Goal: Task Accomplishment & Management: Manage account settings

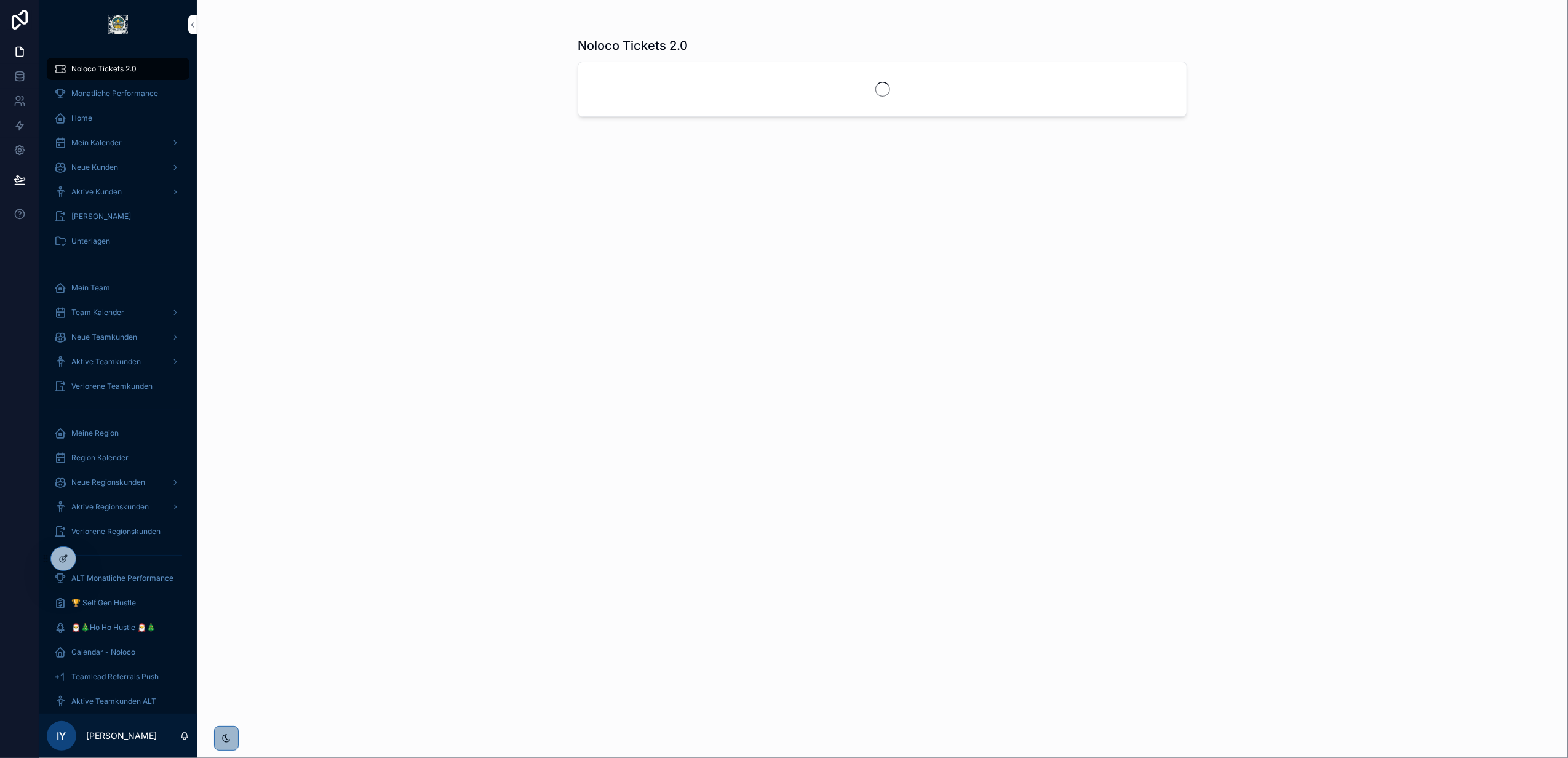
click at [0, 0] on div at bounding box center [0, 0] width 0 height 0
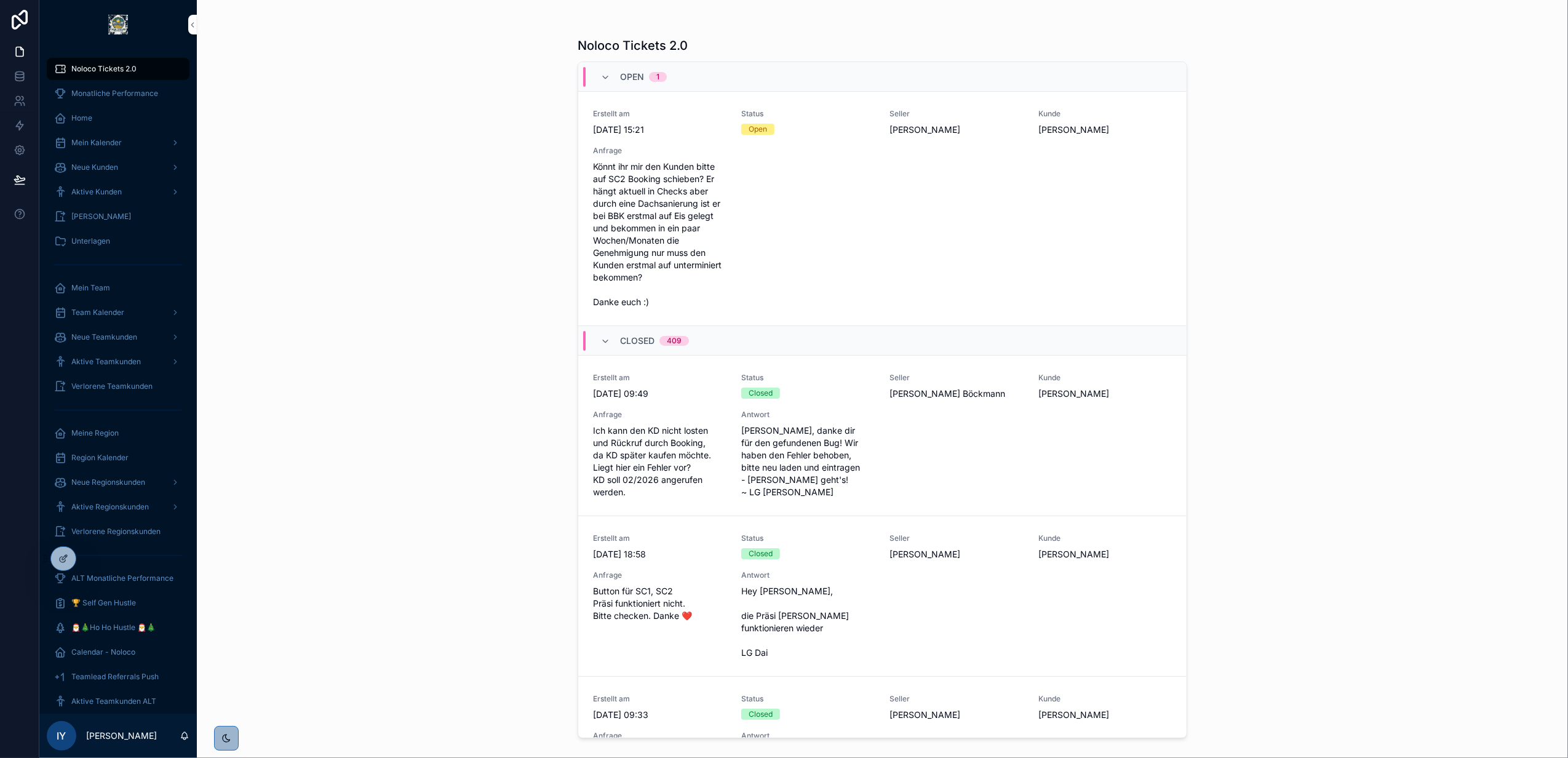
click at [0, 0] on icon at bounding box center [0, 0] width 0 height 0
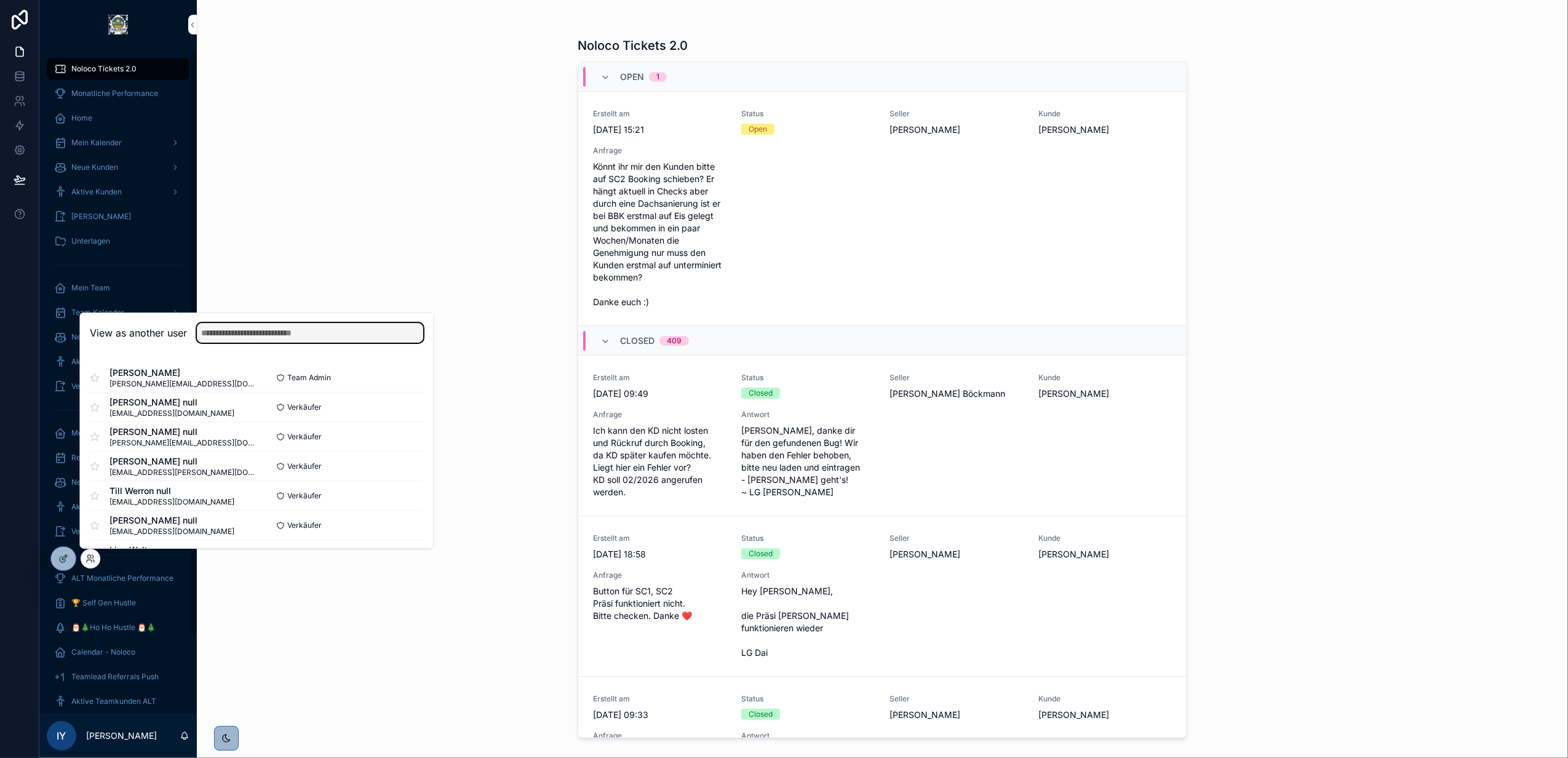
click at [242, 331] on input "text" at bounding box center [310, 333] width 227 height 20
type input "****"
click at [0, 0] on button "Select" at bounding box center [0, 0] width 0 height 0
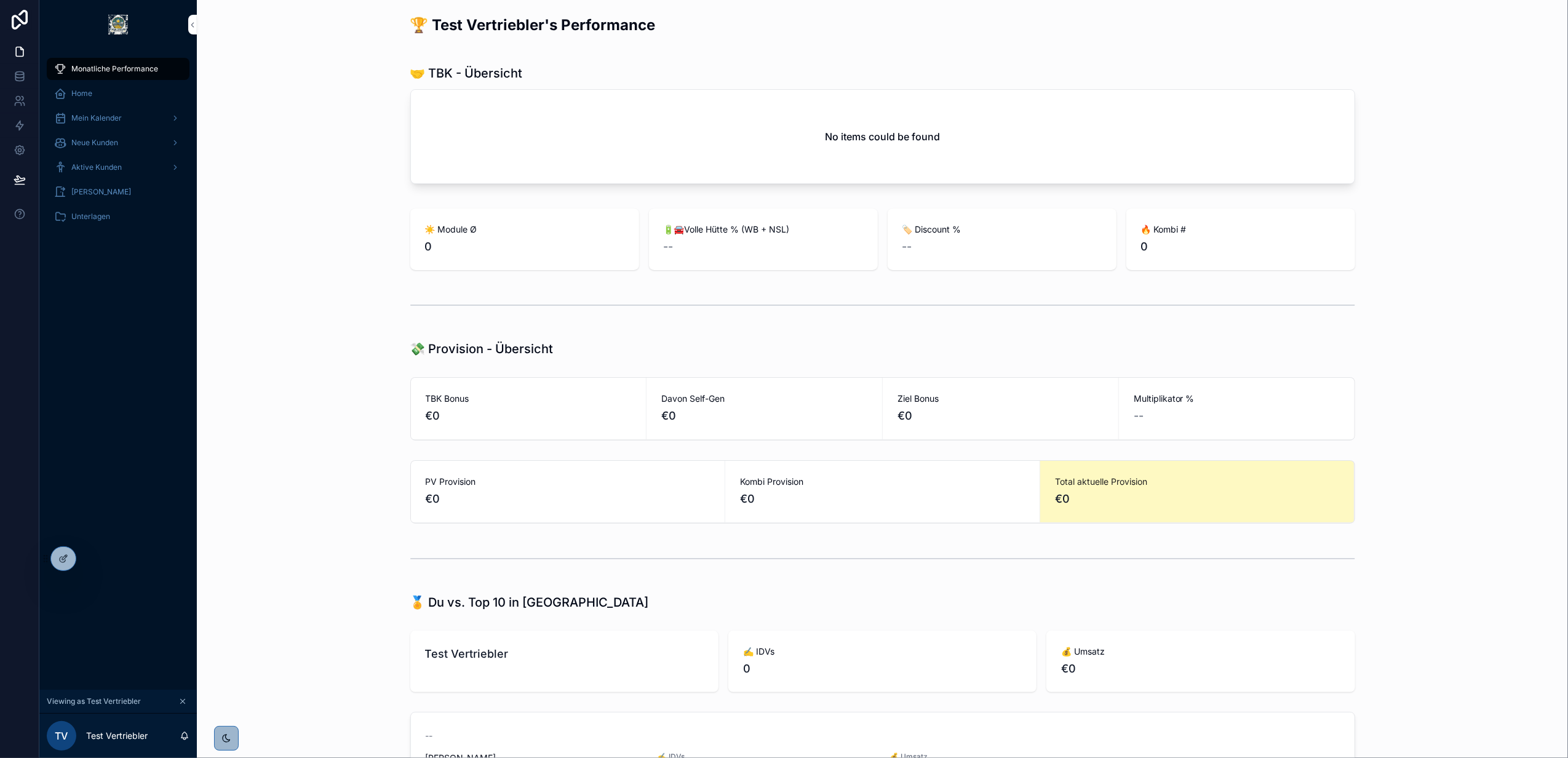
click at [128, 174] on div "Aktive Kunden" at bounding box center [118, 167] width 128 height 20
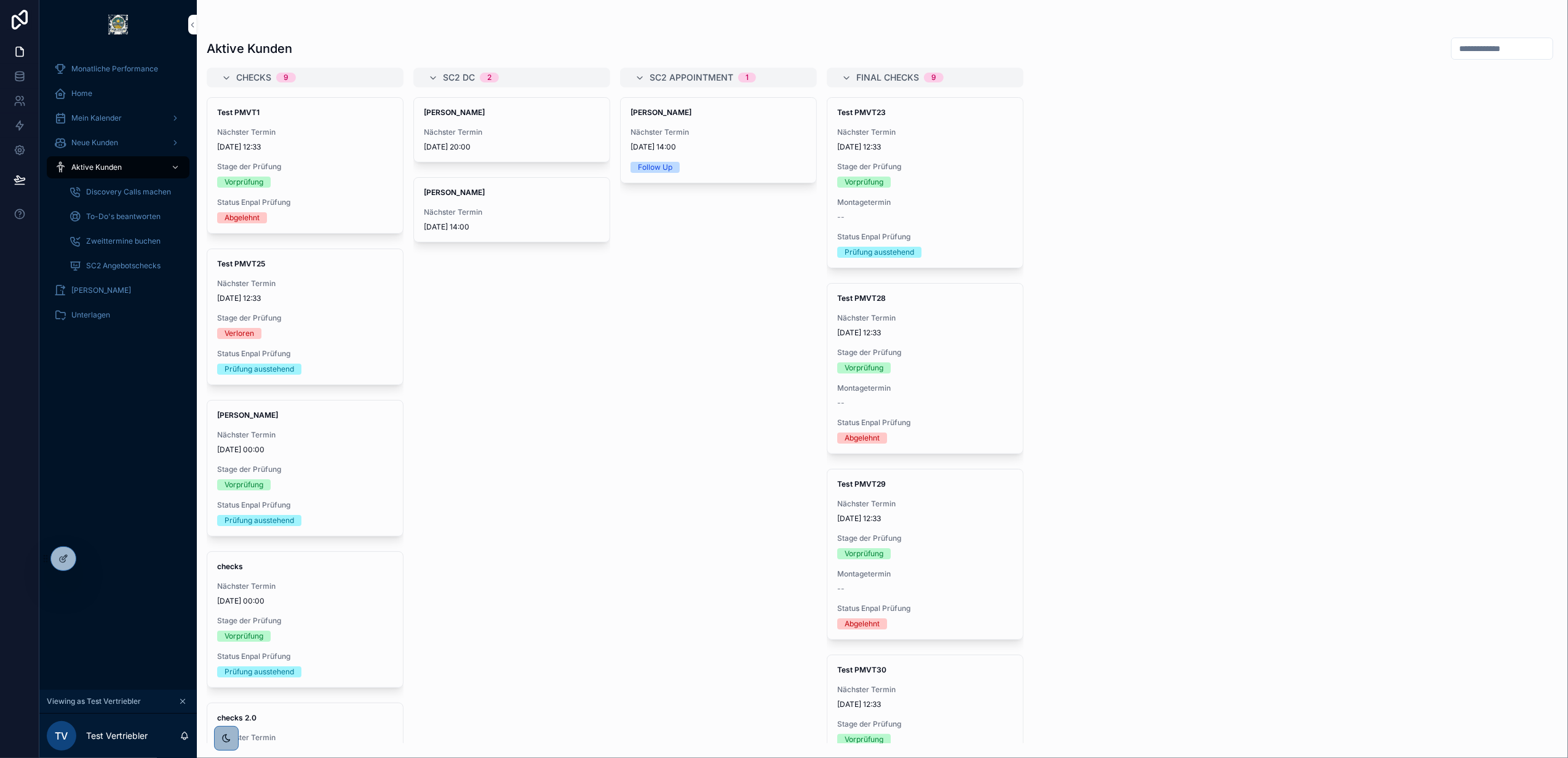
click at [520, 135] on span "Nächster Termin" at bounding box center [511, 132] width 176 height 10
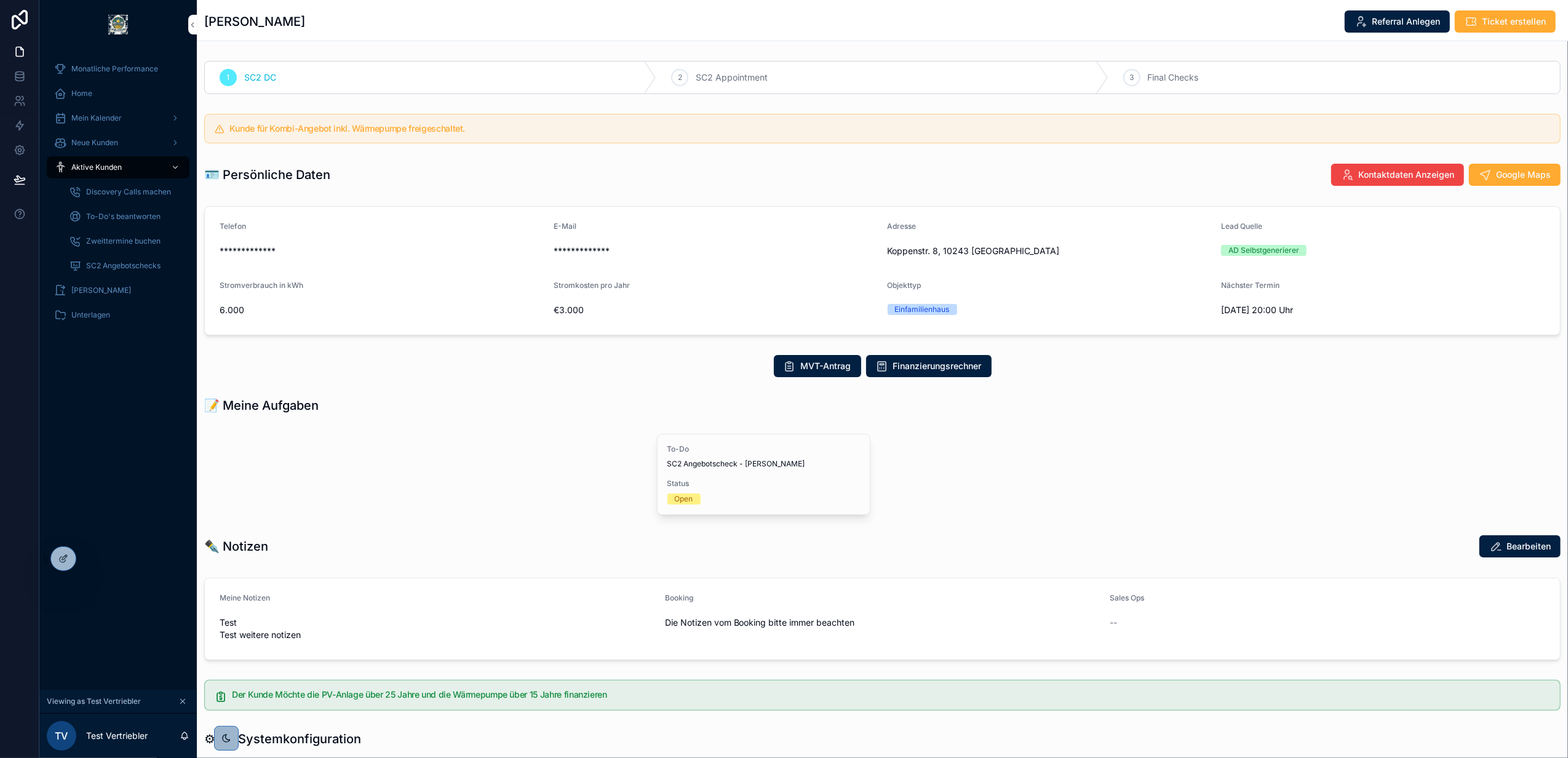
click at [70, 559] on div at bounding box center [63, 559] width 24 height 23
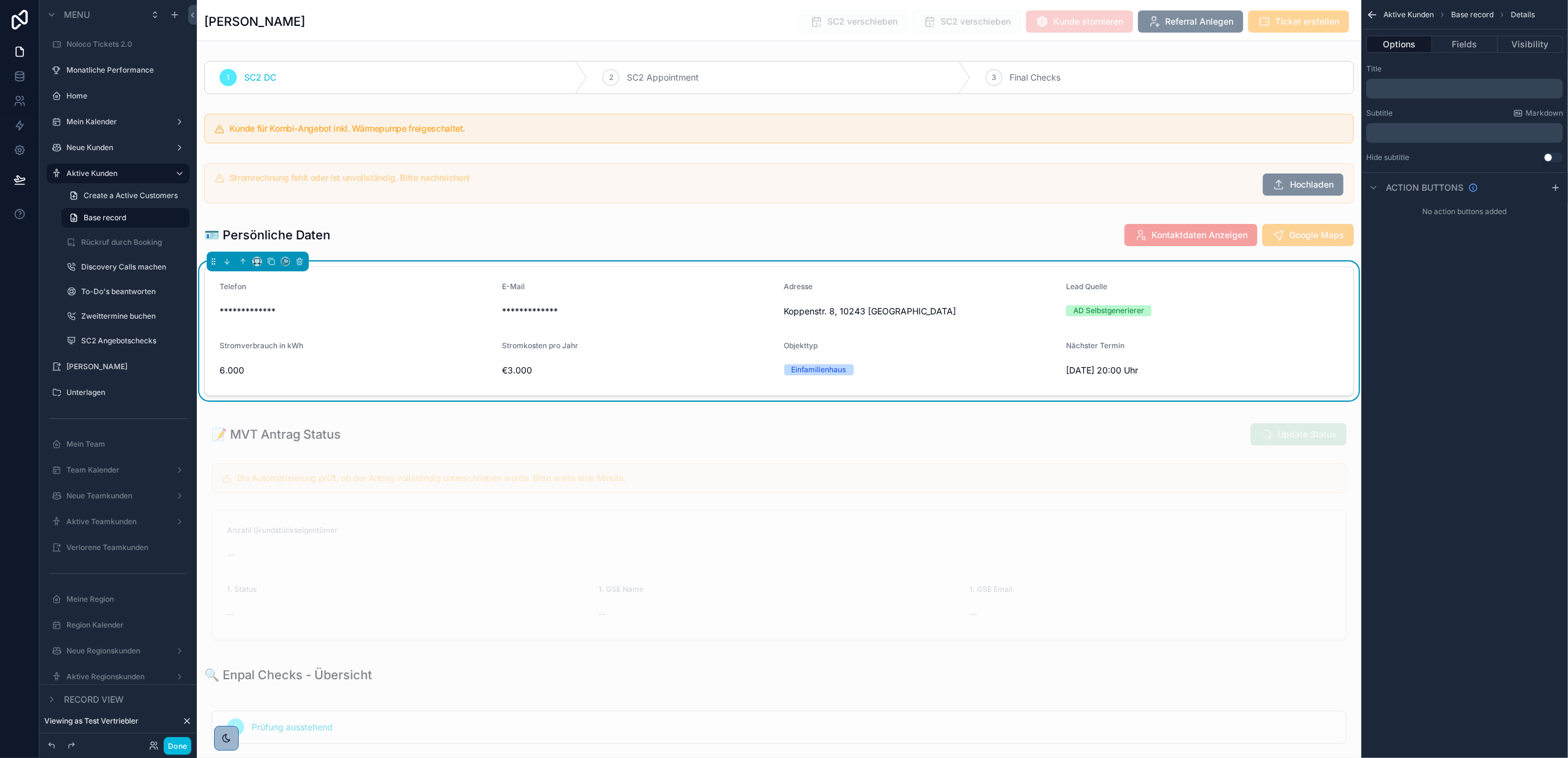
click at [1468, 38] on button "Fields" at bounding box center [1465, 44] width 65 height 17
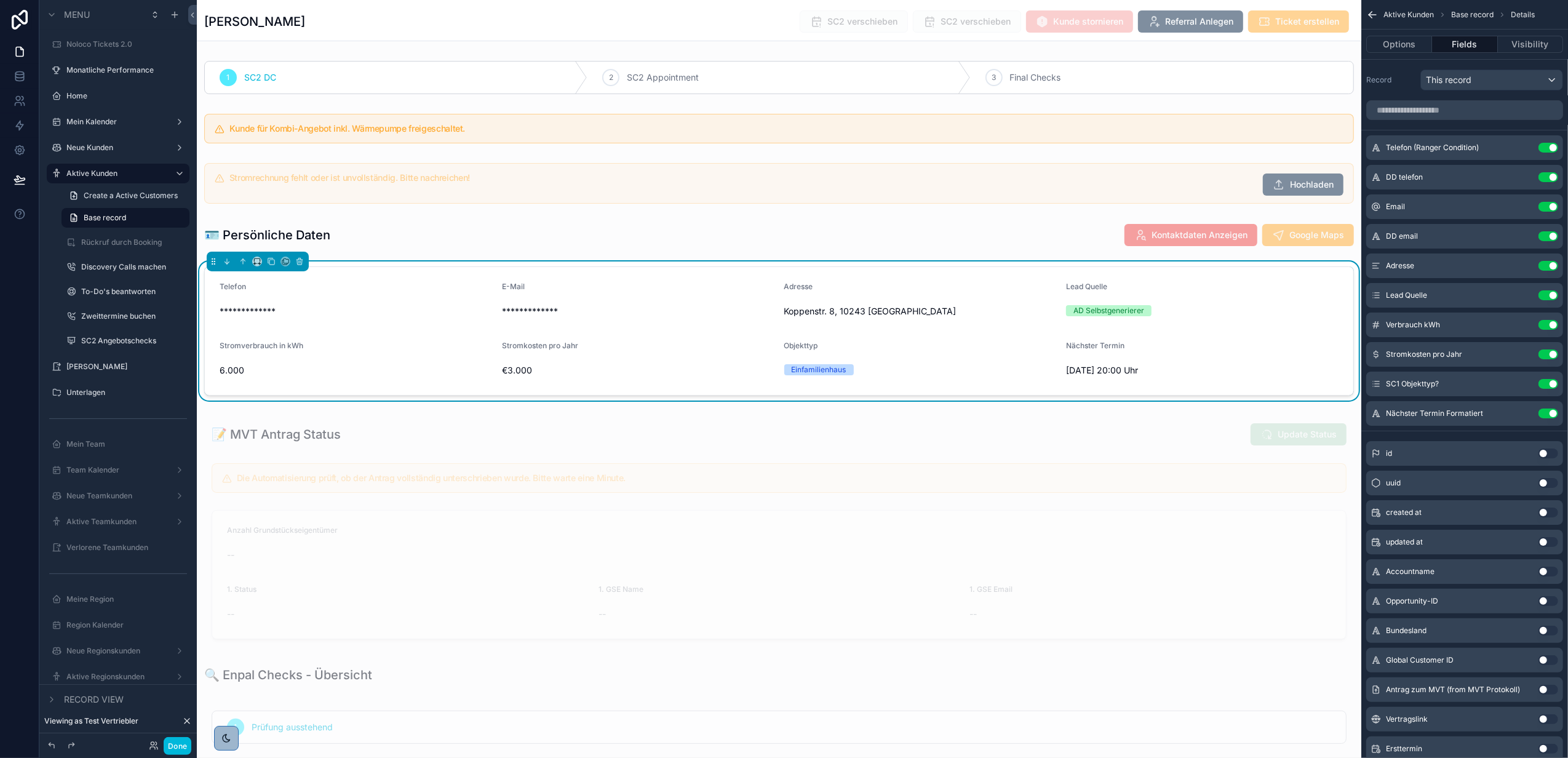
click at [0, 0] on icon "scrollable content" at bounding box center [0, 0] width 0 height 0
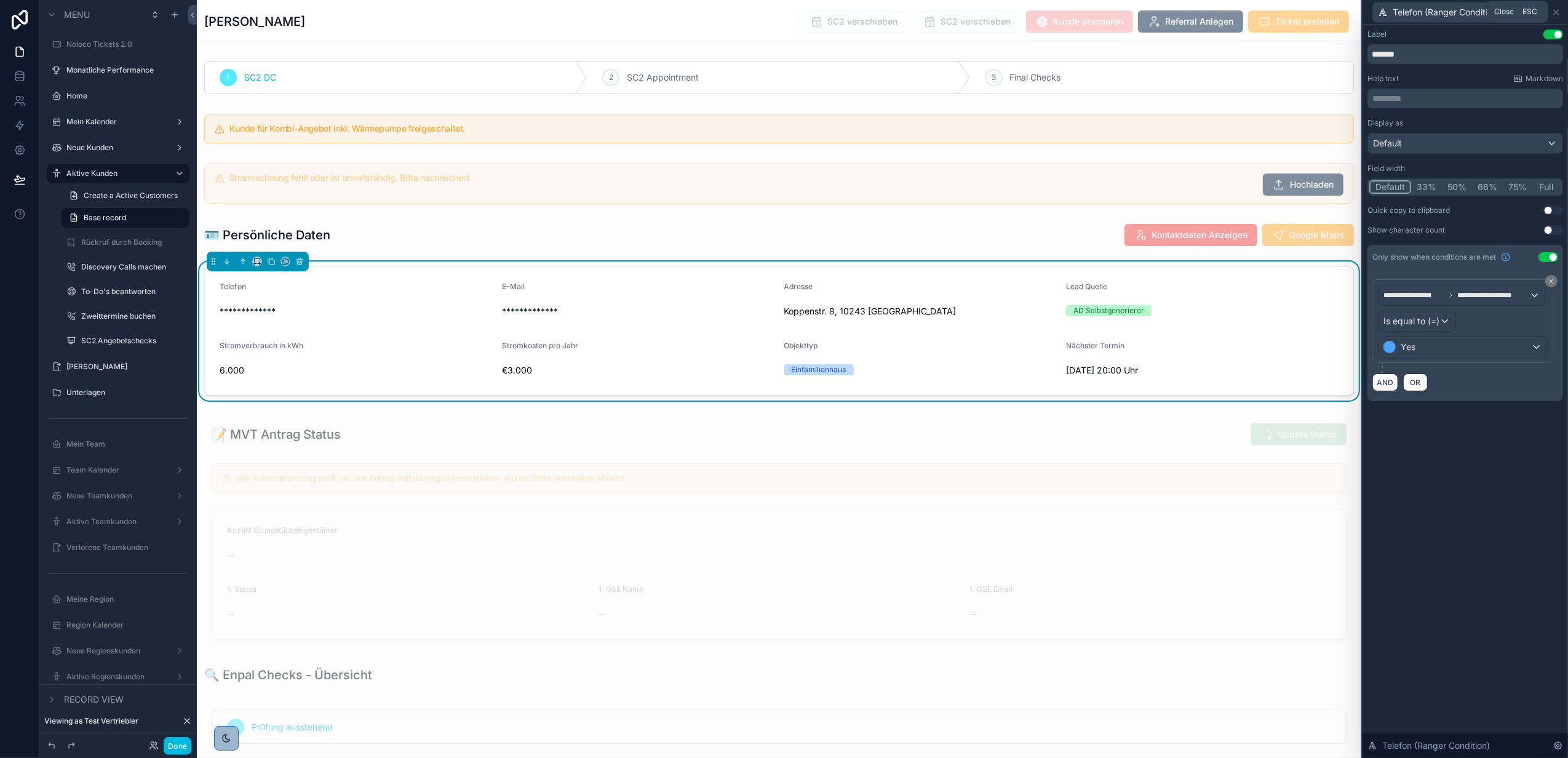
click at [1554, 13] on icon at bounding box center [1556, 12] width 10 height 10
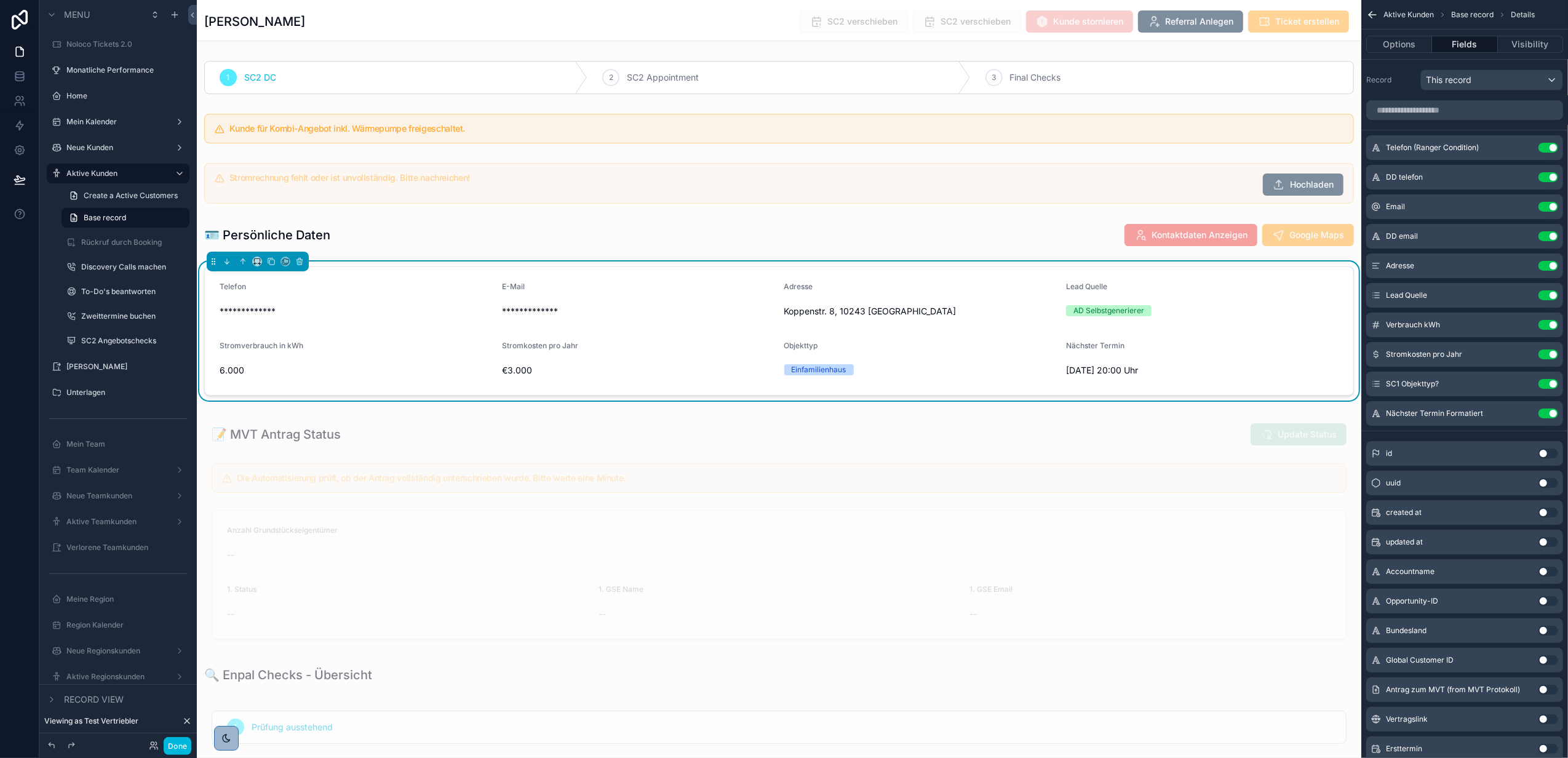
click at [0, 0] on icon "scrollable content" at bounding box center [0, 0] width 0 height 0
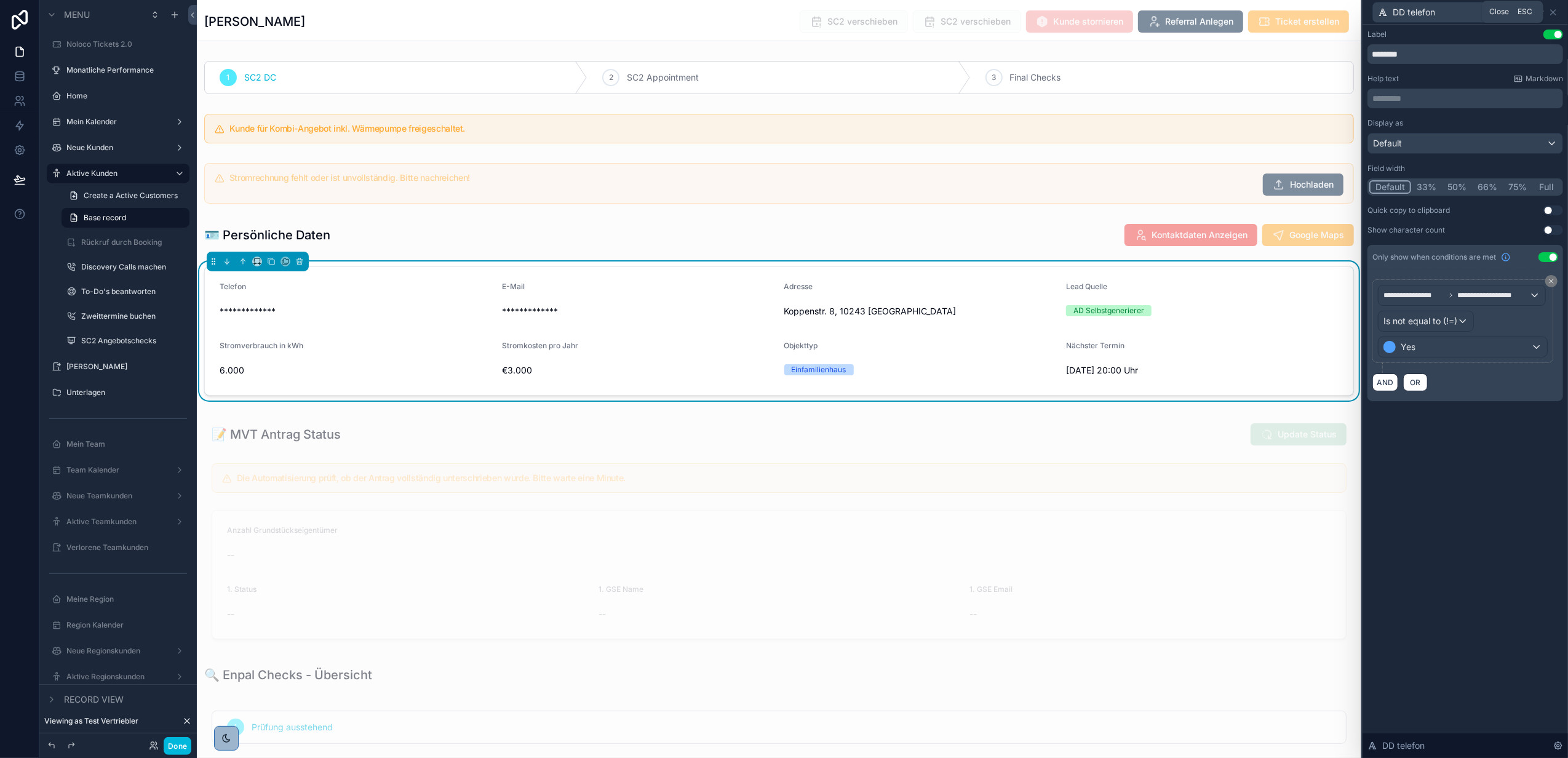
click at [1551, 13] on icon at bounding box center [1554, 12] width 10 height 10
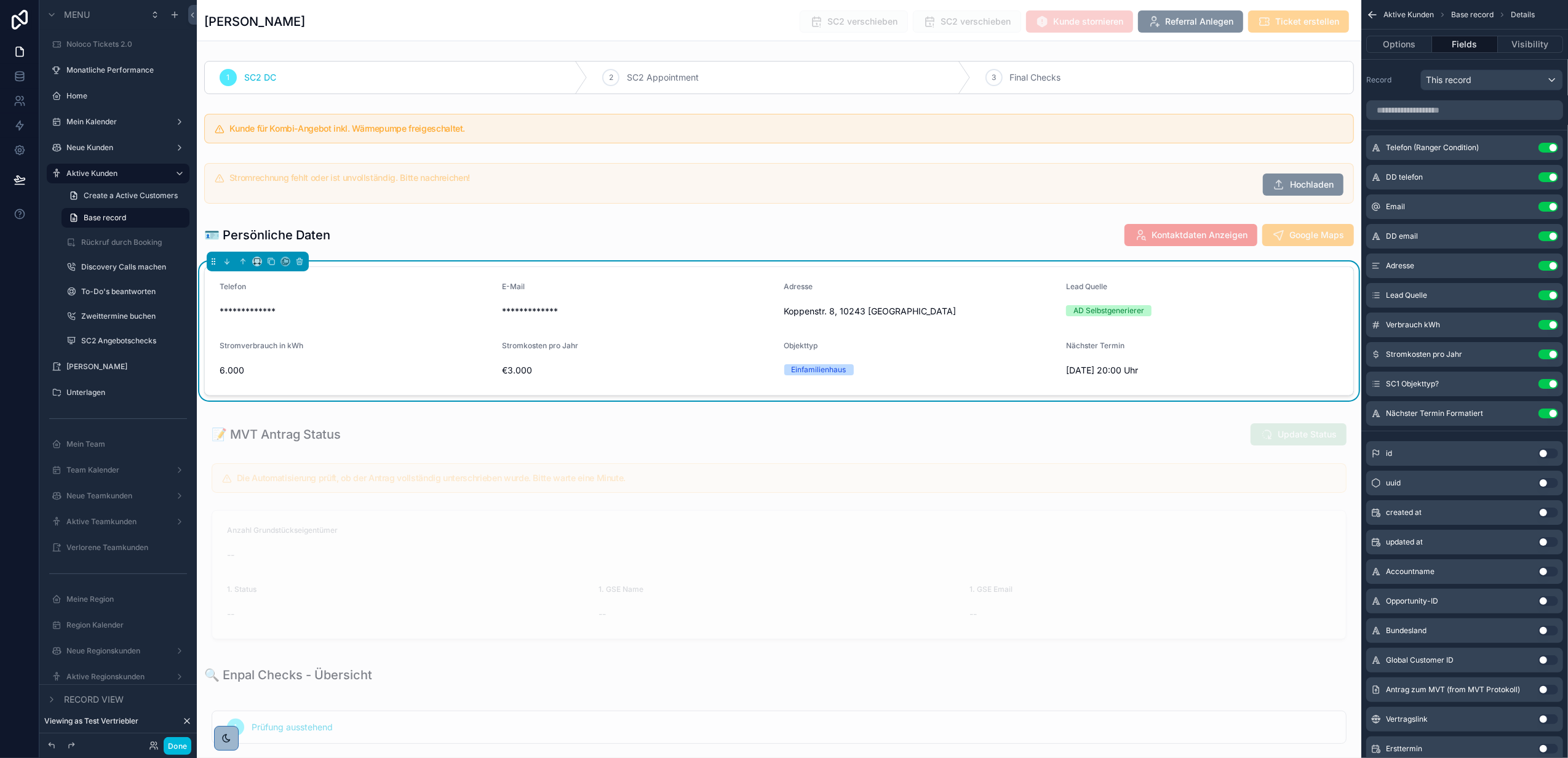
click at [0, 0] on icon "scrollable content" at bounding box center [0, 0] width 0 height 0
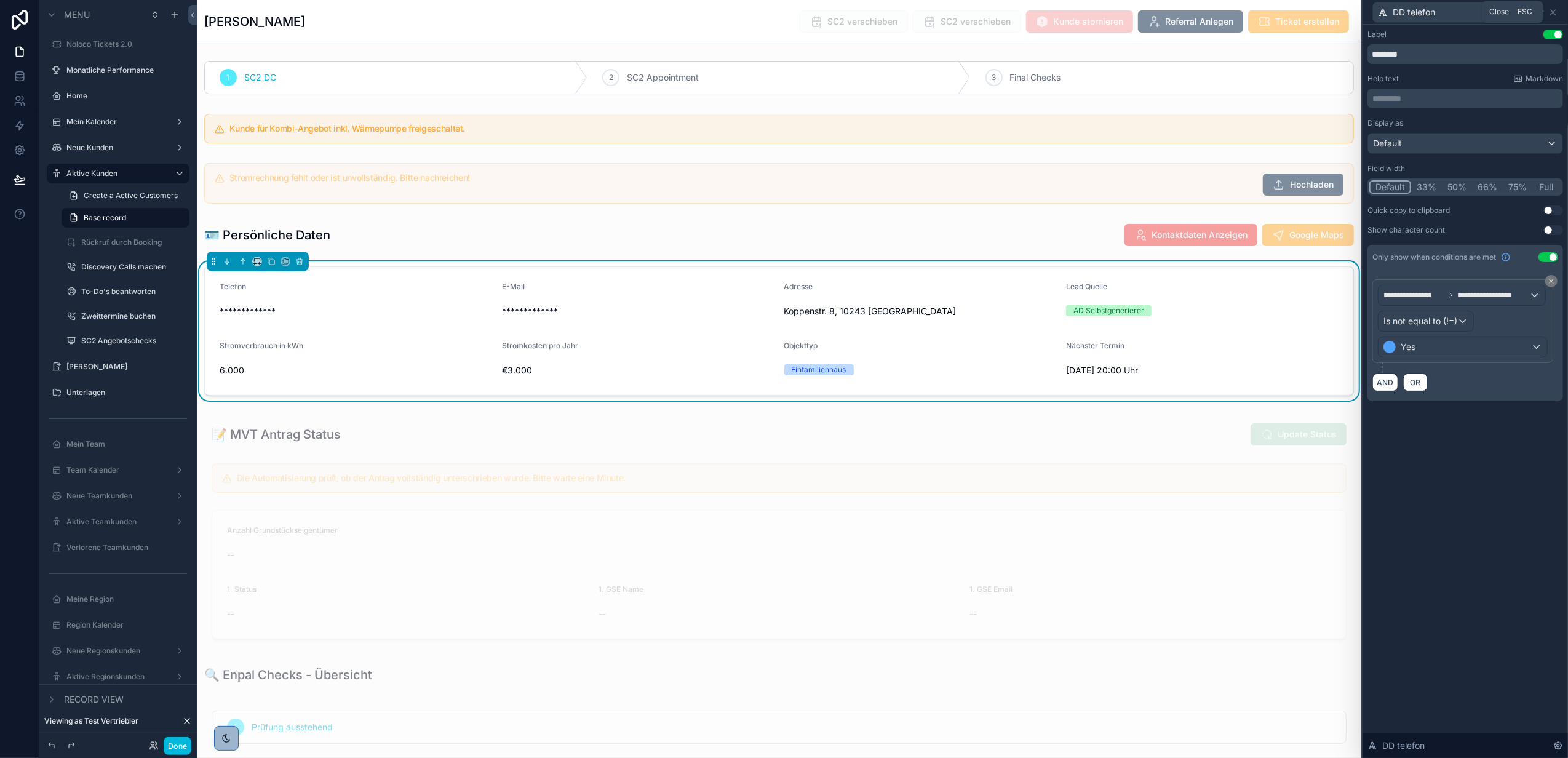
click at [1555, 13] on icon at bounding box center [1553, 12] width 5 height 5
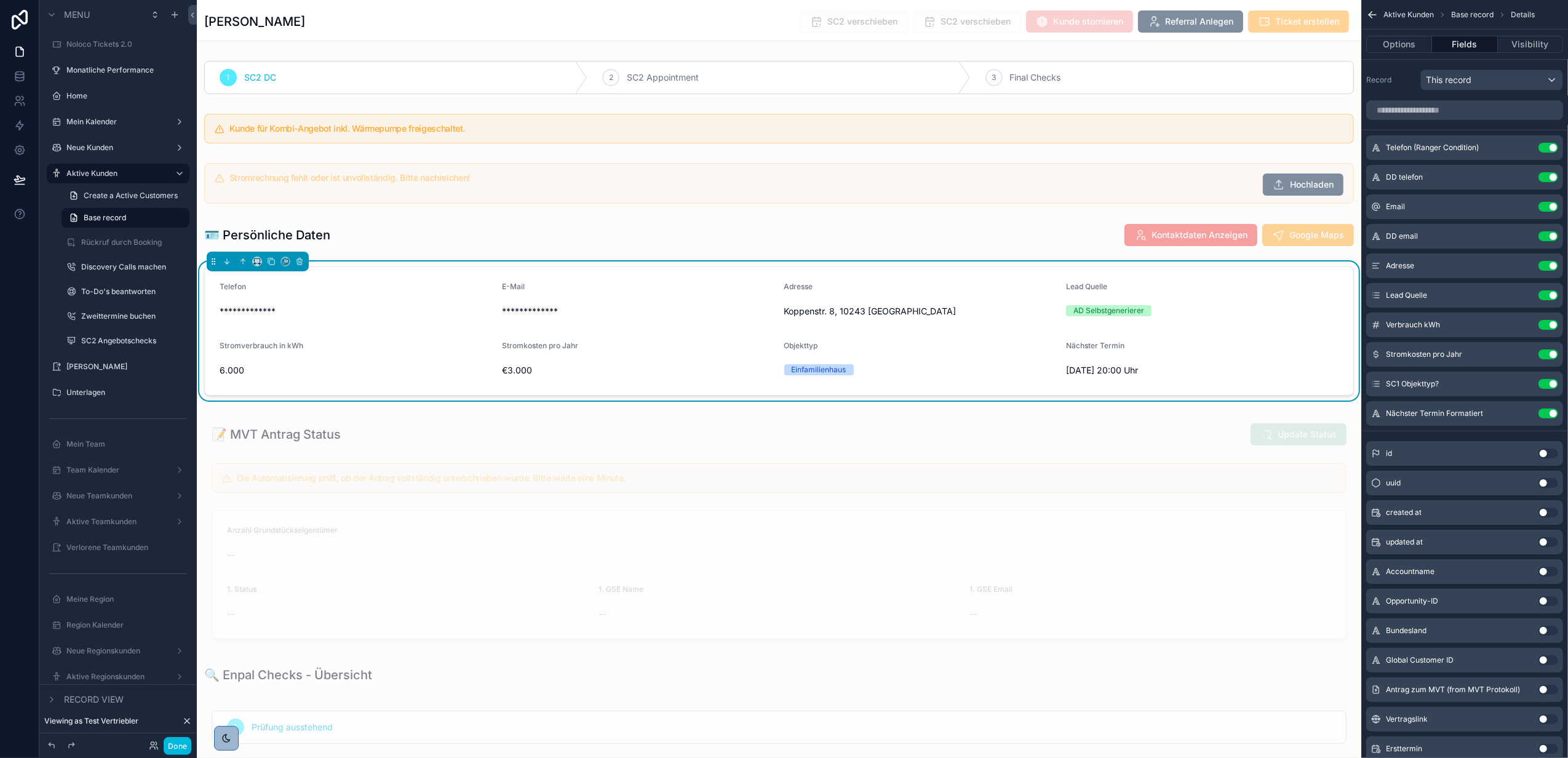
click at [0, 0] on icon "scrollable content" at bounding box center [0, 0] width 0 height 0
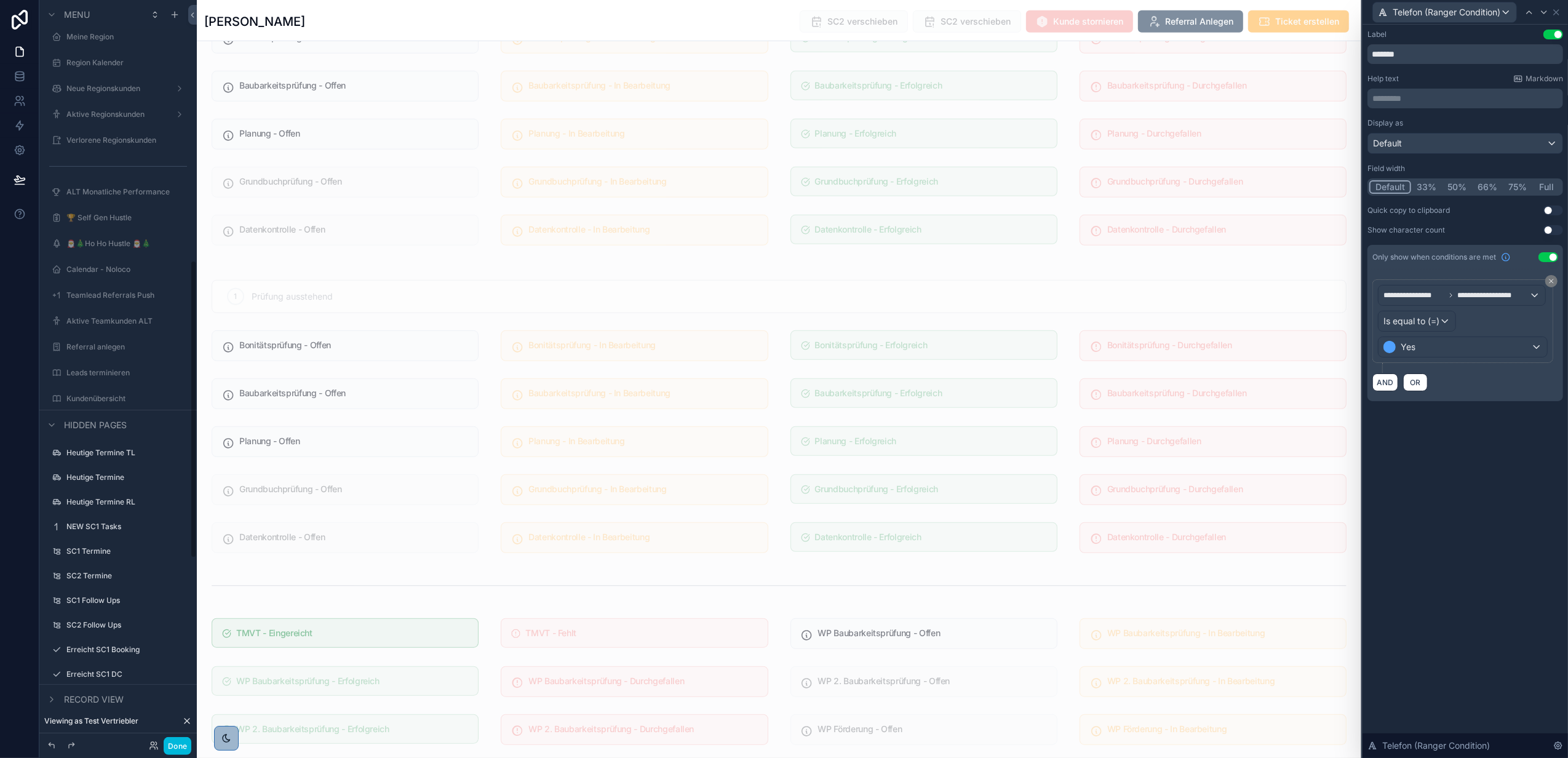
scroll to position [656, 0]
click at [105, 438] on div "NEW SC1 Tasks" at bounding box center [127, 433] width 121 height 10
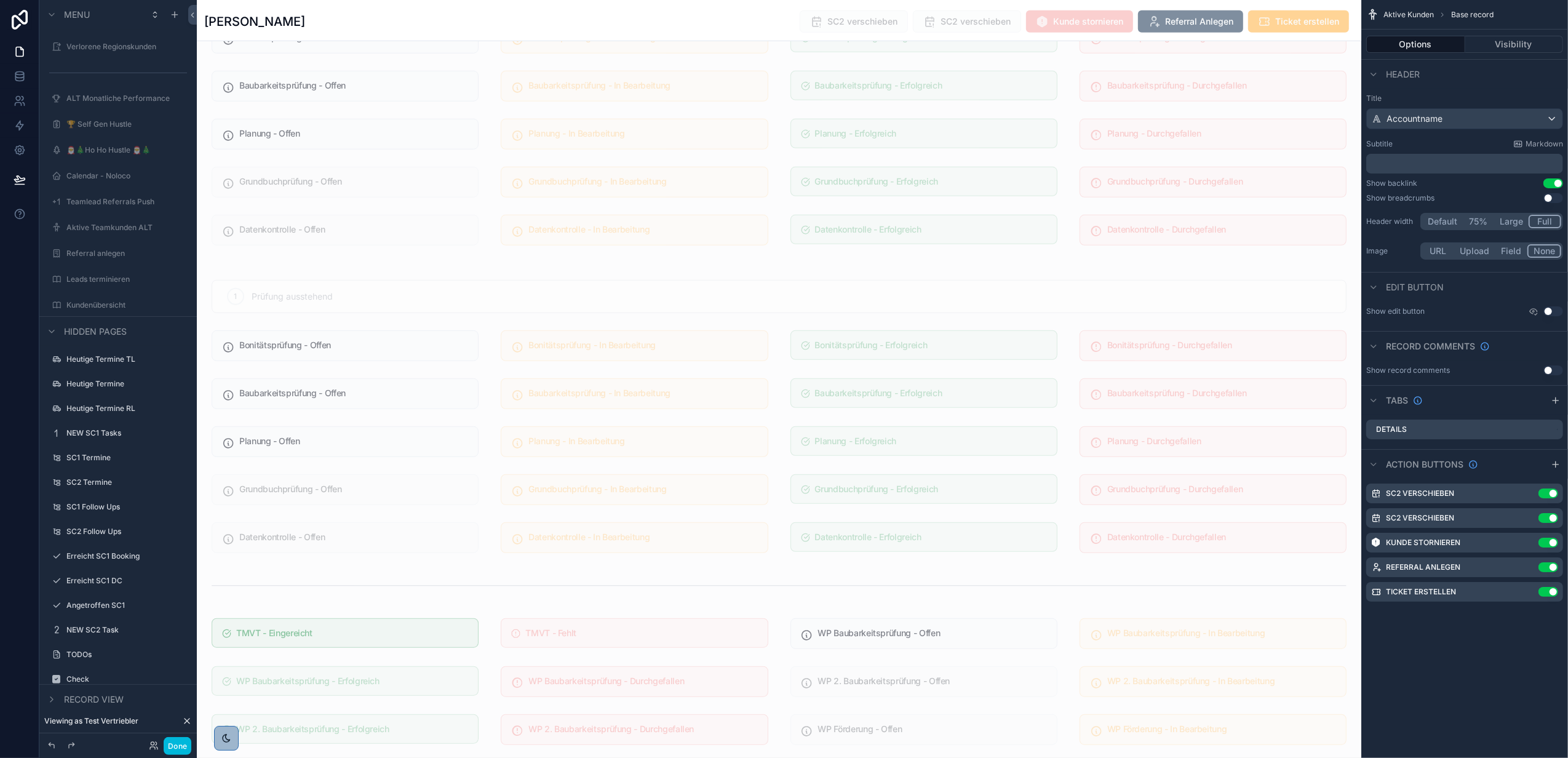
click at [109, 437] on label "NEW SC1 Tasks" at bounding box center [125, 433] width 116 height 10
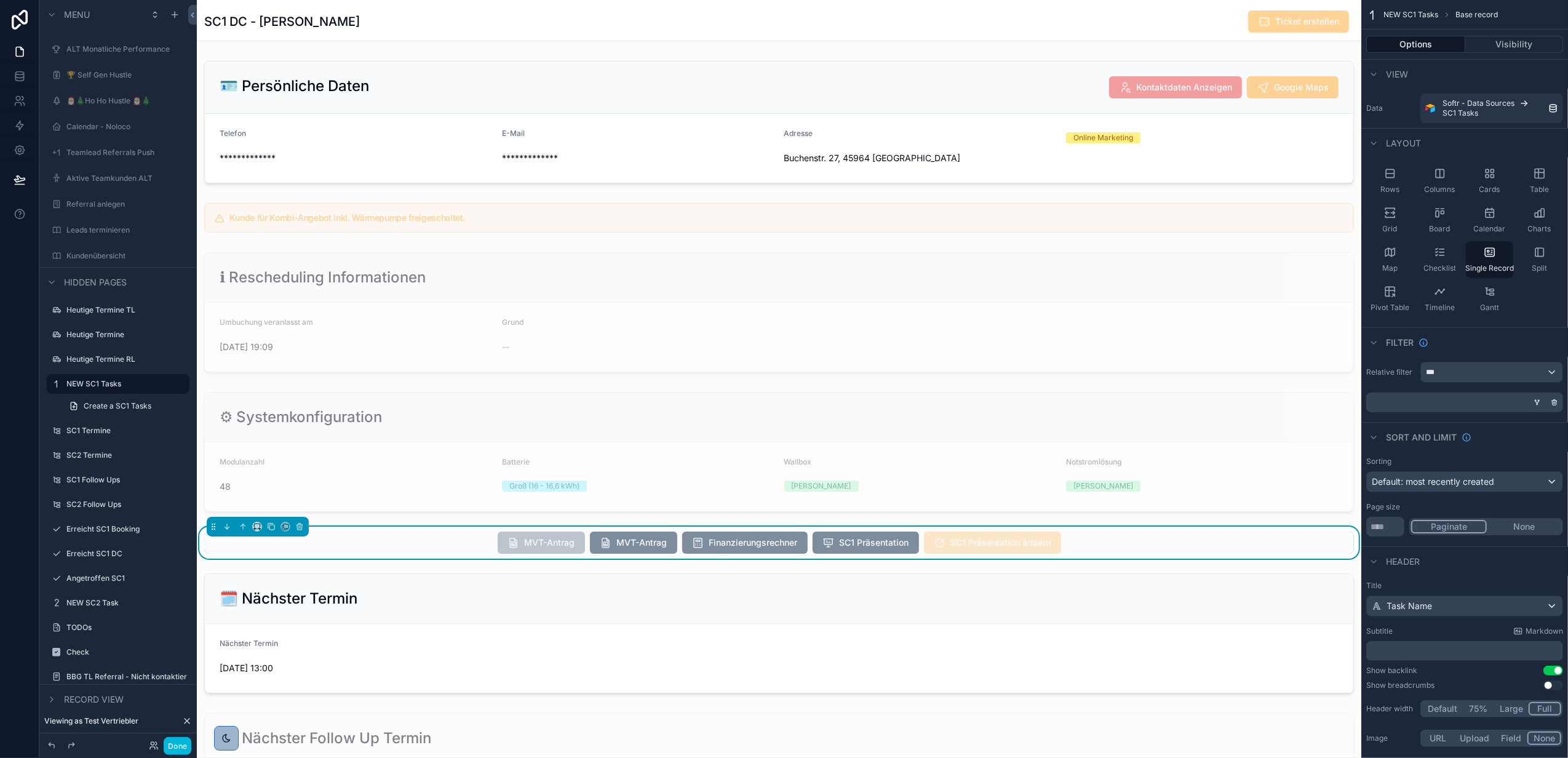
click at [913, 115] on div "scrollable content" at bounding box center [779, 122] width 1165 height 132
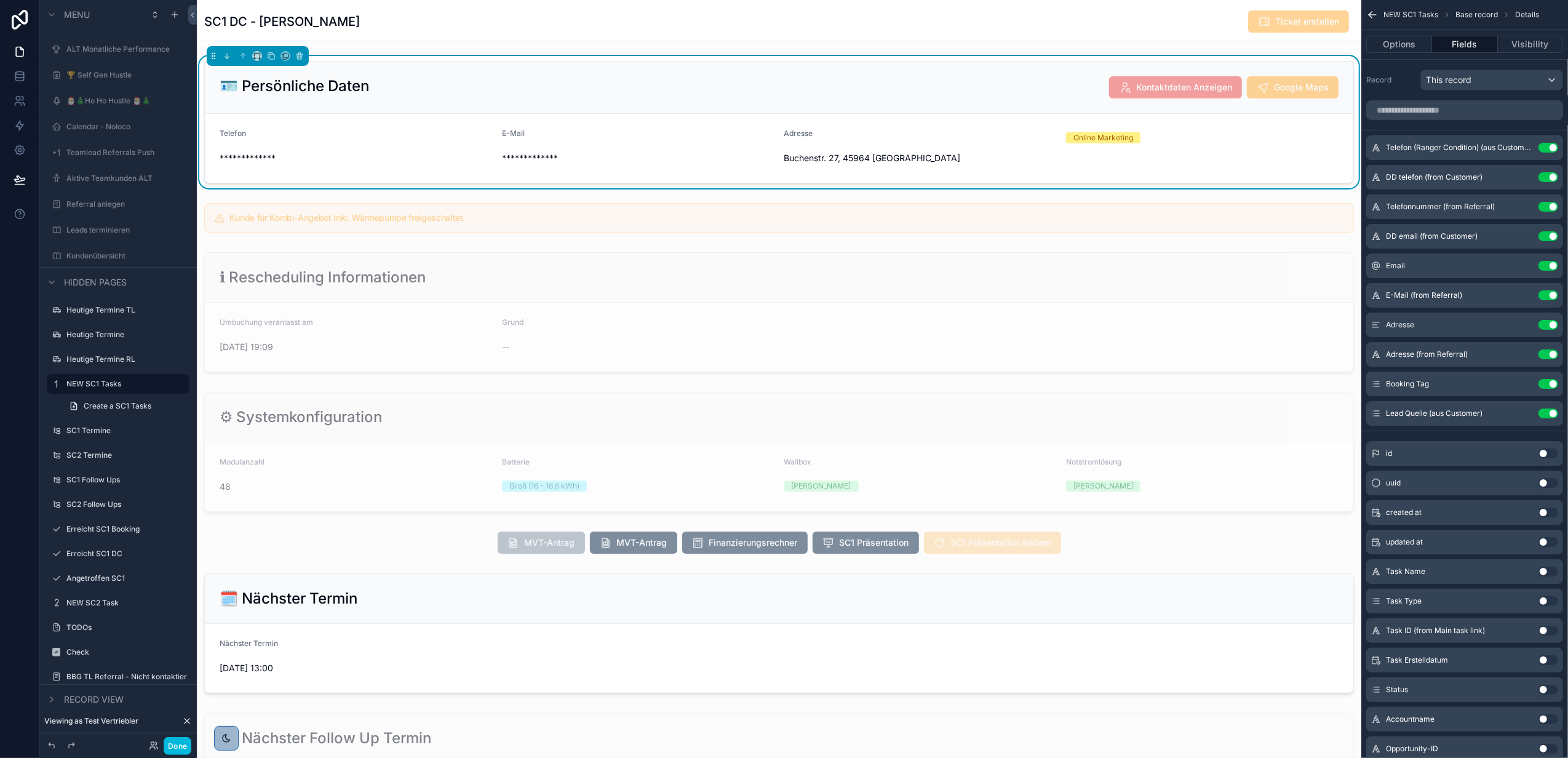
click at [0, 0] on icon "scrollable content" at bounding box center [0, 0] width 0 height 0
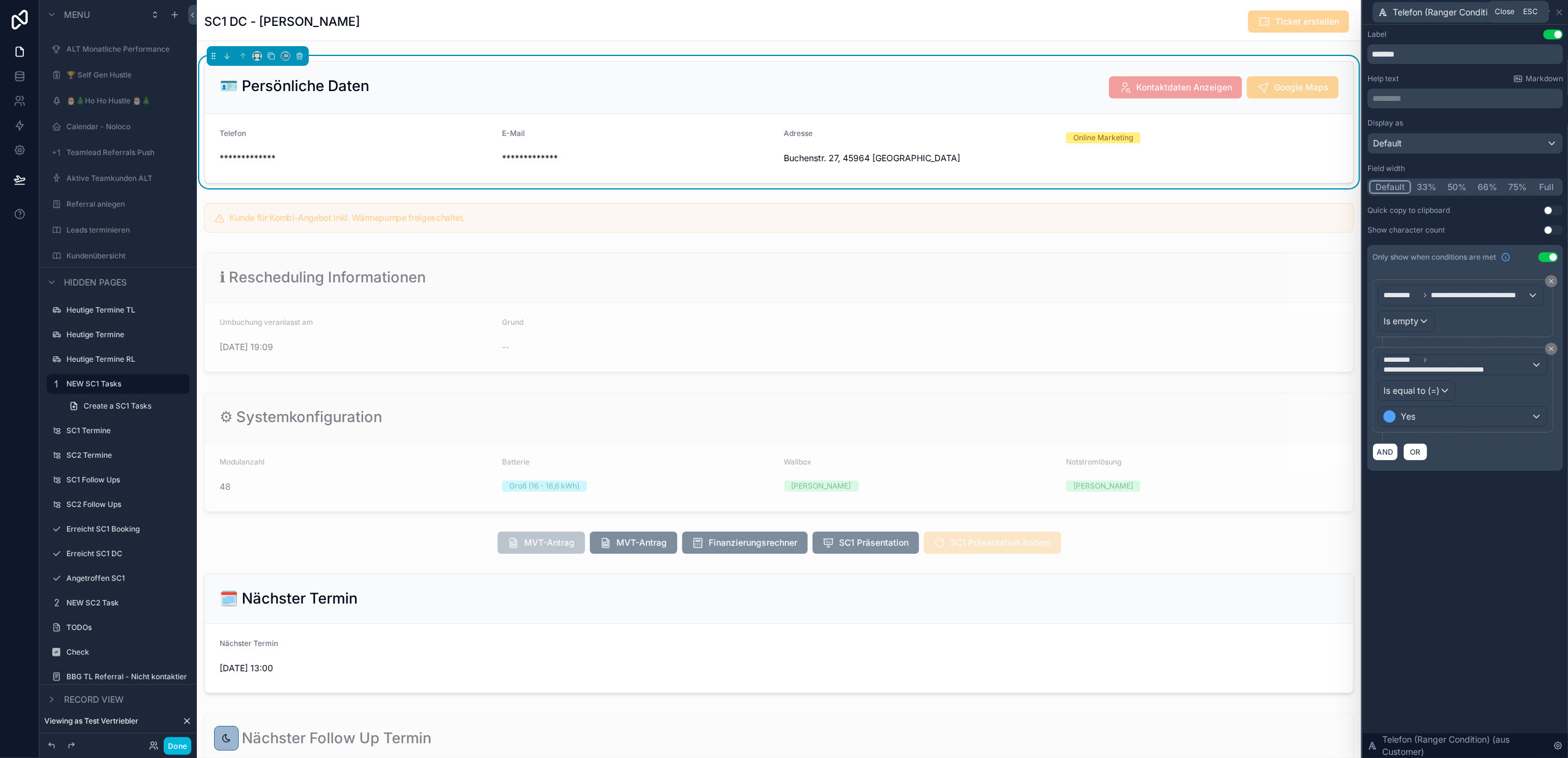
click at [1561, 7] on icon at bounding box center [1559, 12] width 10 height 10
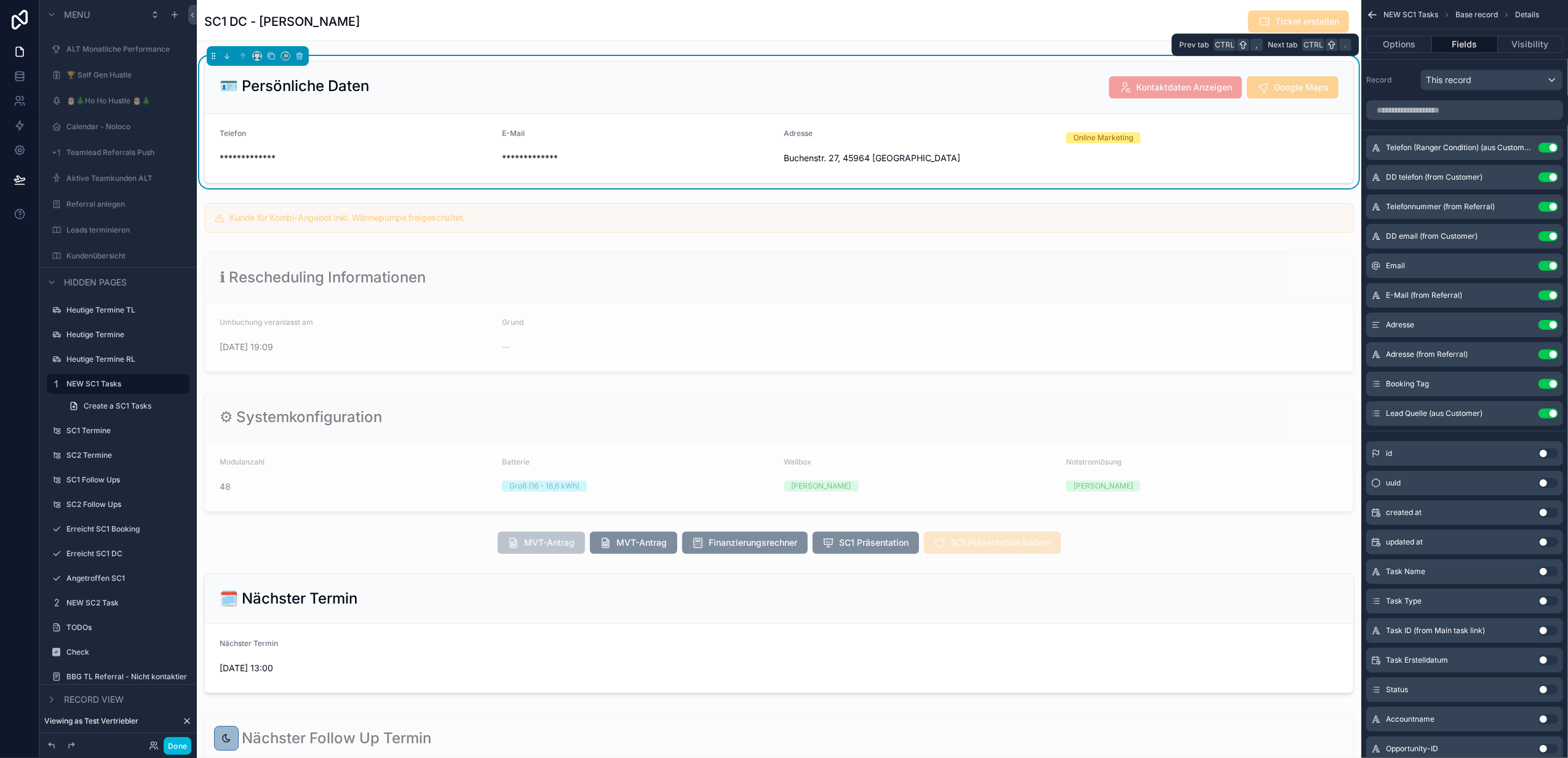
click at [1415, 43] on button "Options" at bounding box center [1399, 44] width 66 height 17
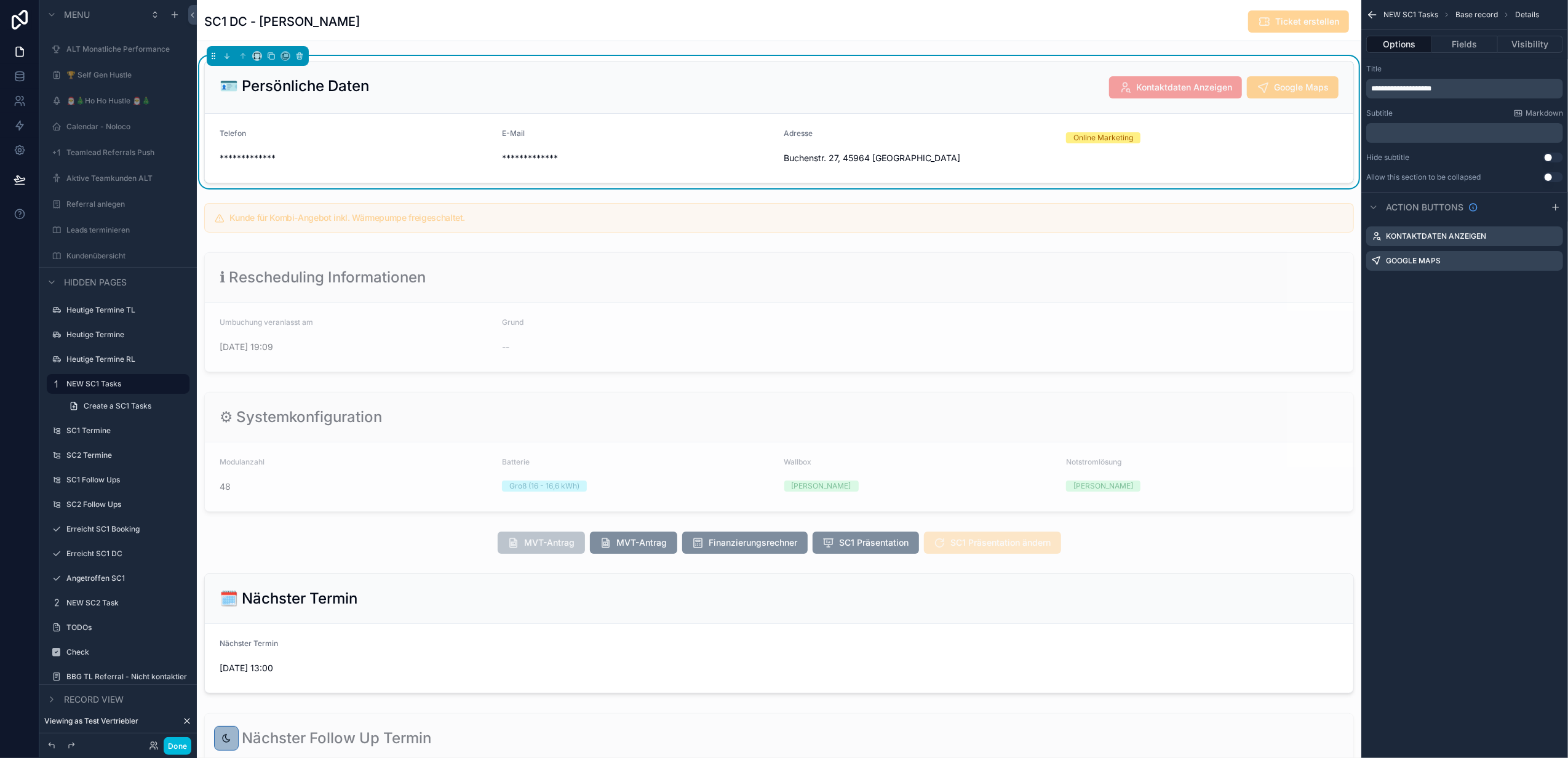
click at [0, 0] on icon "scrollable content" at bounding box center [0, 0] width 0 height 0
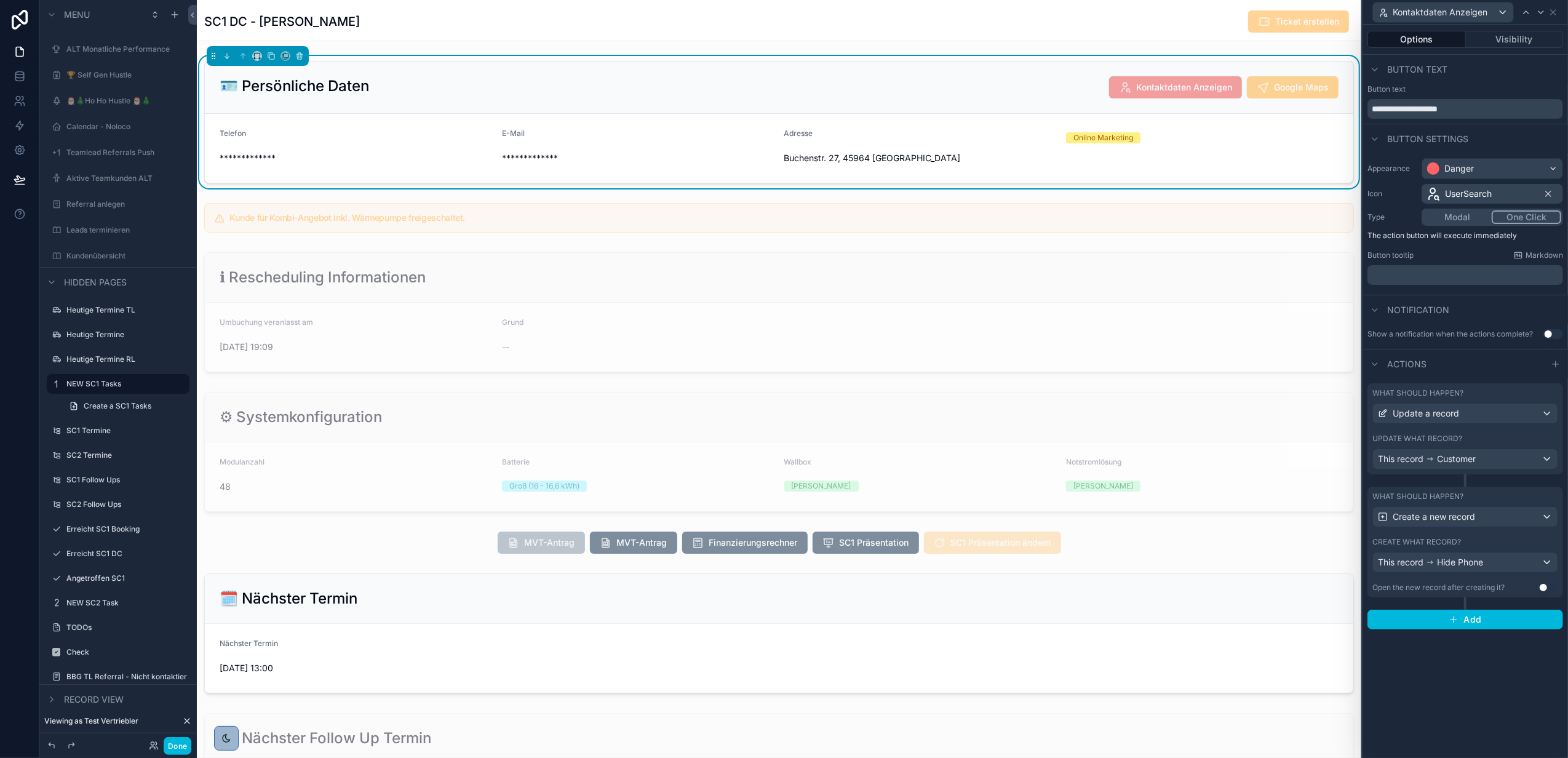
click at [1478, 427] on div "What should happen? Update a record Update what record? This record Customer" at bounding box center [1465, 428] width 196 height 91
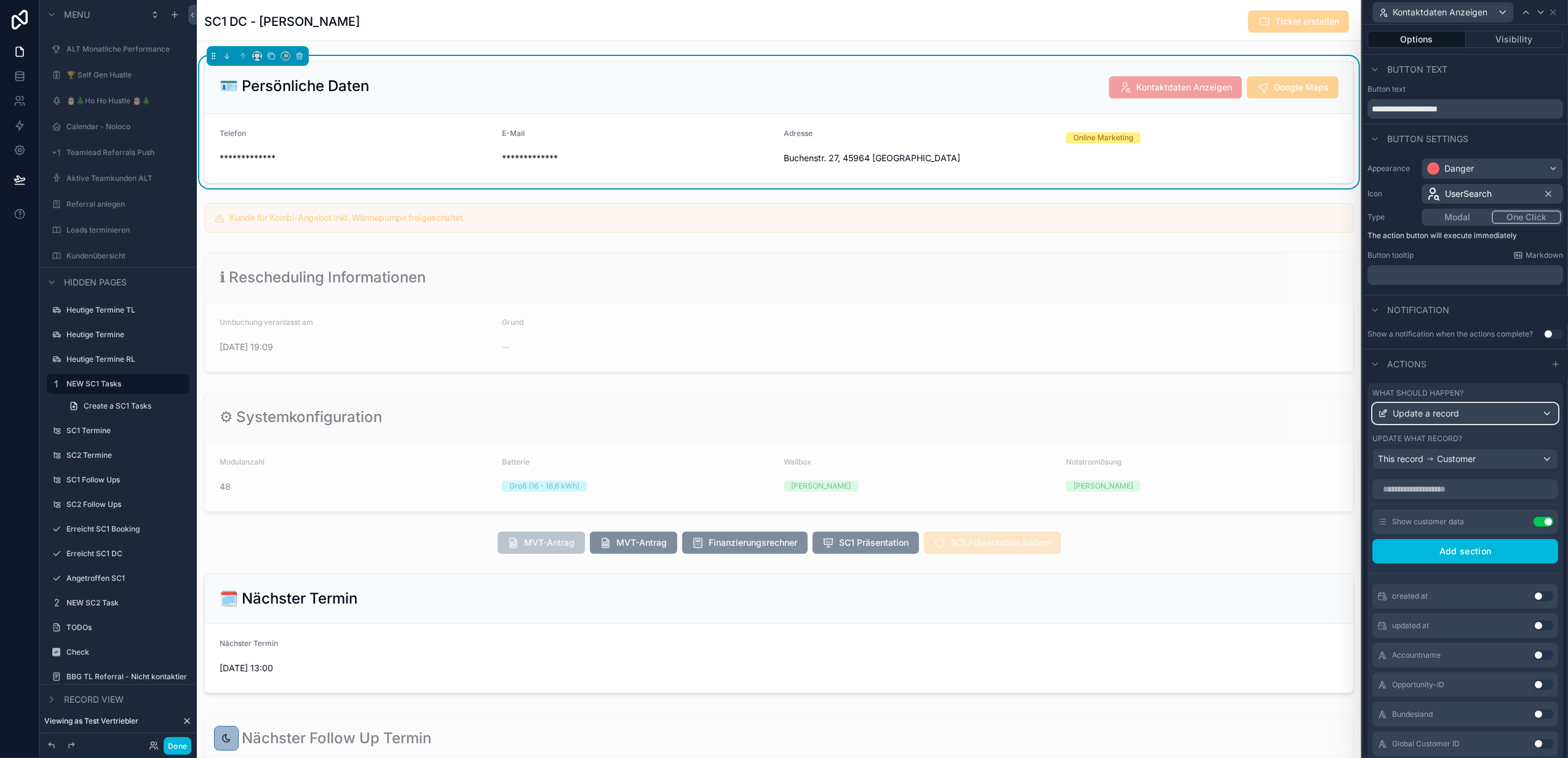
click at [1476, 418] on div "Update a record" at bounding box center [1465, 414] width 184 height 20
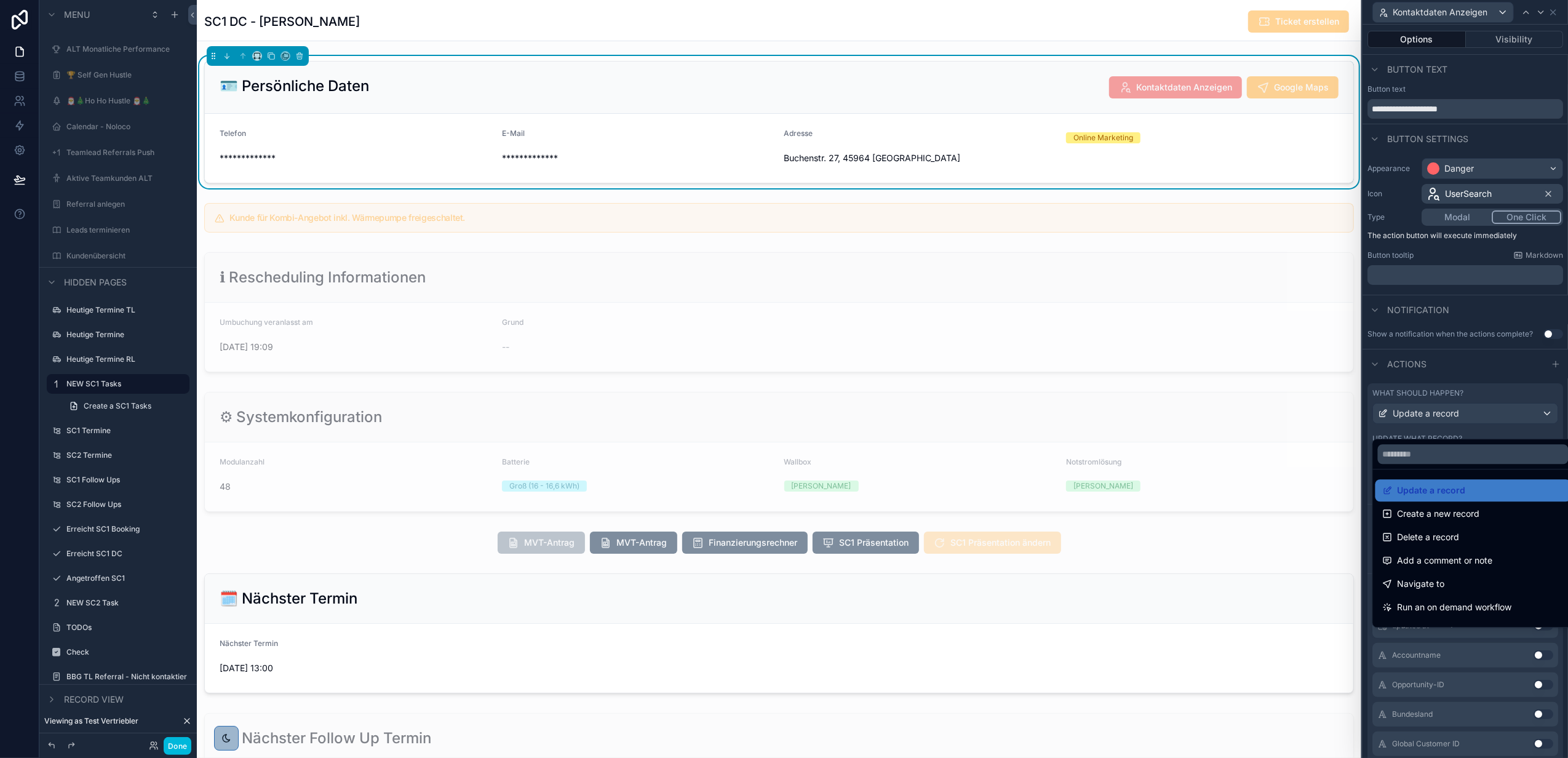
click at [1476, 418] on div at bounding box center [1466, 379] width 206 height 758
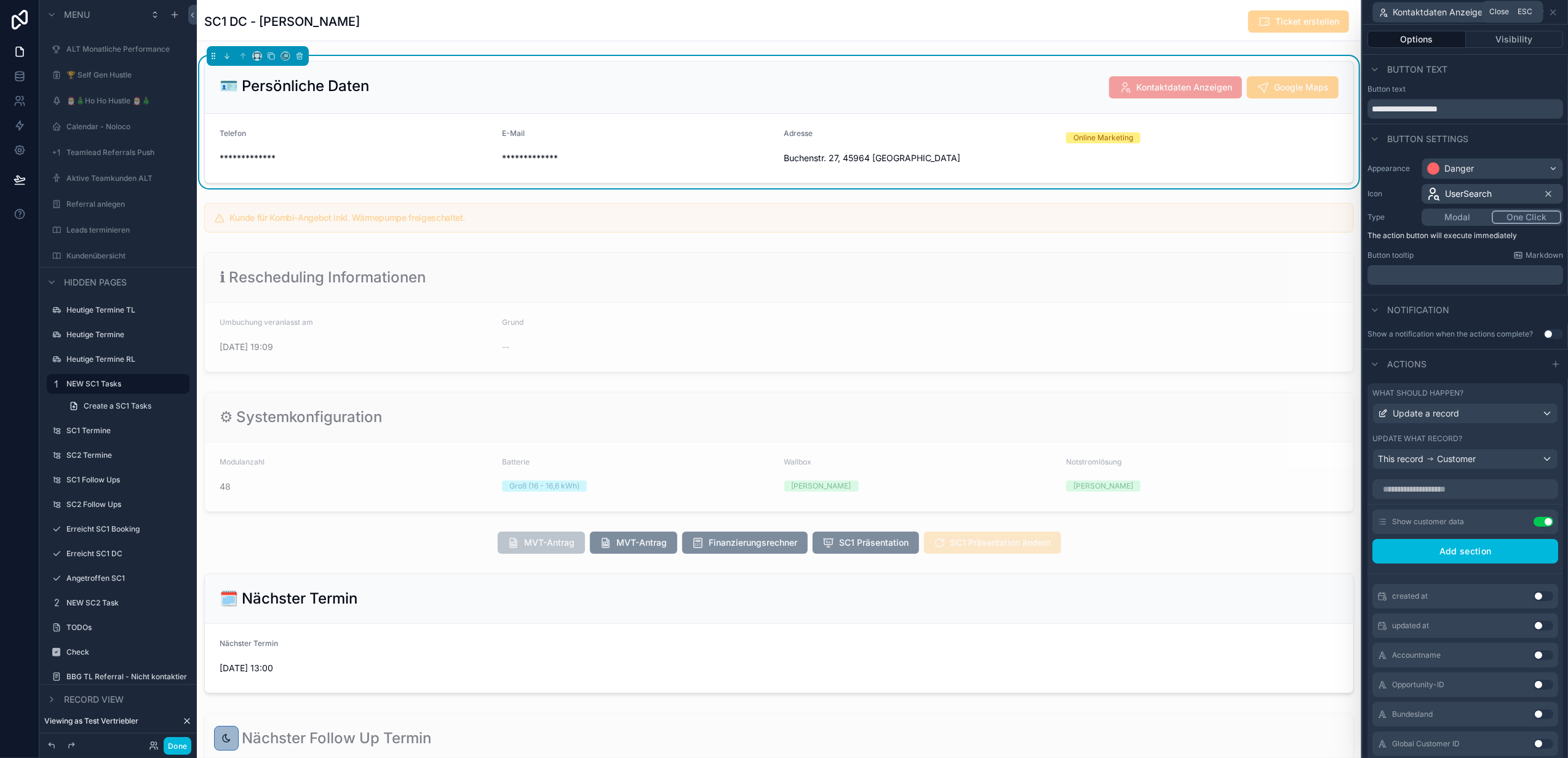
click at [1554, 11] on icon at bounding box center [1553, 12] width 5 height 5
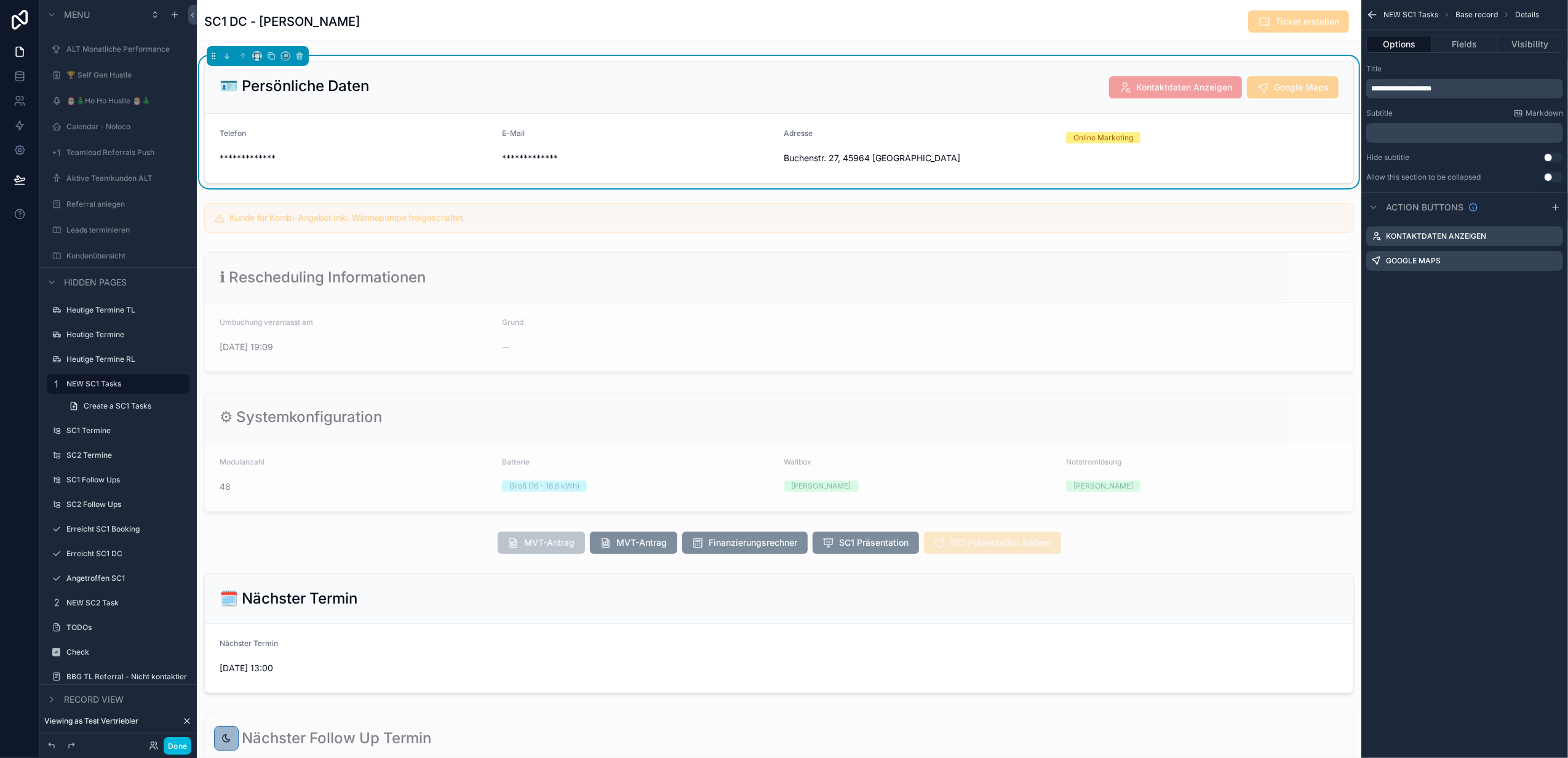
click at [1371, 10] on icon "scrollable content" at bounding box center [1373, 15] width 13 height 13
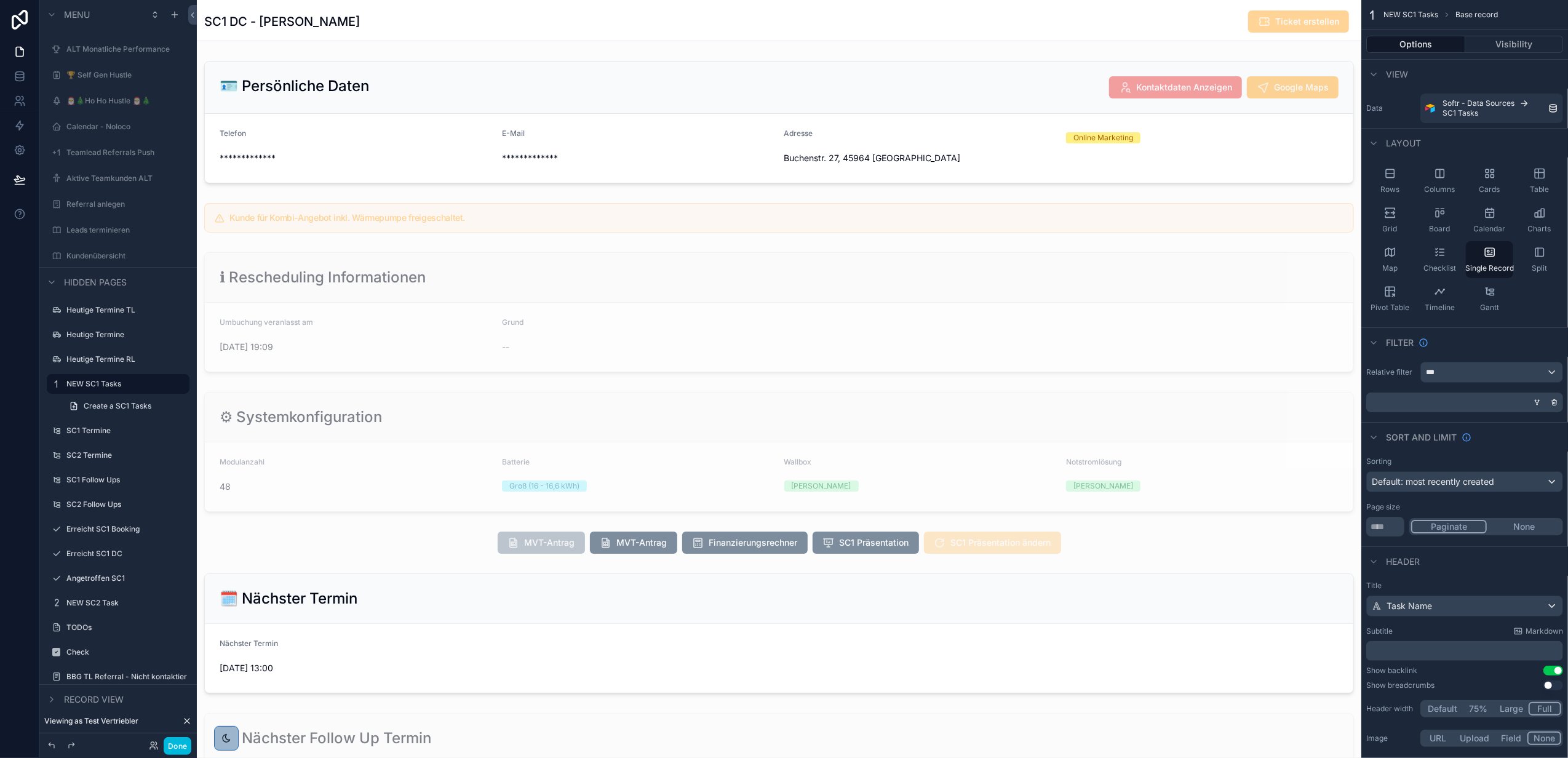
click at [505, 134] on div "scrollable content" at bounding box center [779, 122] width 1165 height 132
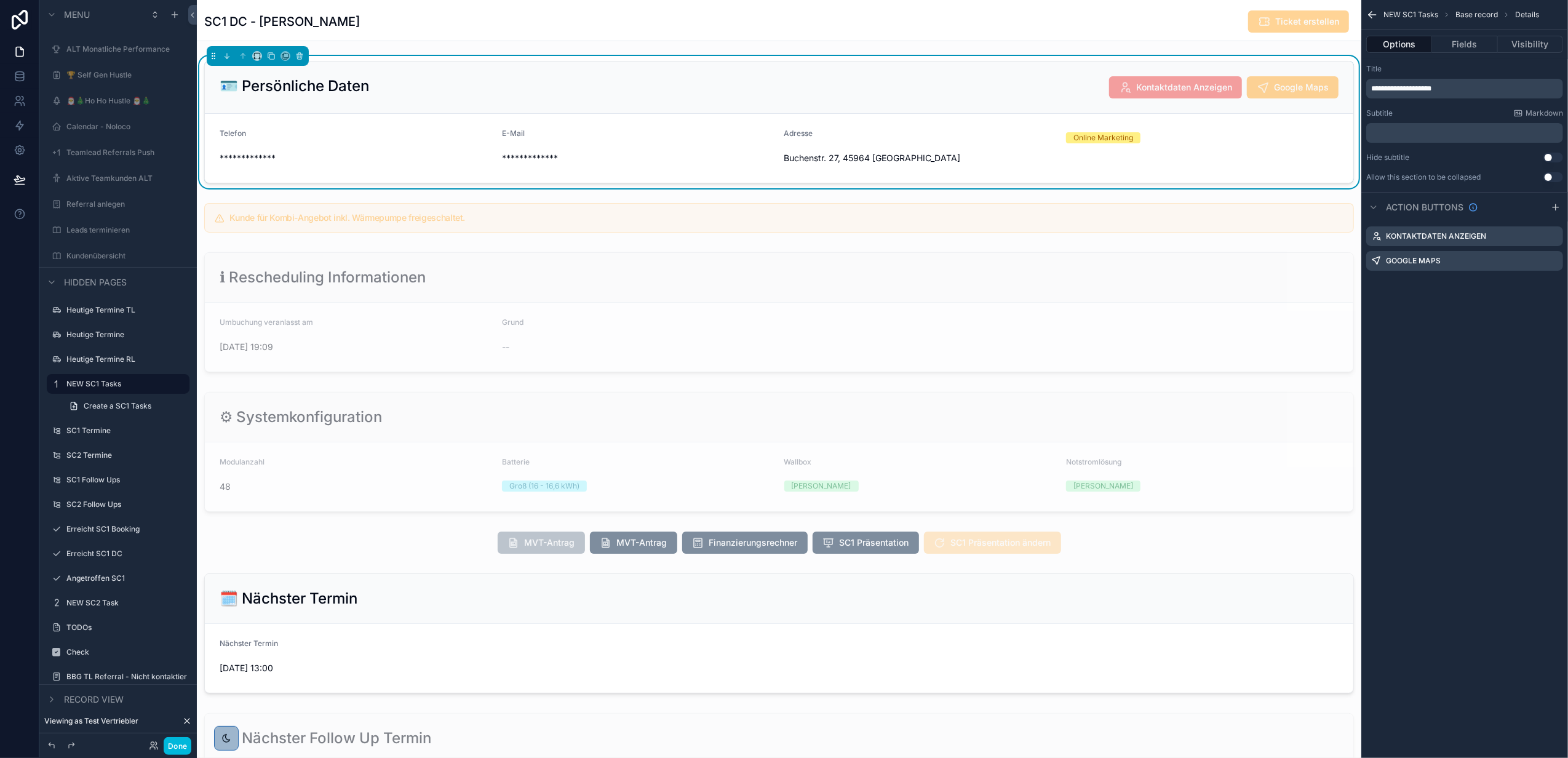
click at [441, 220] on div "scrollable content" at bounding box center [779, 218] width 1165 height 40
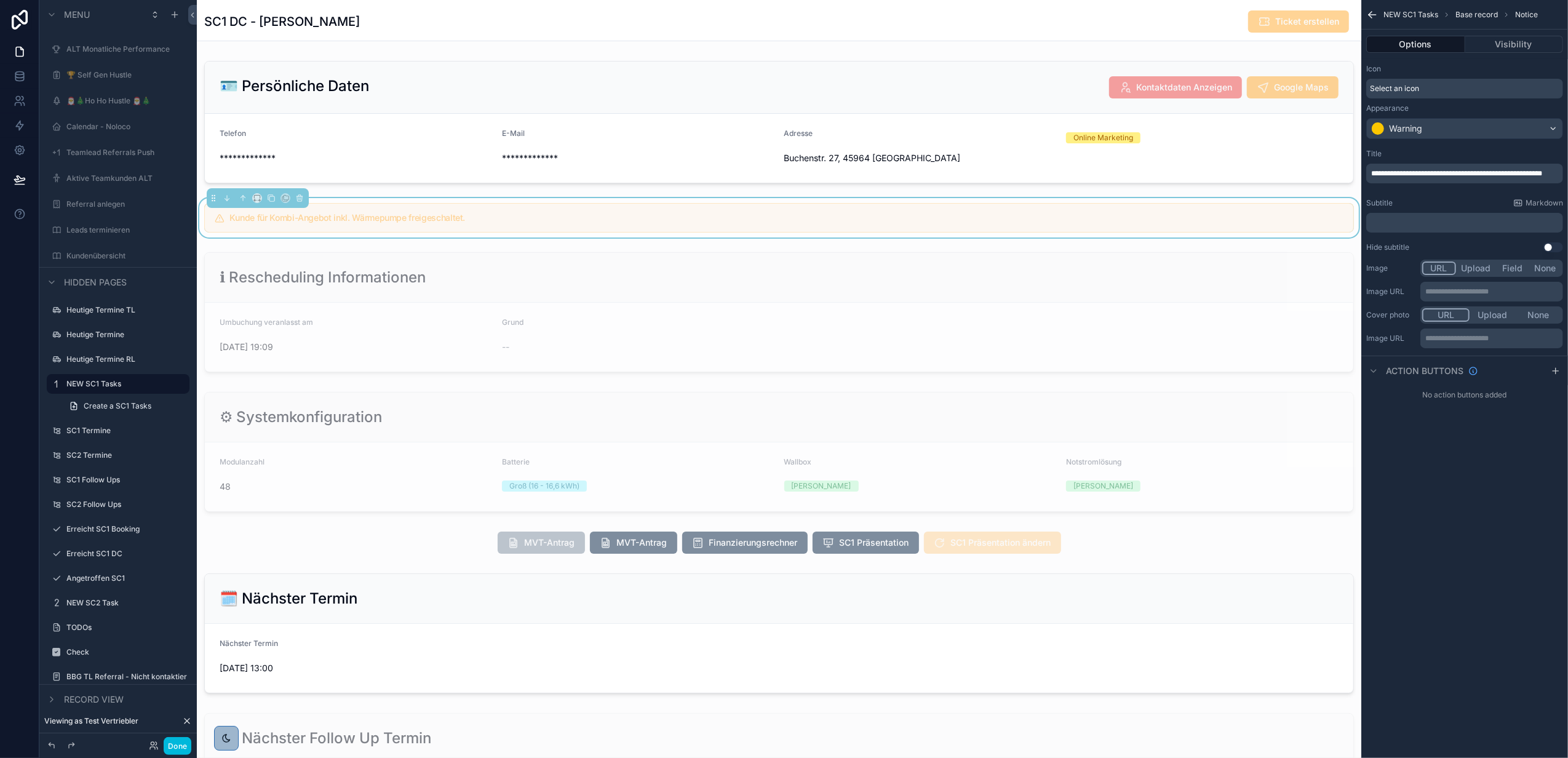
click at [490, 118] on div "scrollable content" at bounding box center [779, 122] width 1165 height 132
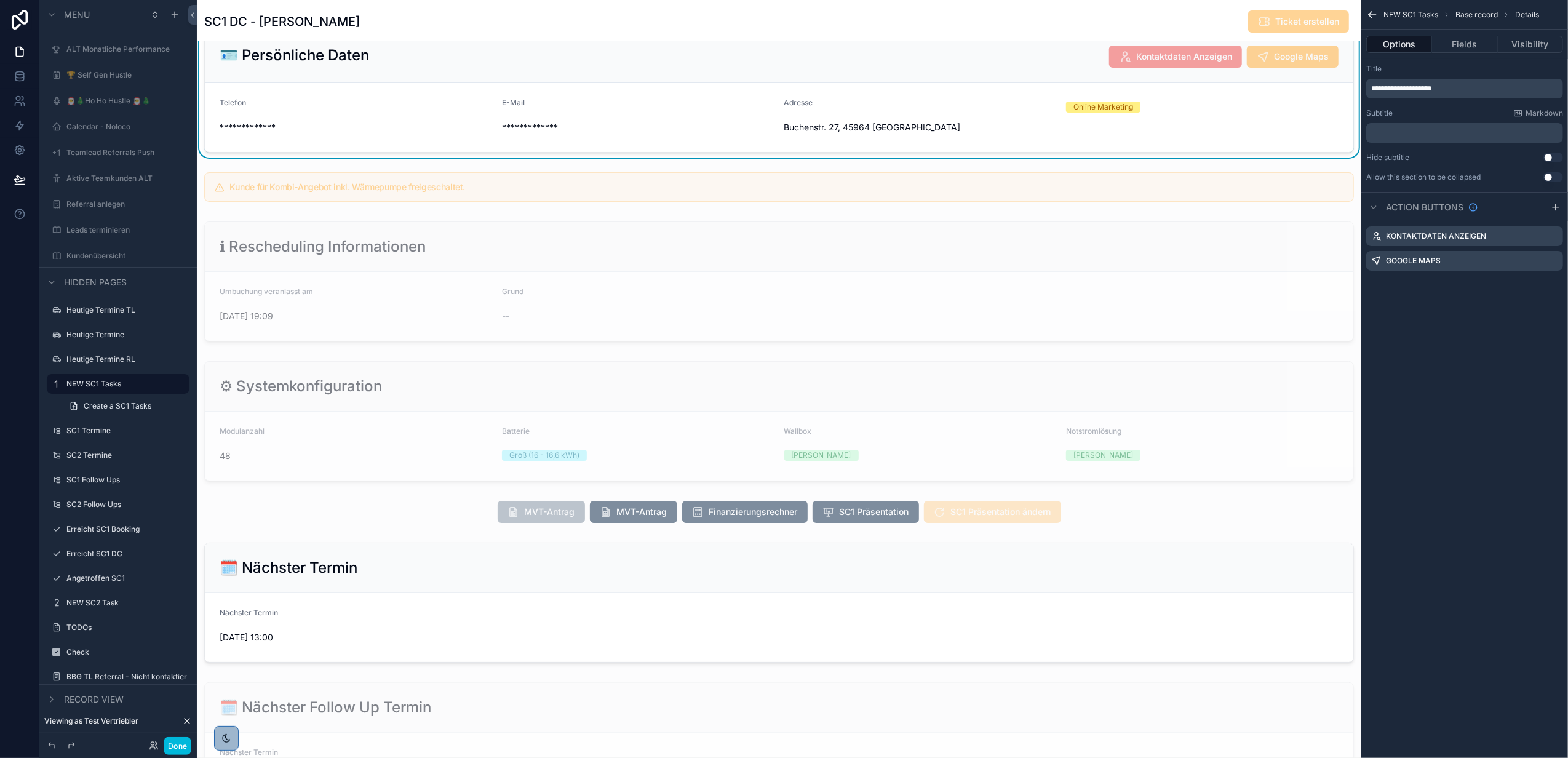
scroll to position [0, 0]
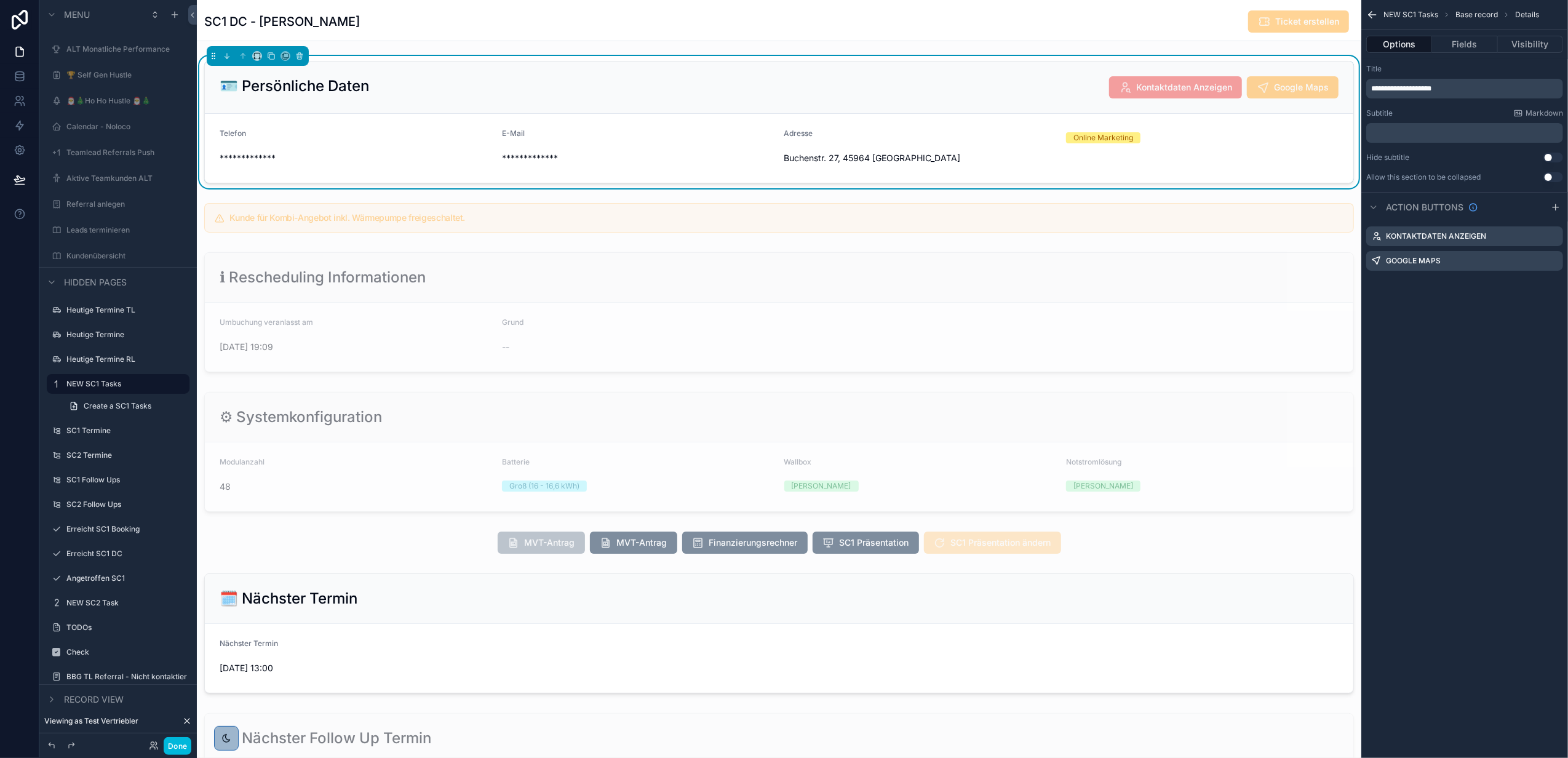
drag, startPoint x: 130, startPoint y: 527, endPoint x: 218, endPoint y: 493, distance: 94.3
click at [130, 527] on label "Erreicht SC1 Booking" at bounding box center [125, 529] width 116 height 10
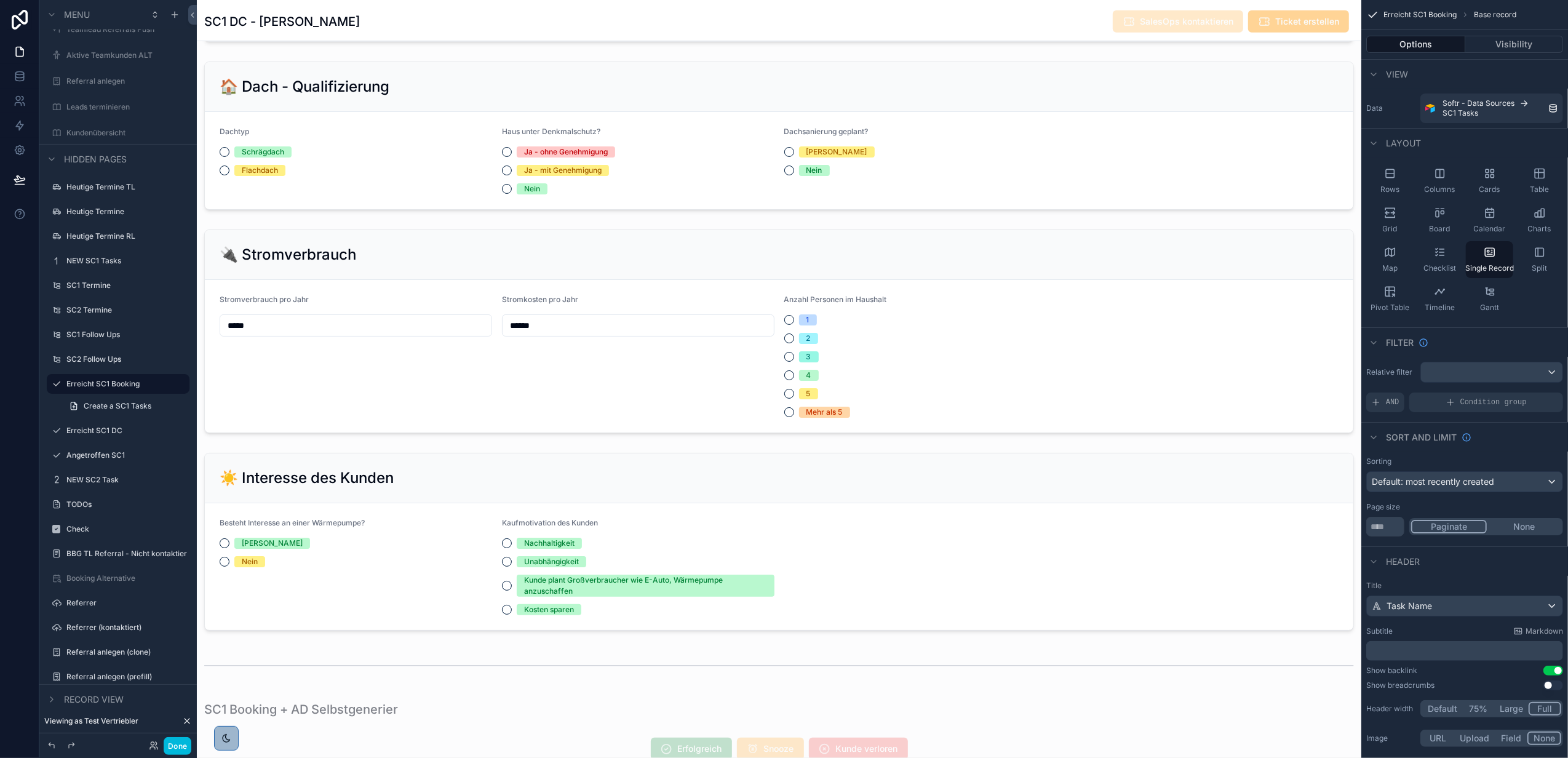
scroll to position [738, 0]
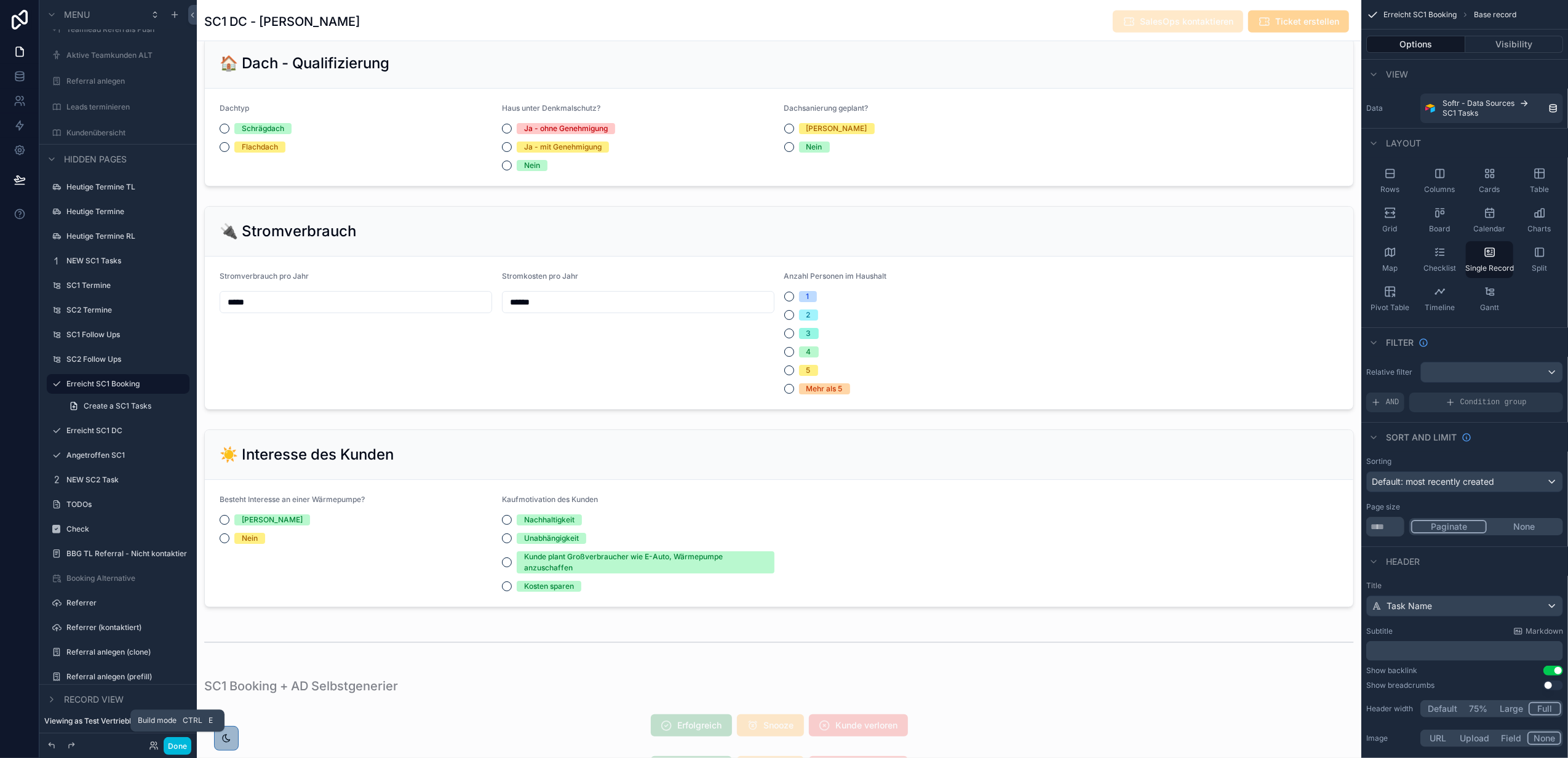
click at [171, 737] on button "Done" at bounding box center [177, 746] width 28 height 18
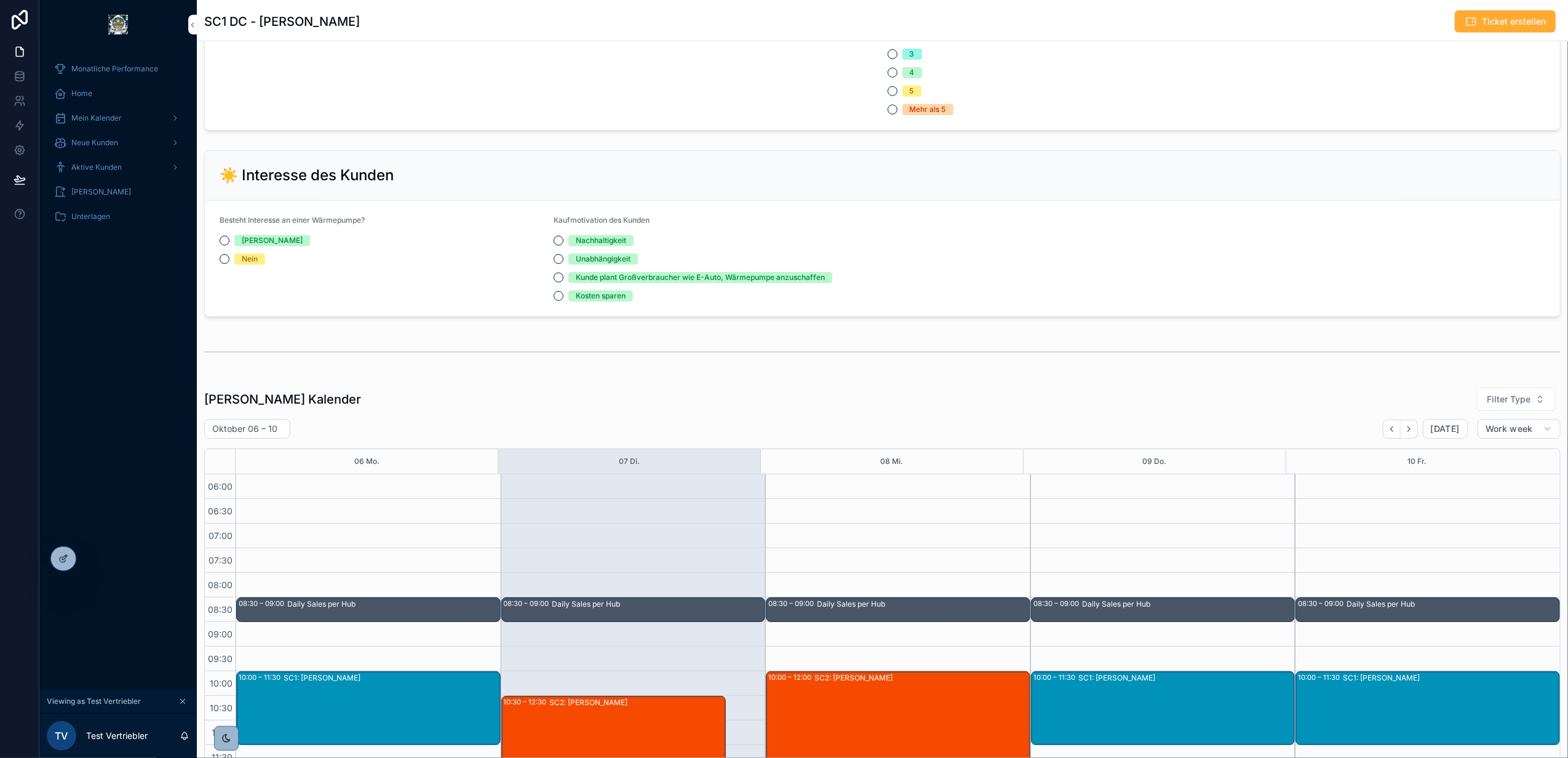
scroll to position [295, 0]
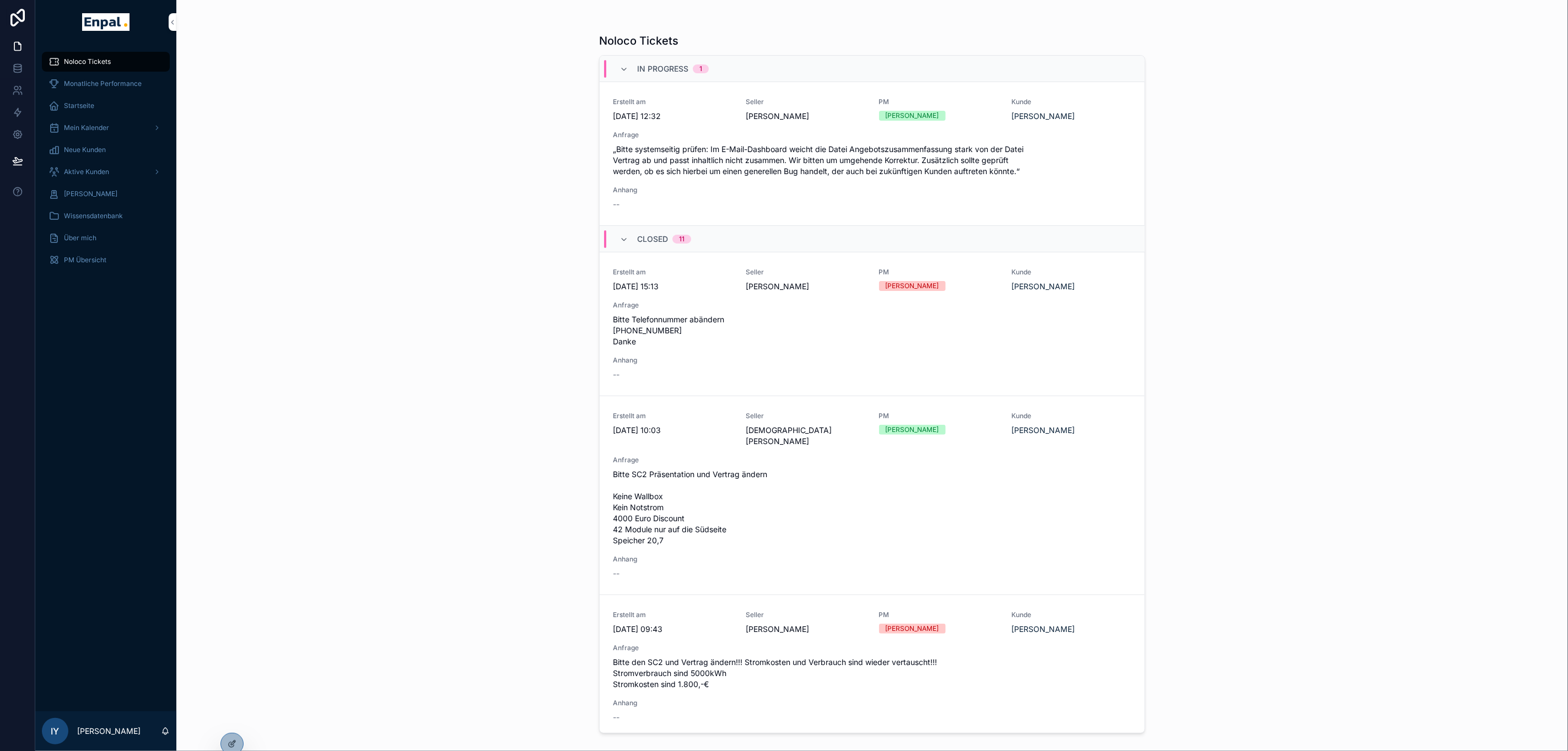
click at [112, 168] on div "Aktive Kunden" at bounding box center [106, 172] width 115 height 18
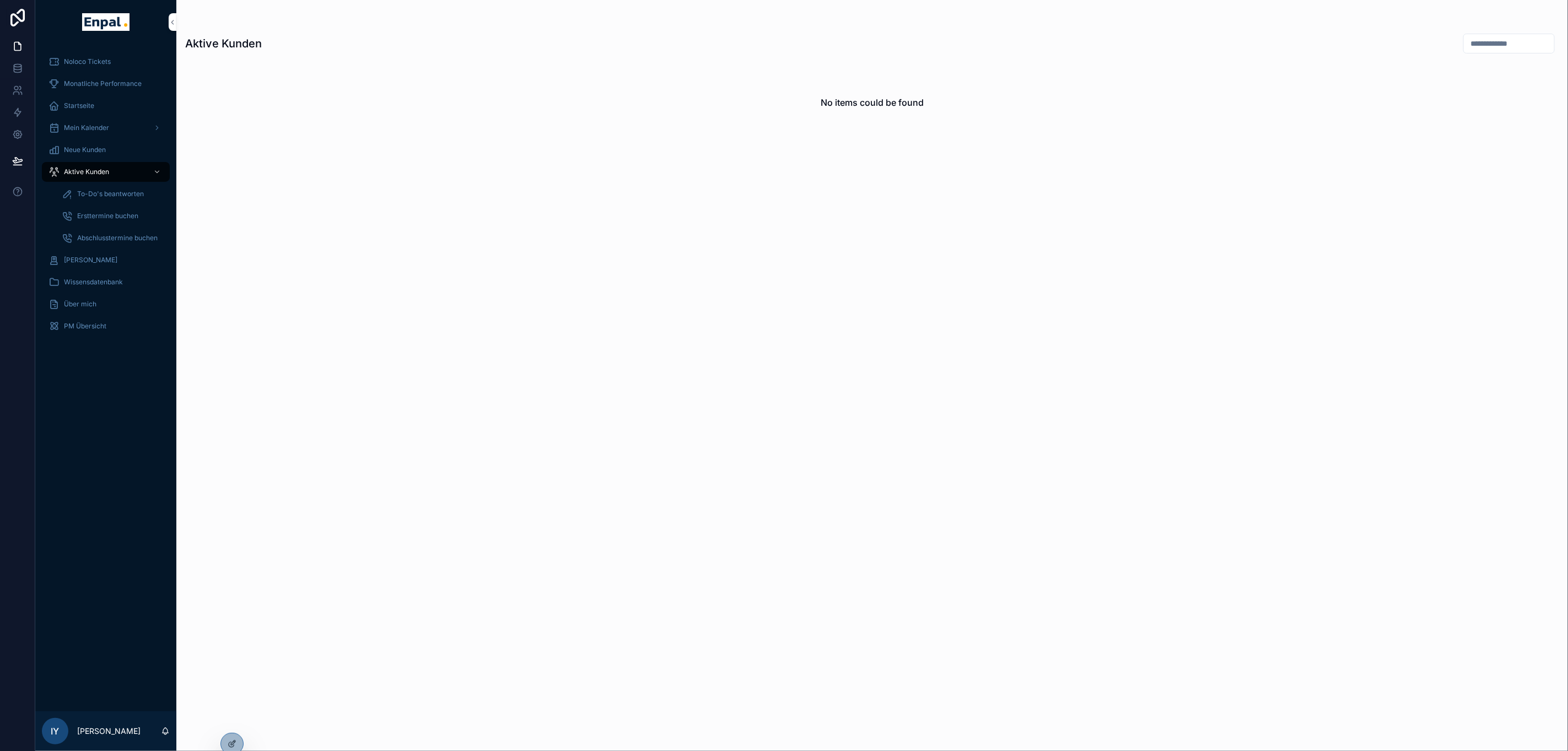
click at [0, 0] on icon at bounding box center [0, 0] width 0 height 0
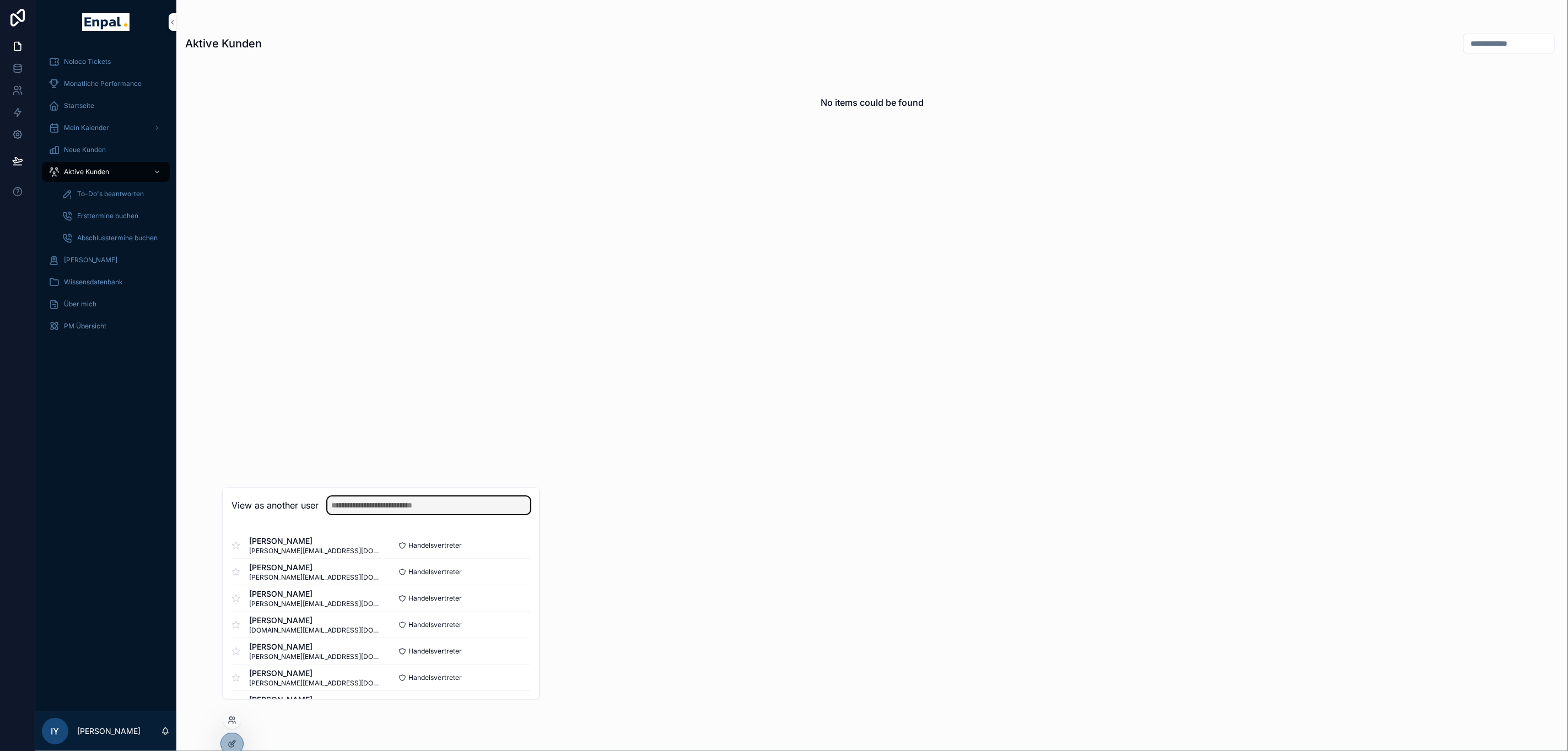
click at [395, 515] on input "text" at bounding box center [429, 506] width 203 height 18
type input "*****"
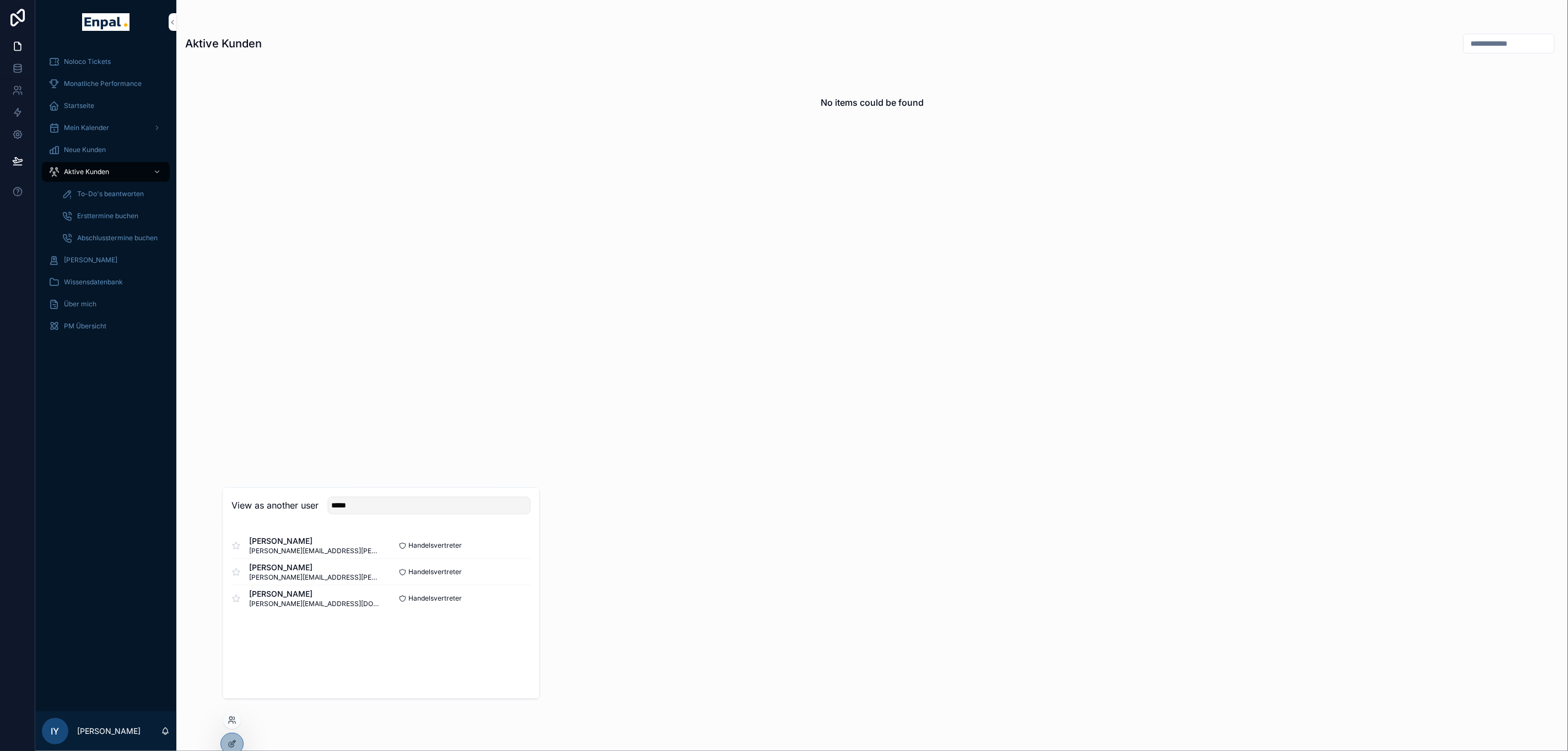
click at [0, 0] on button "Select" at bounding box center [0, 0] width 0 height 0
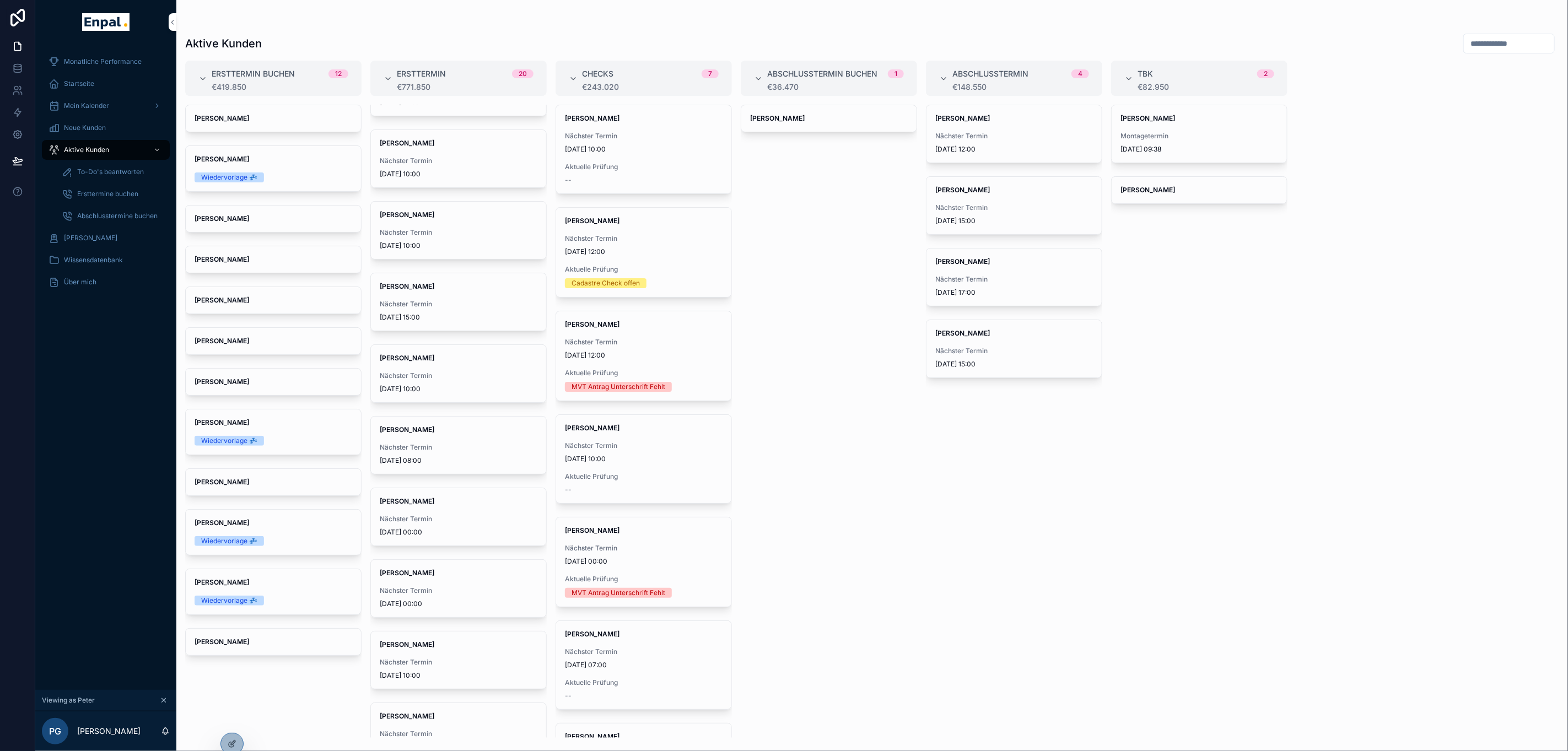
scroll to position [661, 0]
click at [437, 178] on span "Dieter benke" at bounding box center [458, 173] width 158 height 9
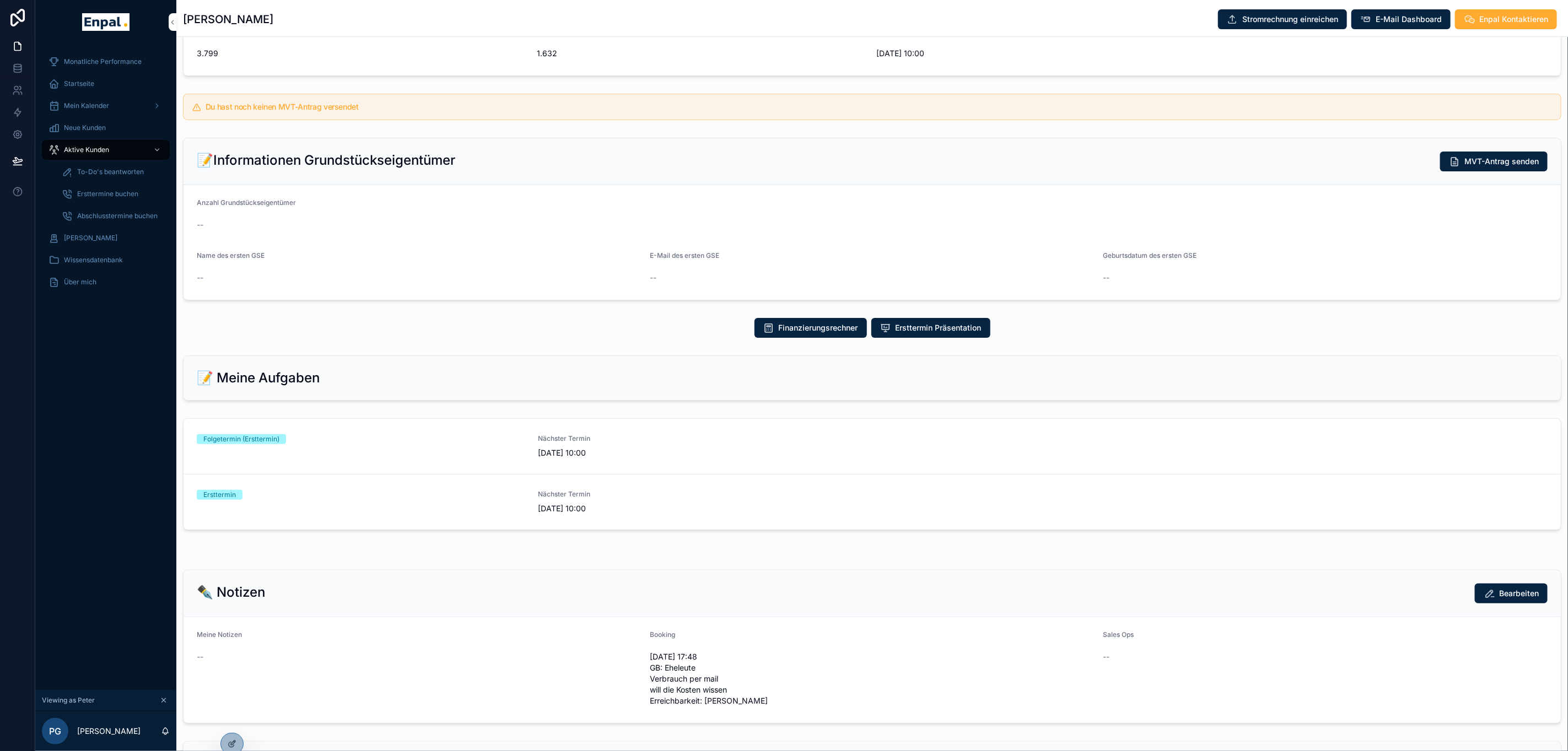
scroll to position [248, 0]
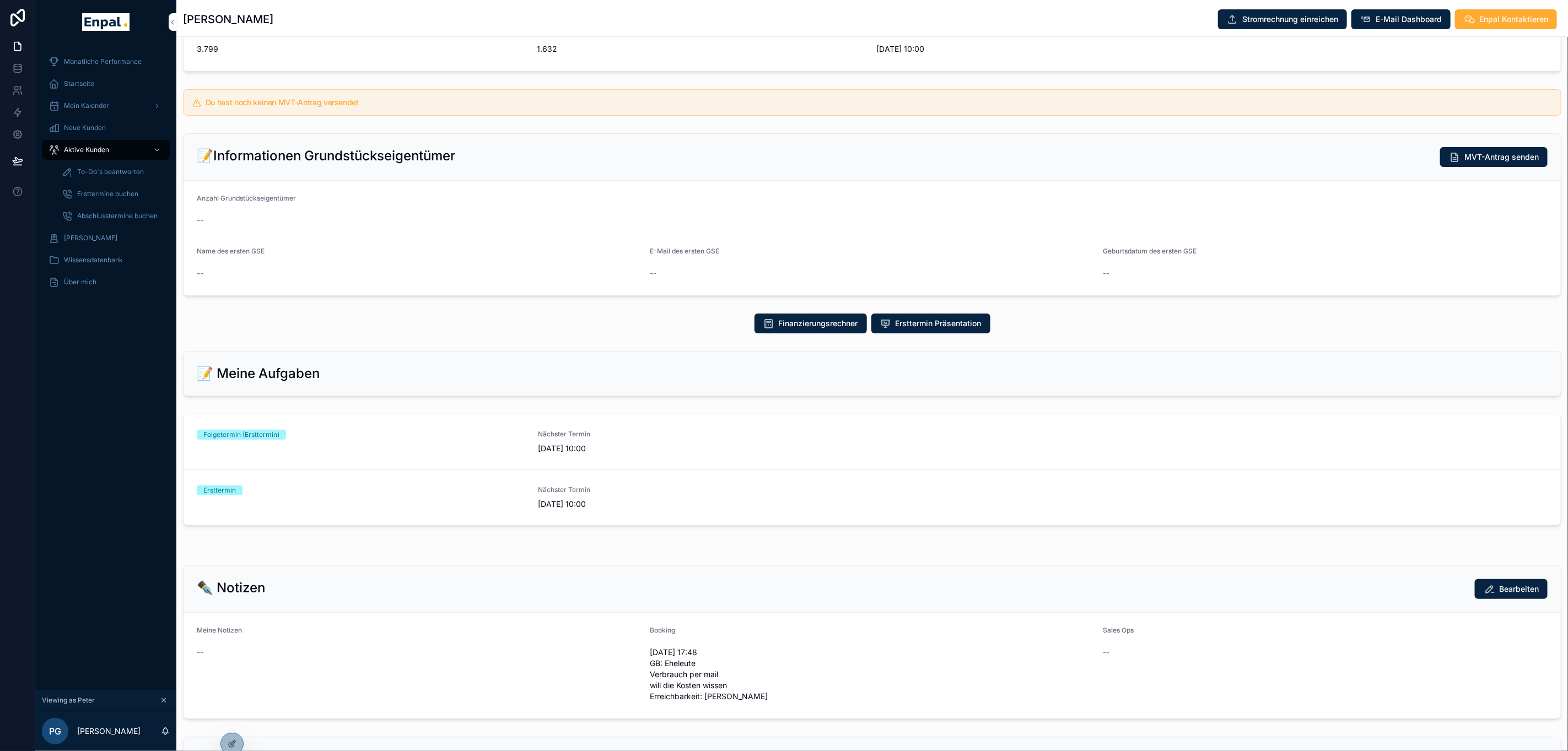
click at [349, 503] on div "Ersttermin" at bounding box center [360, 498] width 328 height 24
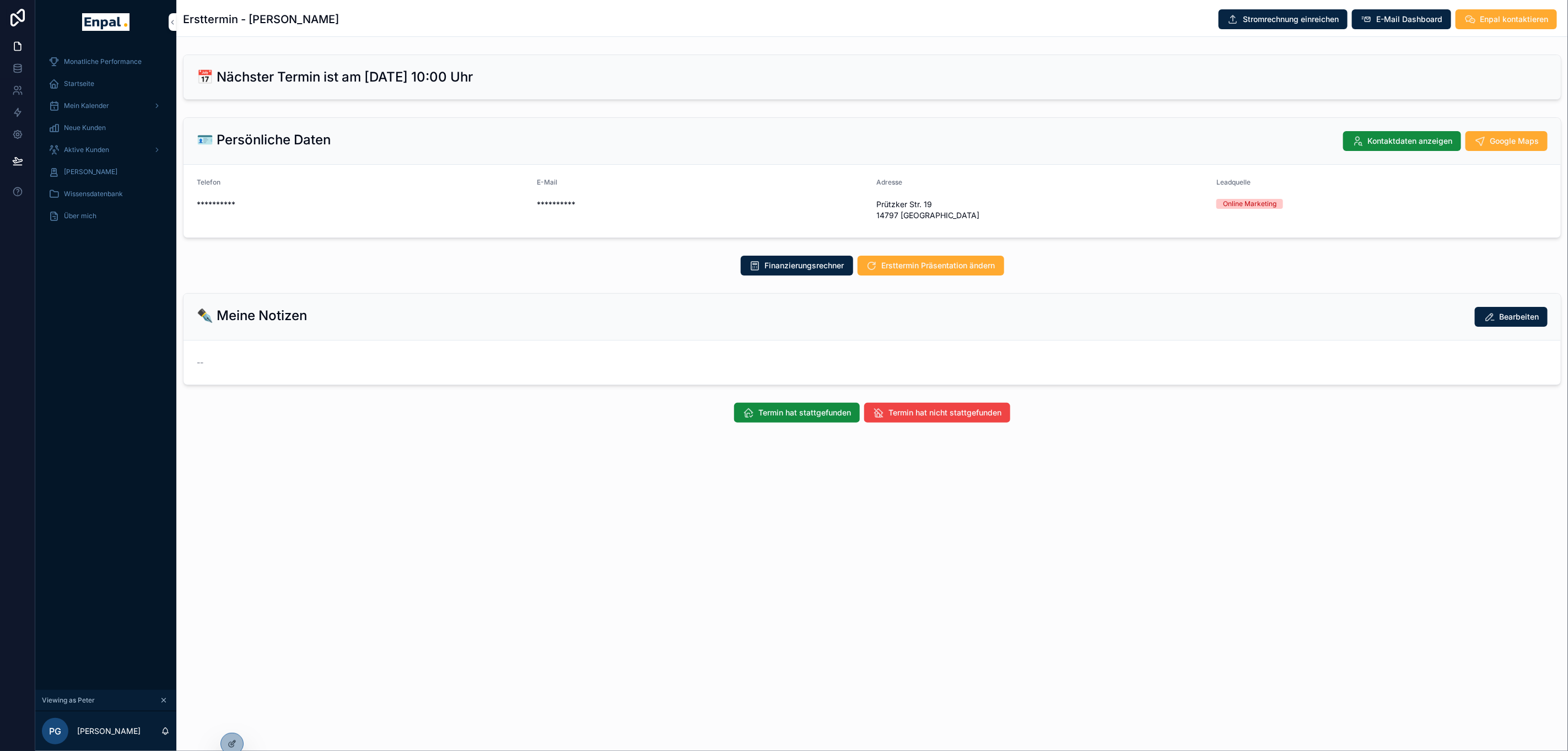
click at [233, 740] on icon at bounding box center [231, 744] width 9 height 9
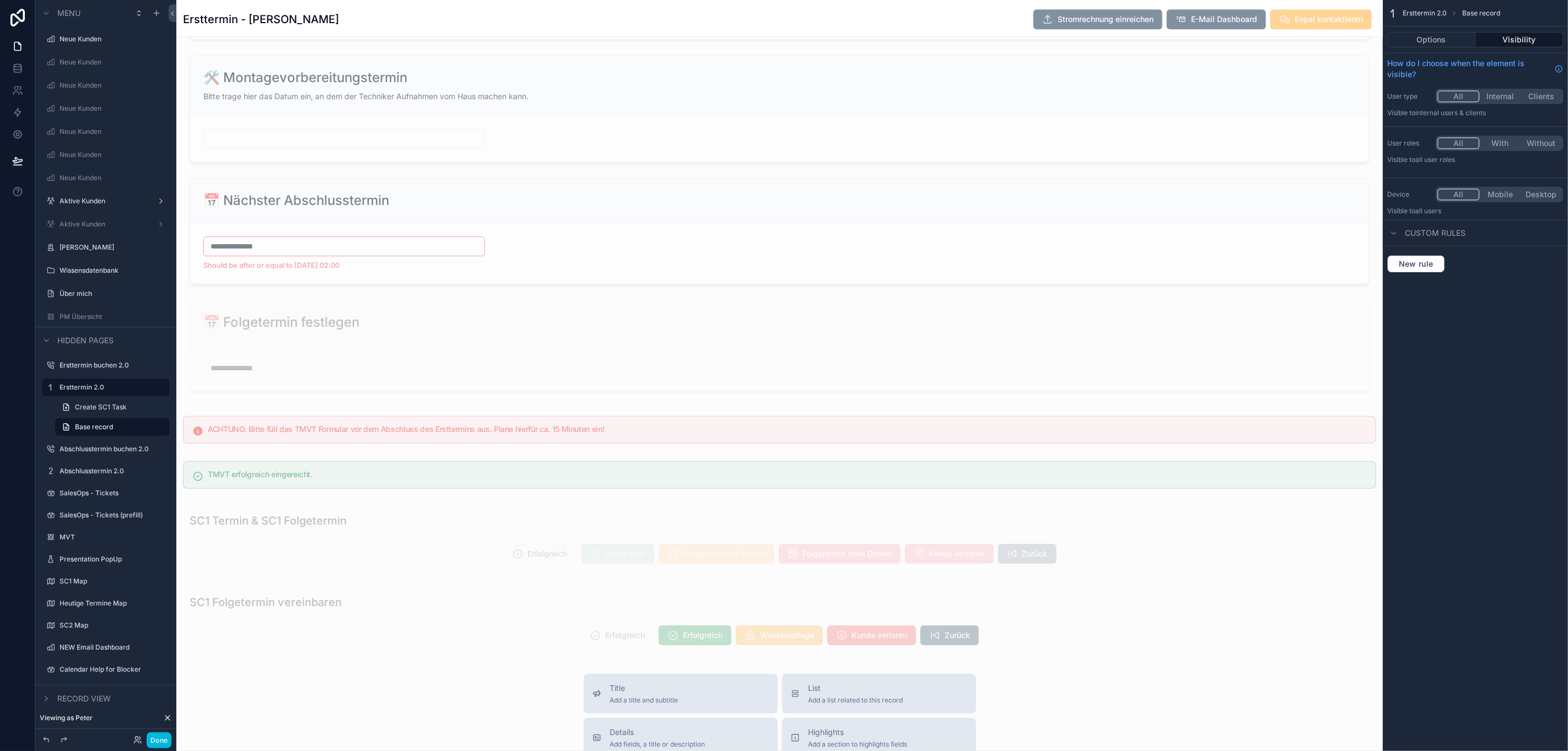
scroll to position [2646, 0]
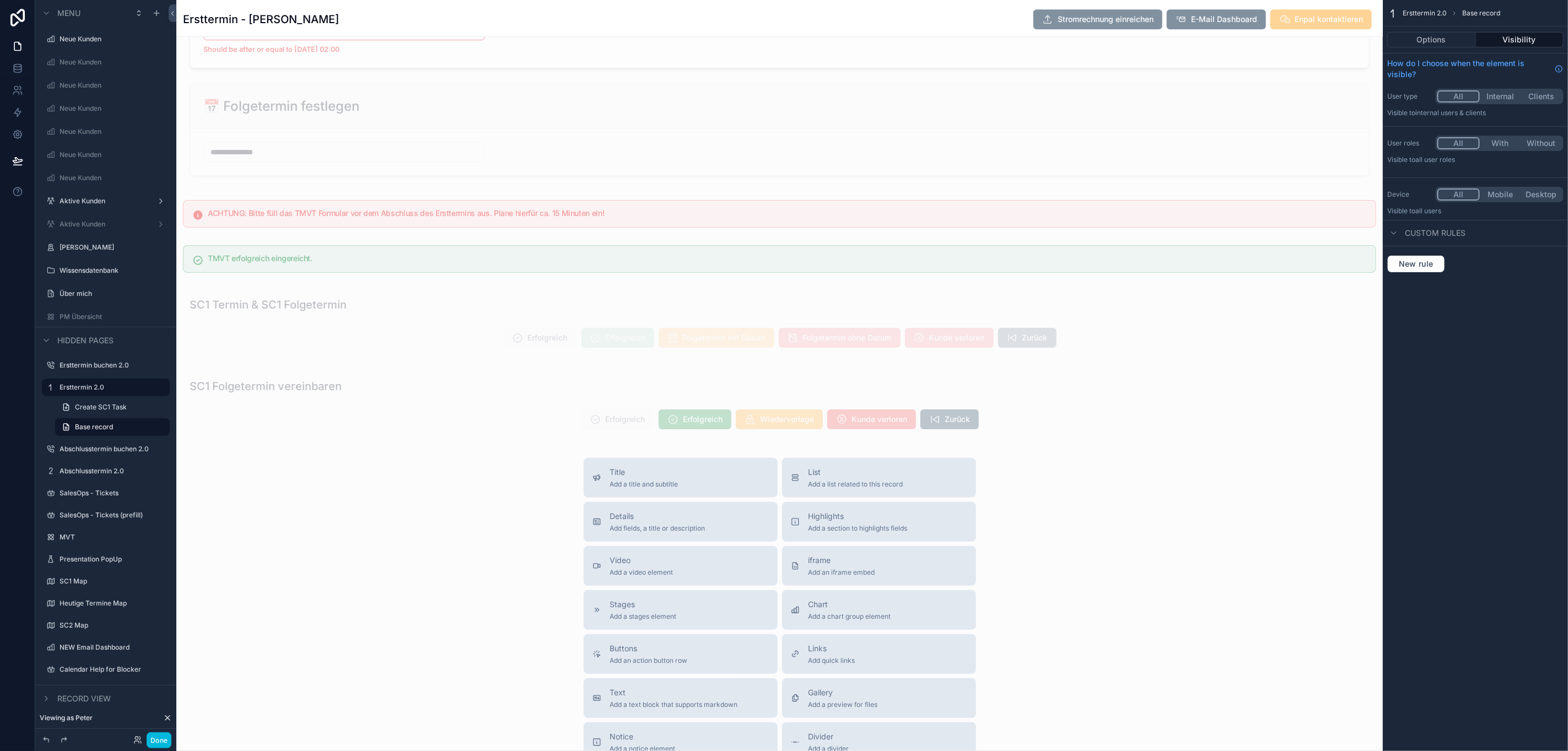
click at [510, 440] on div "scrollable content" at bounding box center [779, 404] width 1206 height 73
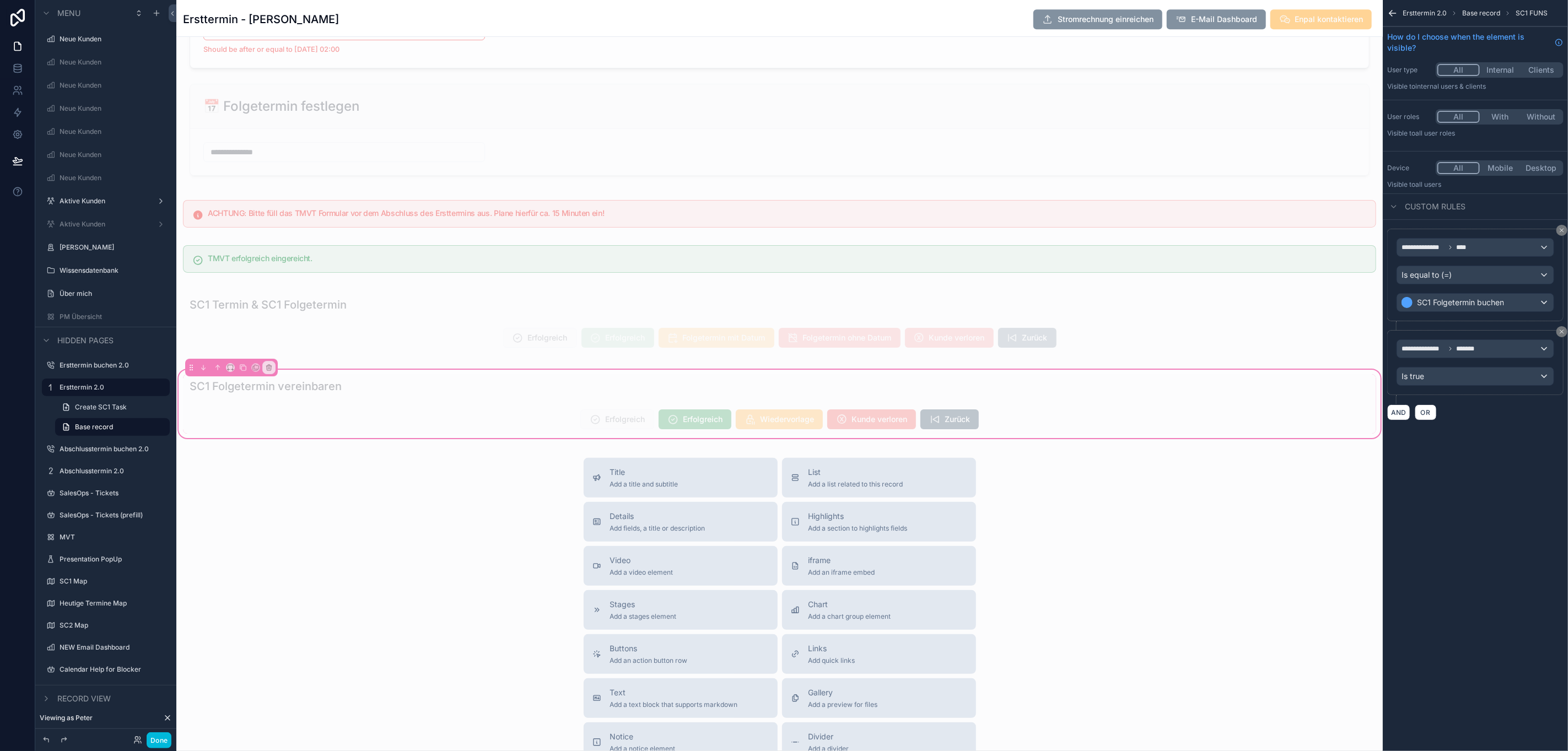
click at [407, 344] on div "scrollable content" at bounding box center [779, 323] width 1206 height 73
click at [454, 346] on div "scrollable content" at bounding box center [779, 323] width 1206 height 73
click at [1151, 354] on div "scrollable content" at bounding box center [779, 323] width 1206 height 73
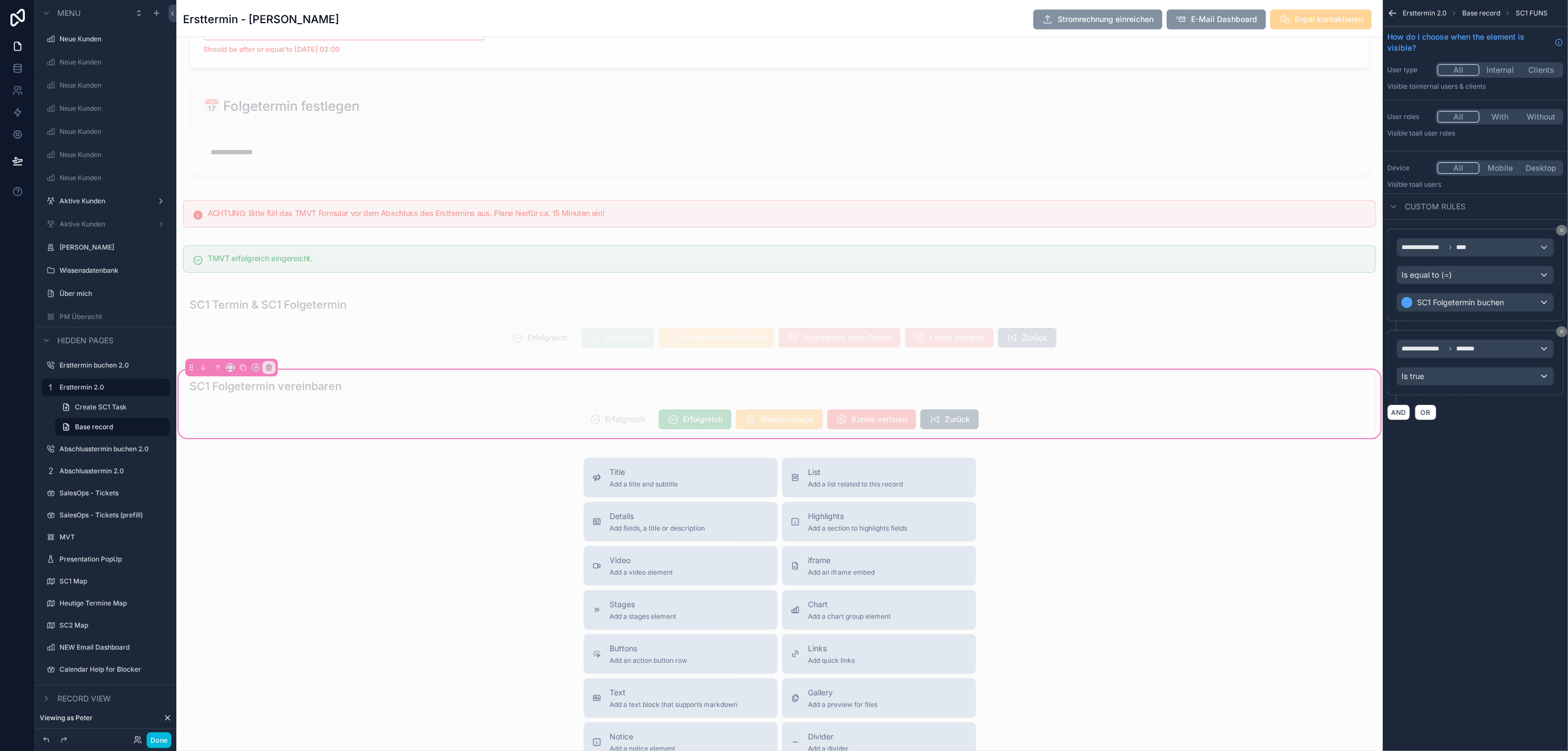
click at [1369, 315] on div "scrollable content" at bounding box center [779, 323] width 1206 height 73
click at [1329, 539] on div "Title Add a title and subtitle List Add a list related to this record Details A…" at bounding box center [779, 654] width 1206 height 392
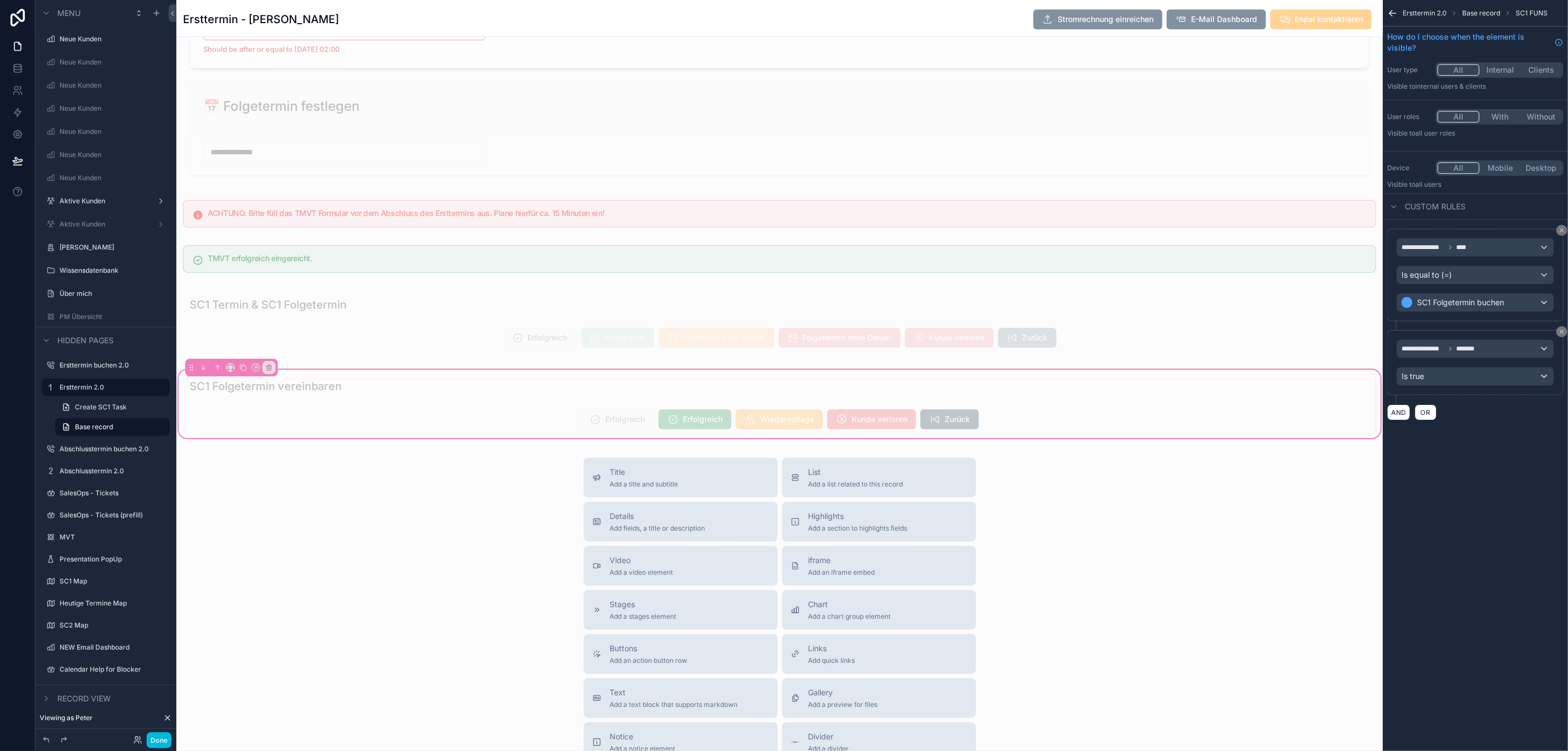
click at [1329, 539] on div "Title Add a title and subtitle List Add a list related to this record Details A…" at bounding box center [779, 654] width 1206 height 392
click at [1161, 212] on div "scrollable content" at bounding box center [779, 214] width 1206 height 36
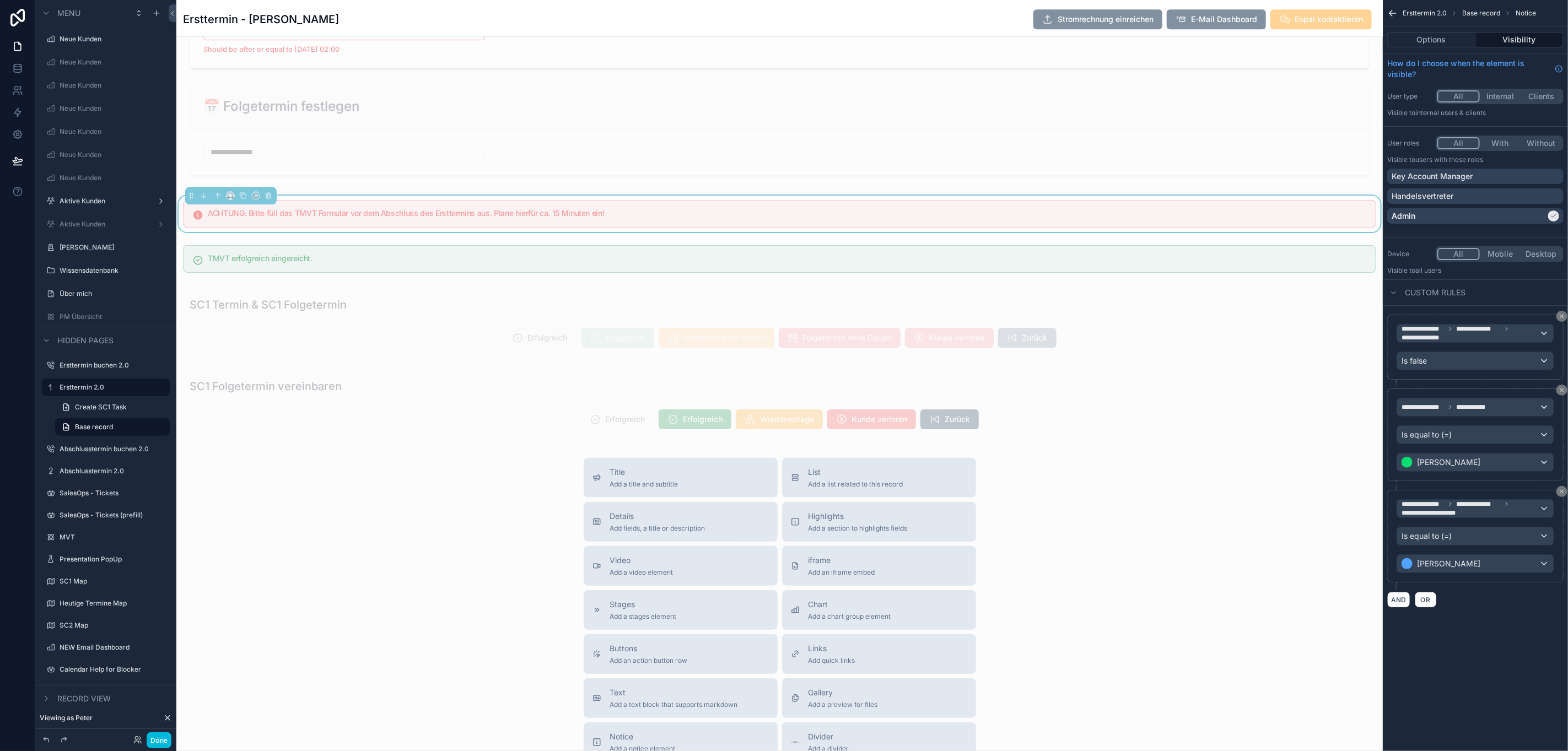
click at [1135, 219] on div "ACHTUNG: Bitte füll das TMVT Formular vor dem Abschluss des Ersttermins aus. Pl…" at bounding box center [779, 214] width 1193 height 28
click at [1123, 347] on div "scrollable content" at bounding box center [779, 323] width 1206 height 73
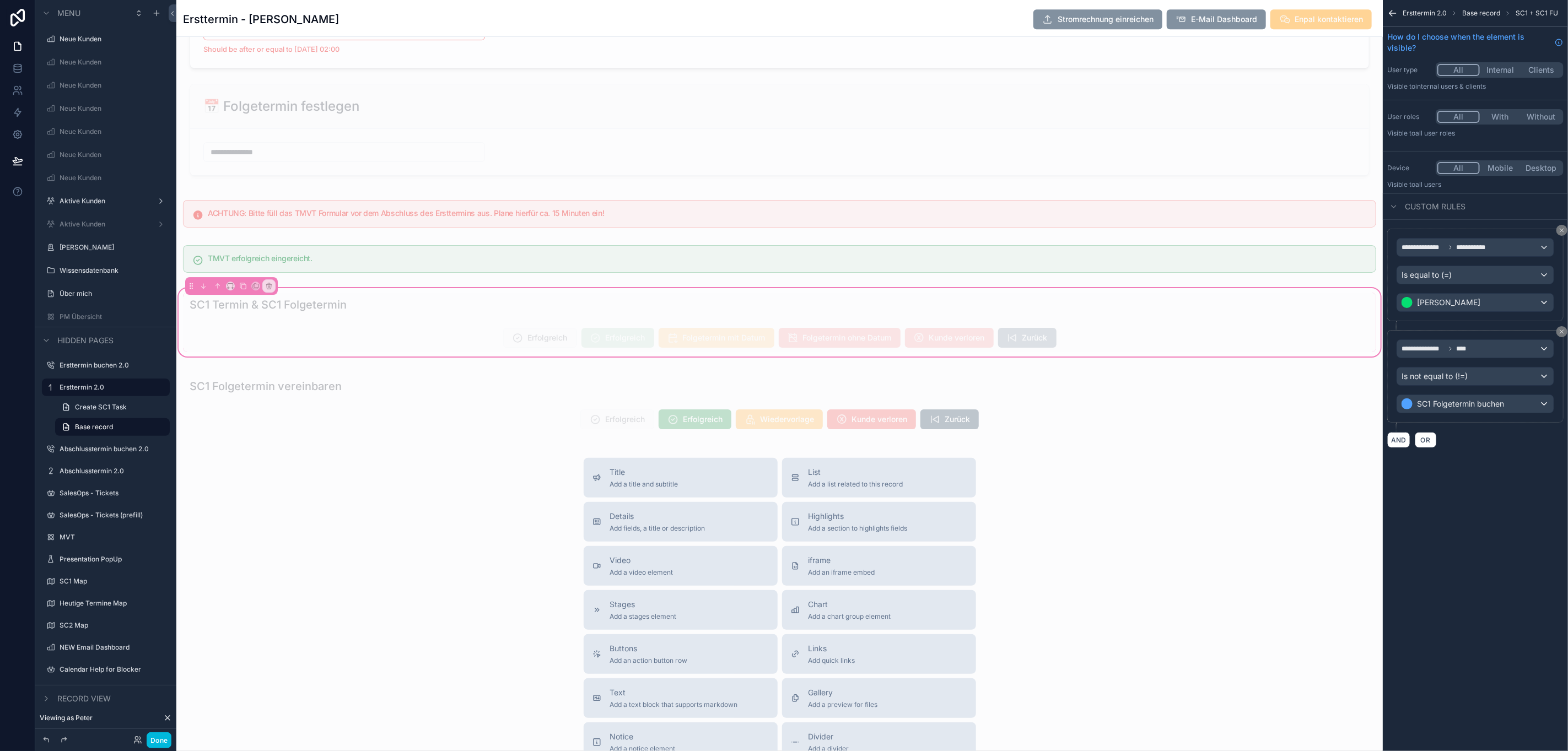
click at [1115, 352] on div "scrollable content" at bounding box center [779, 337] width 1193 height 28
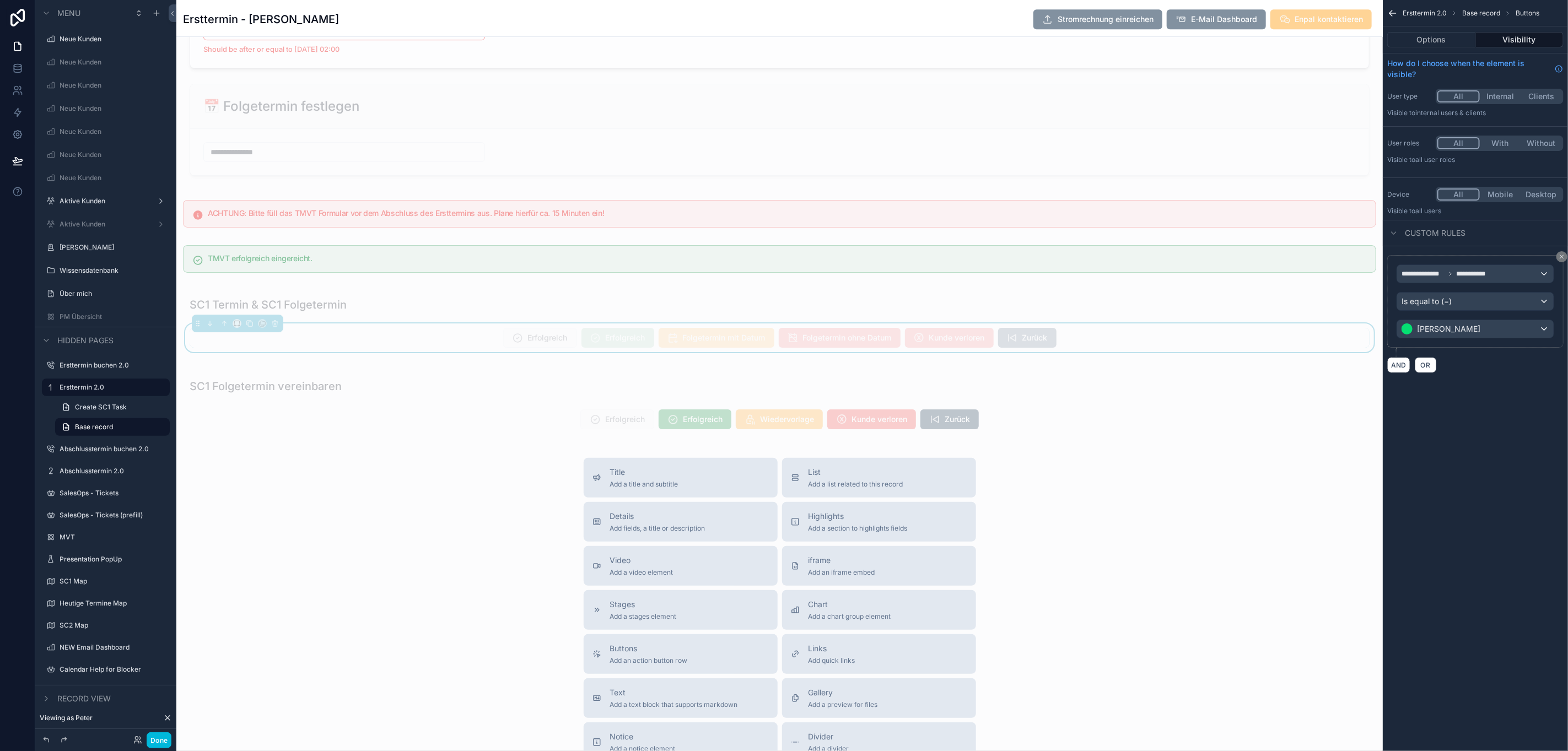
click at [1115, 348] on div "Erfolgreich Erfolgreich Folgetermin mit Datum Folgetermin ohne Datum Kunde verl…" at bounding box center [779, 337] width 1180 height 20
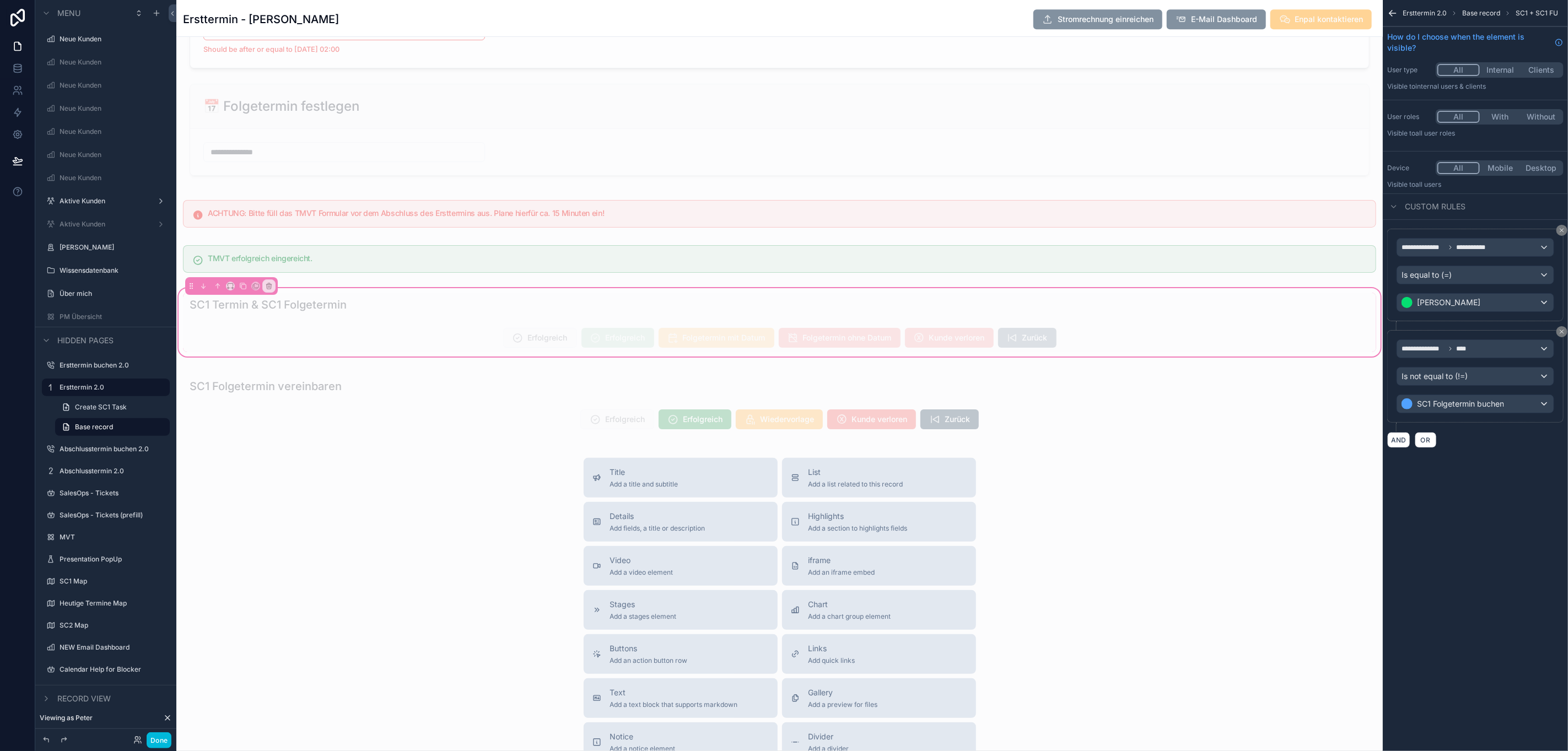
click at [1115, 352] on div "scrollable content" at bounding box center [779, 337] width 1193 height 28
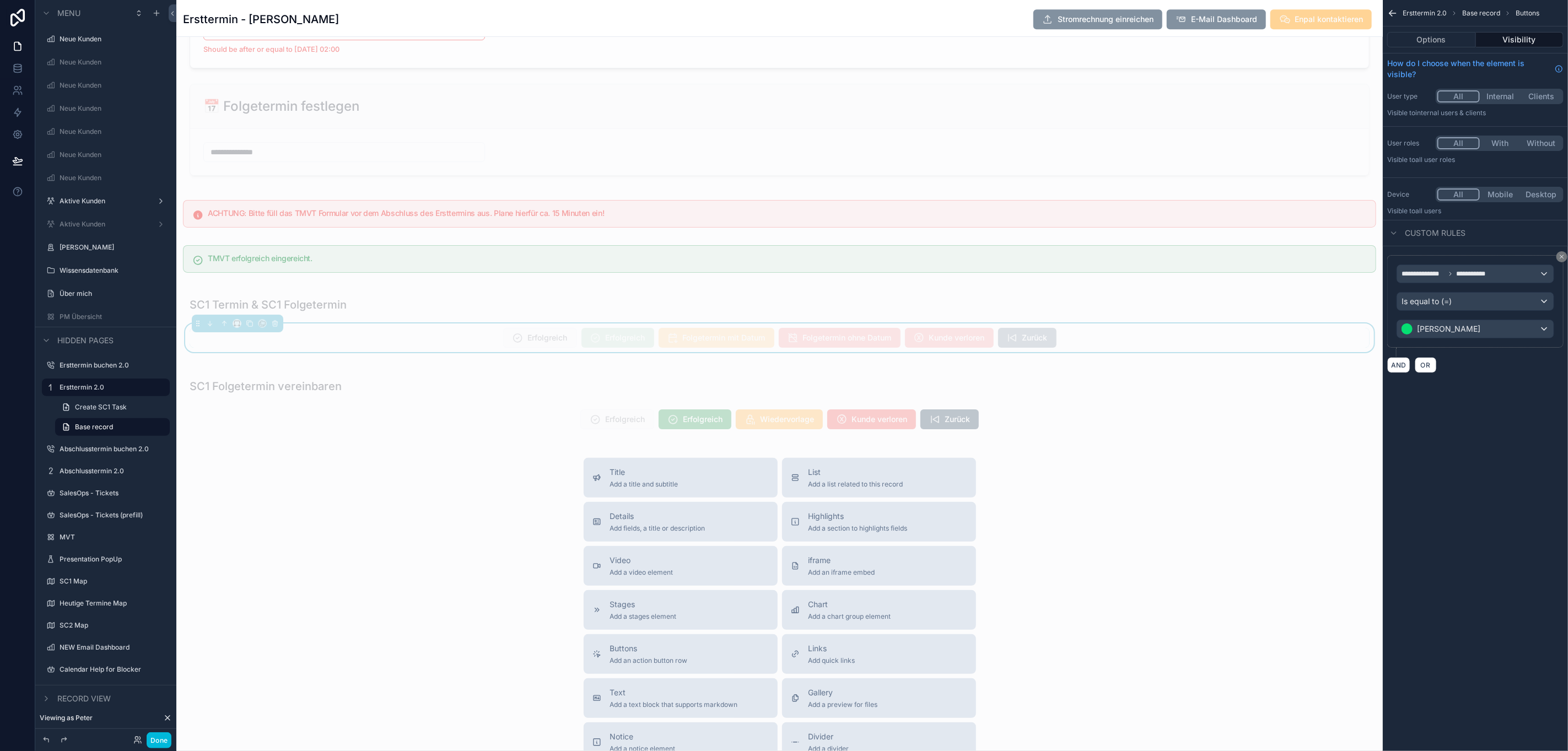
click at [1462, 40] on button "Options" at bounding box center [1432, 40] width 89 height 15
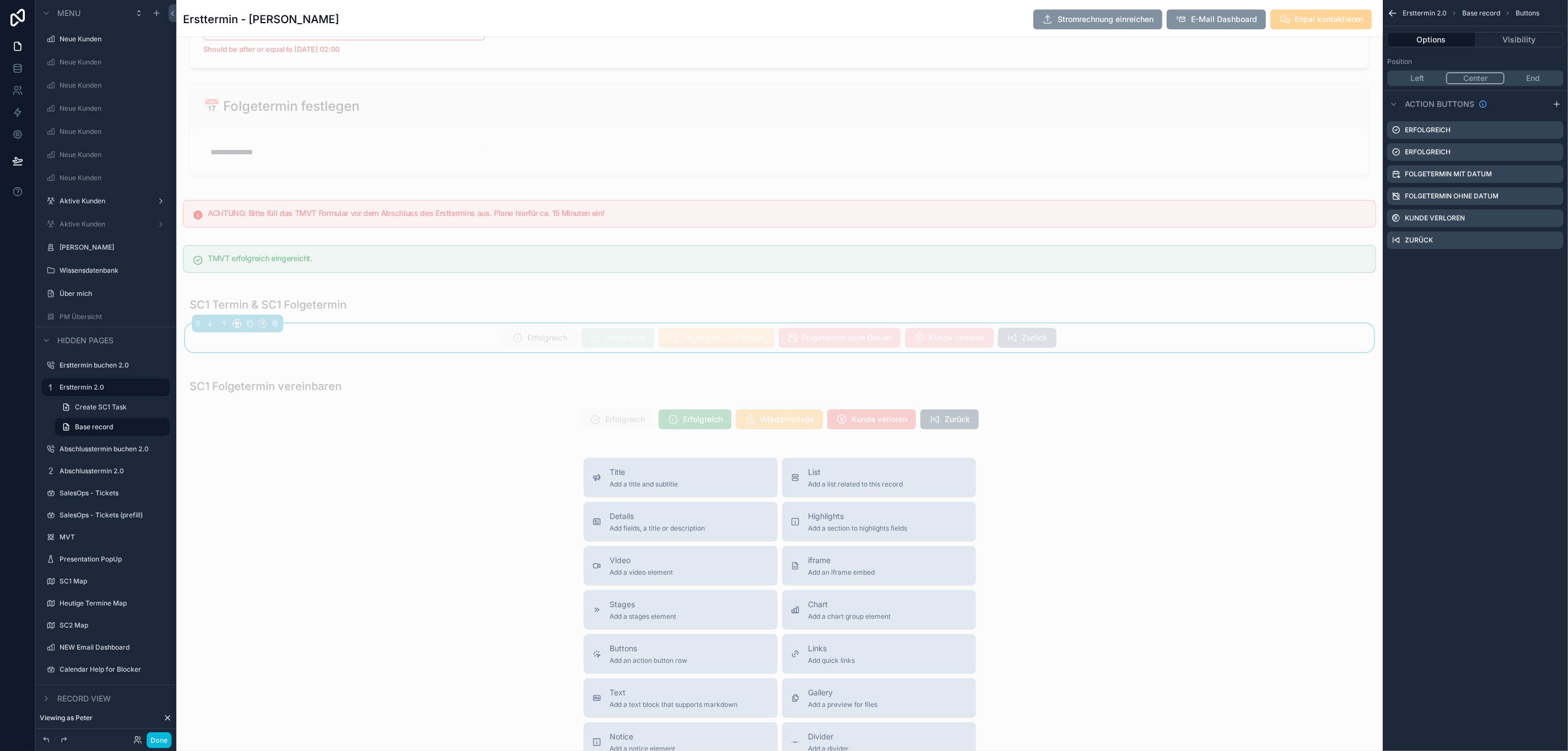
click at [0, 0] on icon "scrollable content" at bounding box center [0, 0] width 0 height 0
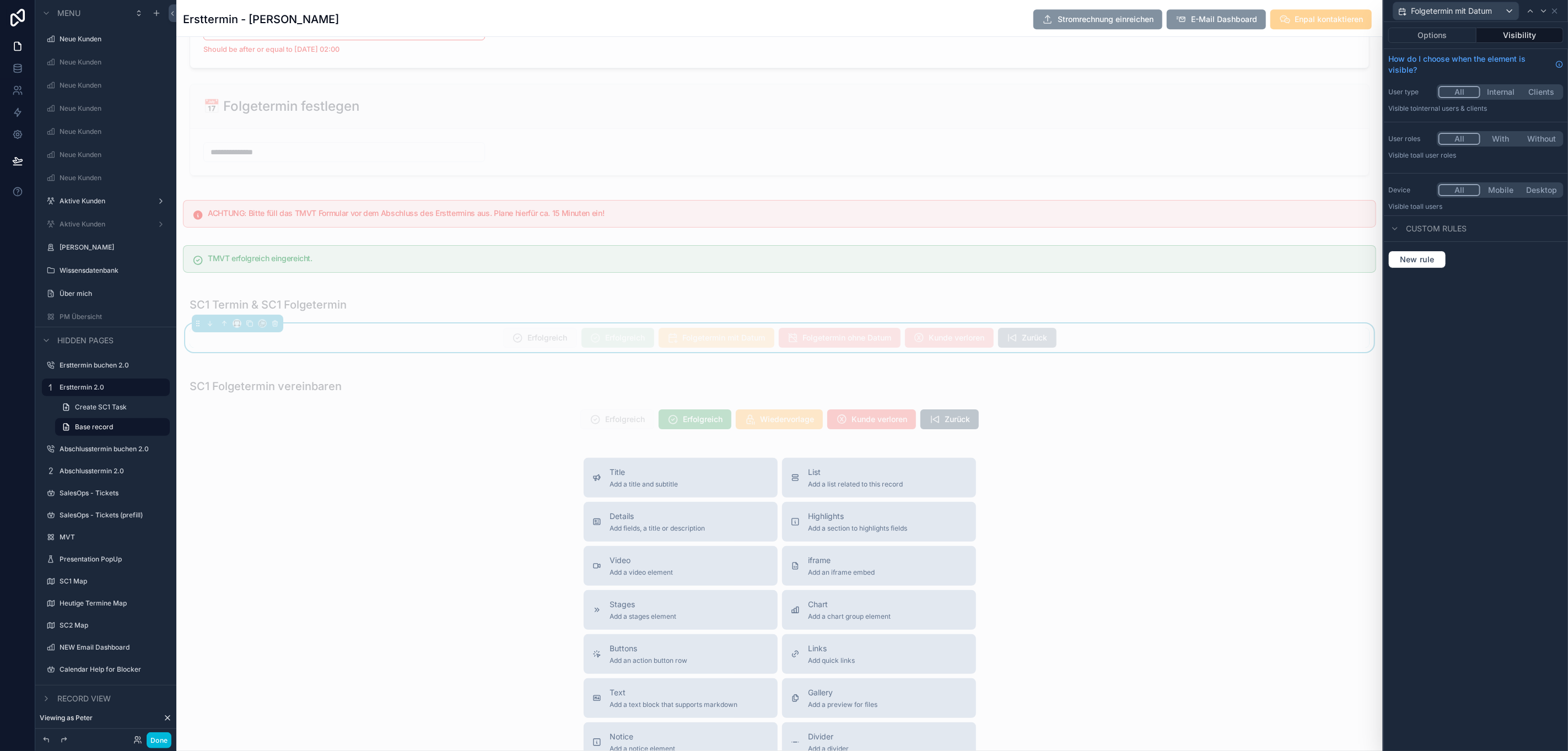
click at [1456, 37] on button "Options" at bounding box center [1432, 35] width 88 height 15
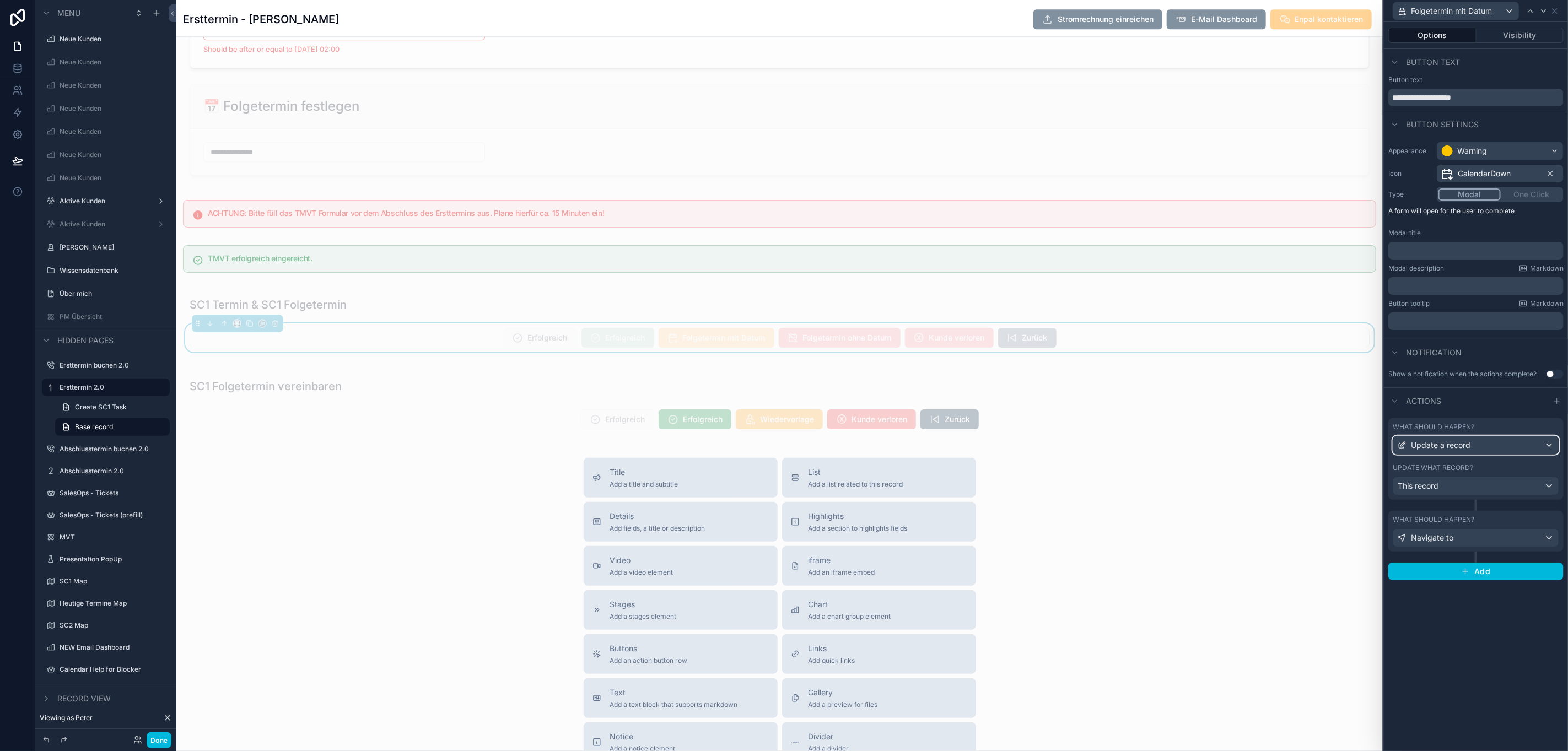
click at [1462, 451] on span "Update a record" at bounding box center [1441, 446] width 60 height 11
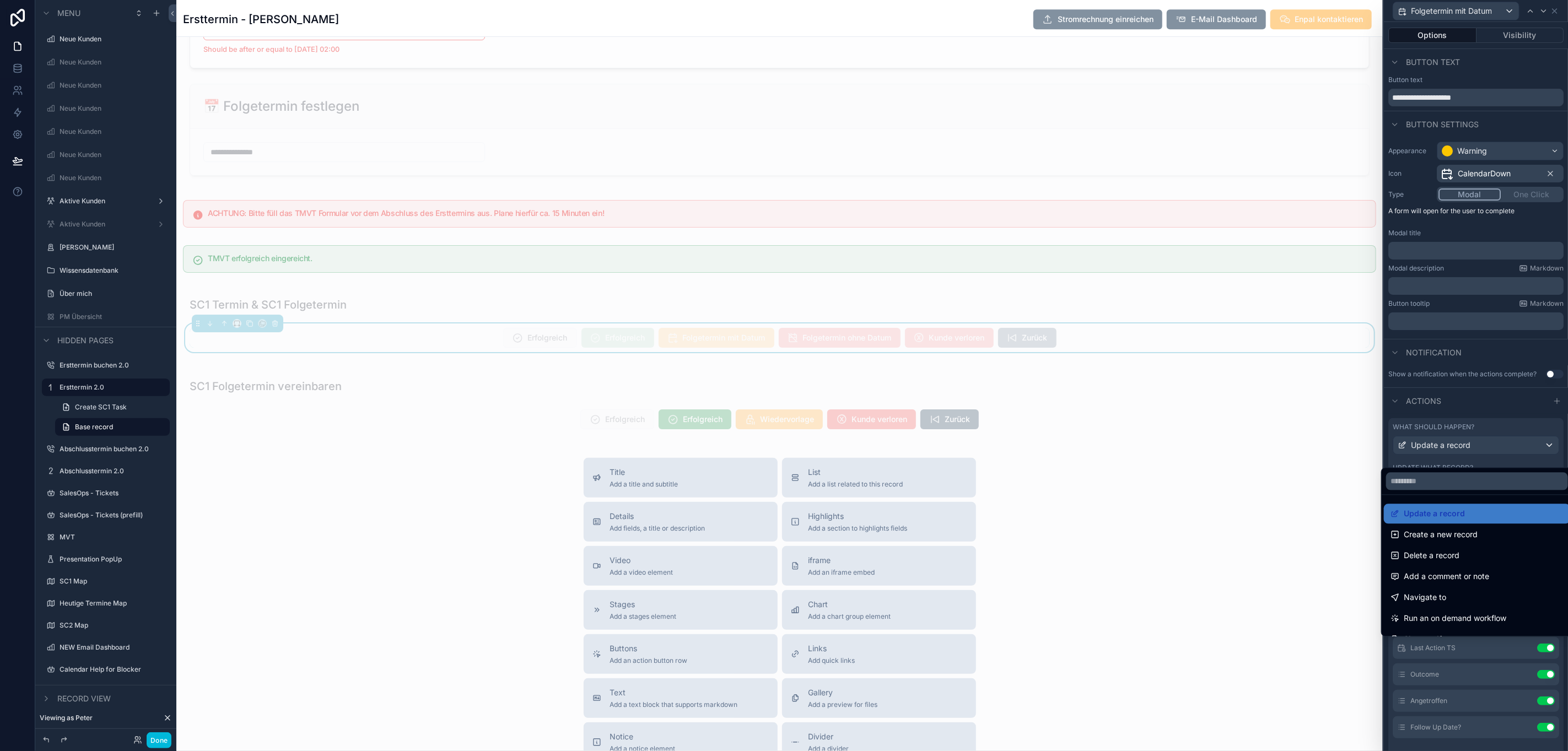
click at [1462, 451] on div at bounding box center [1477, 376] width 184 height 751
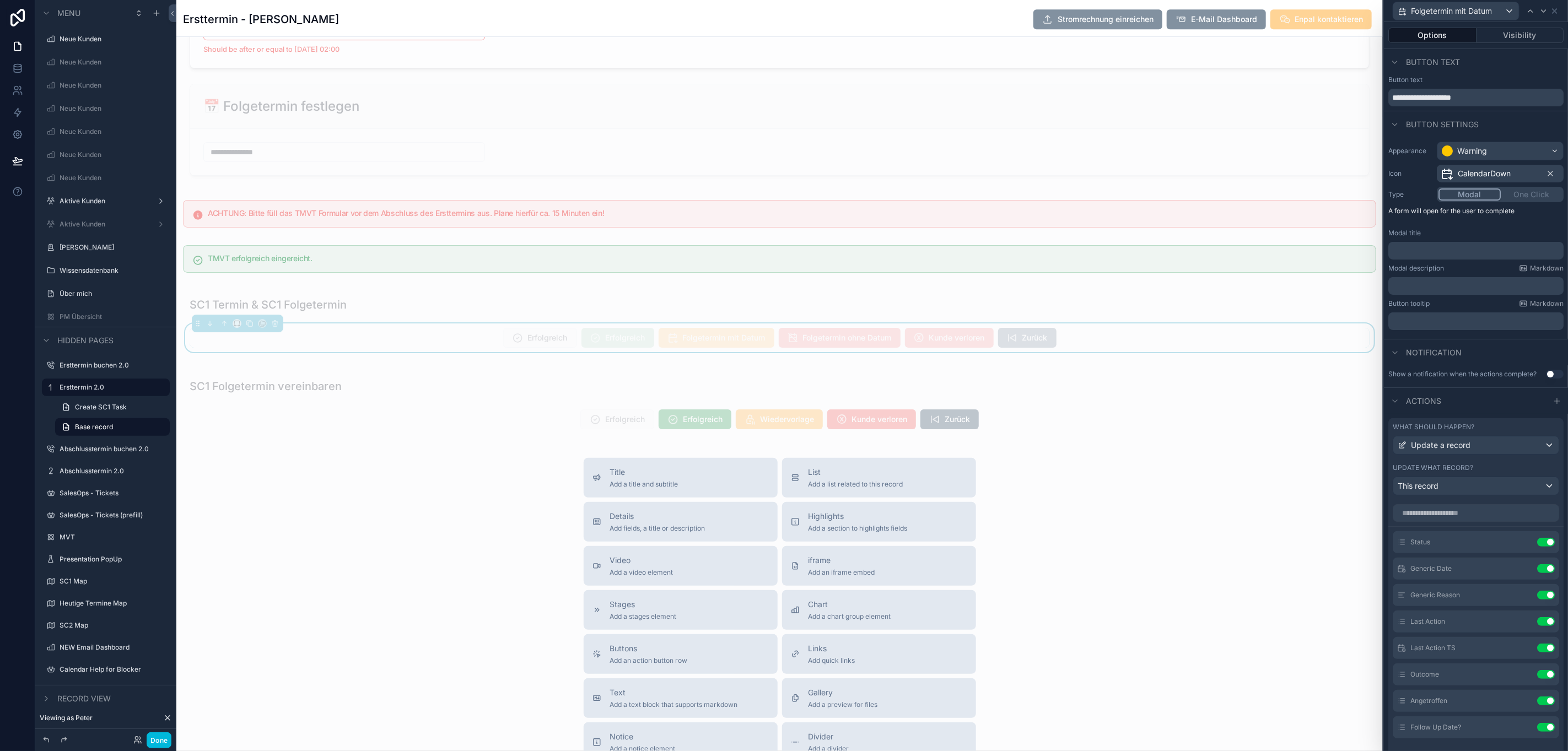
click at [0, 0] on icon at bounding box center [0, 0] width 0 height 0
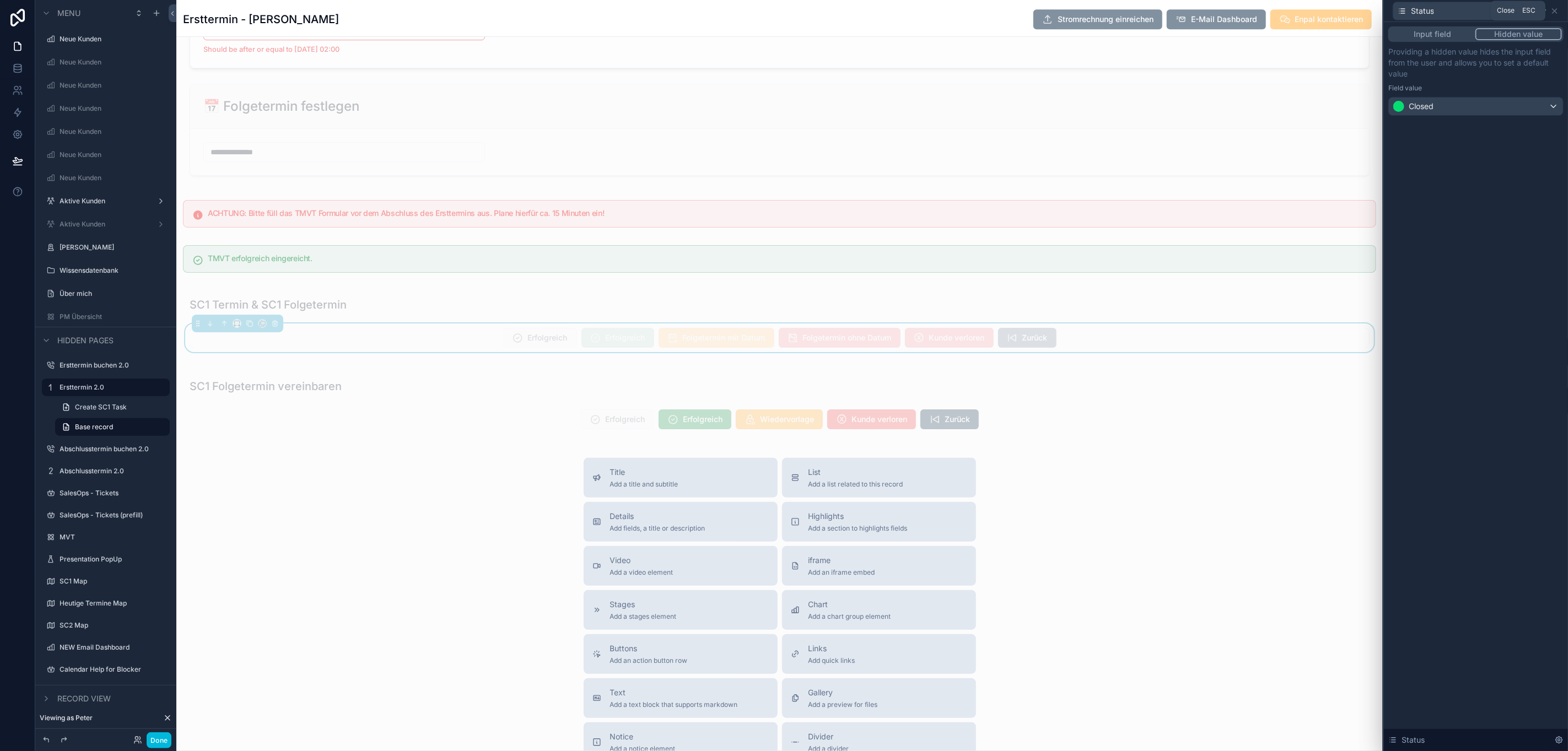
click at [1559, 9] on icon at bounding box center [1554, 11] width 9 height 9
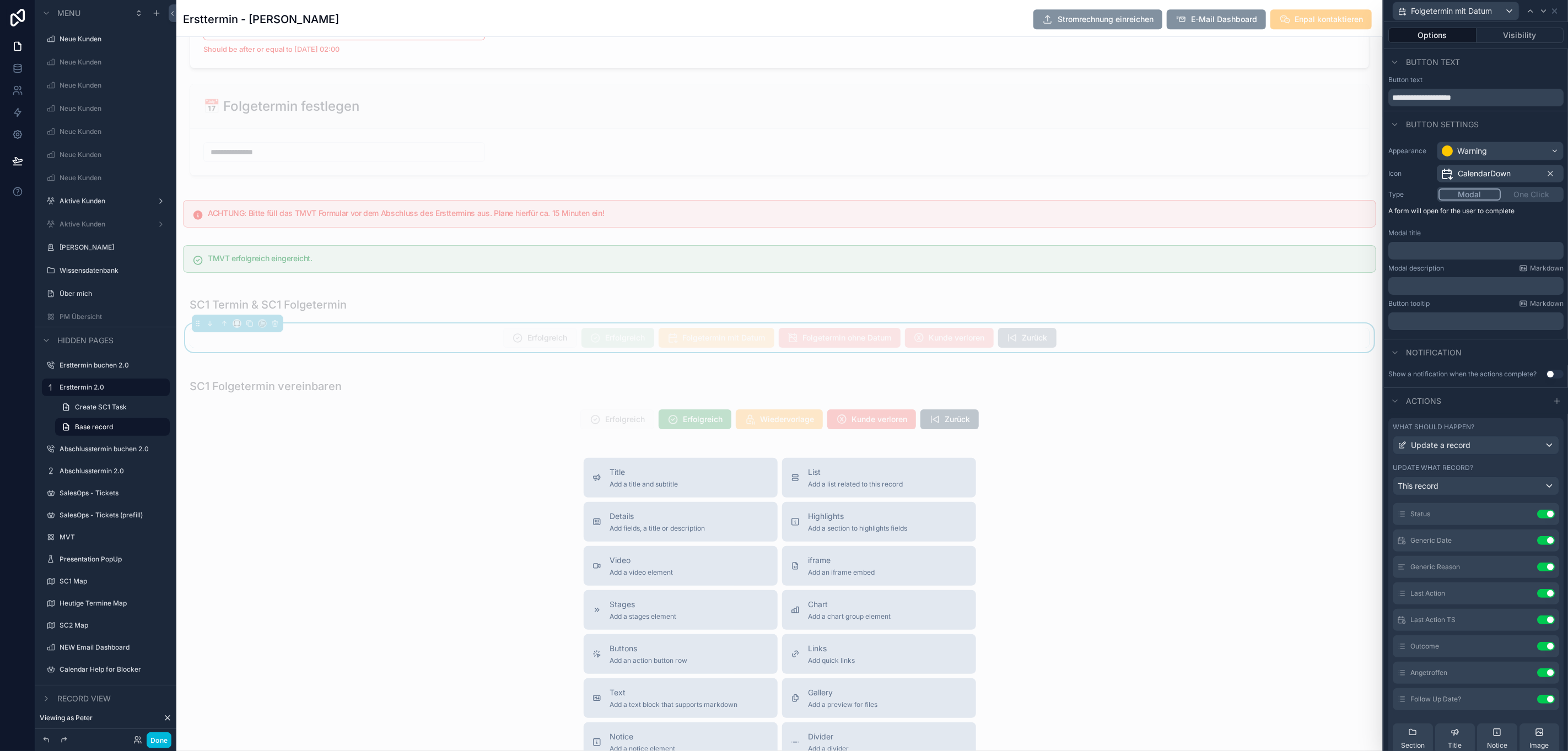
scroll to position [0, 0]
click at [1278, 499] on div "Title Add a title and subtitle List Add a list related to this record Details A…" at bounding box center [779, 654] width 1206 height 392
click at [1559, 10] on icon at bounding box center [1554, 11] width 9 height 9
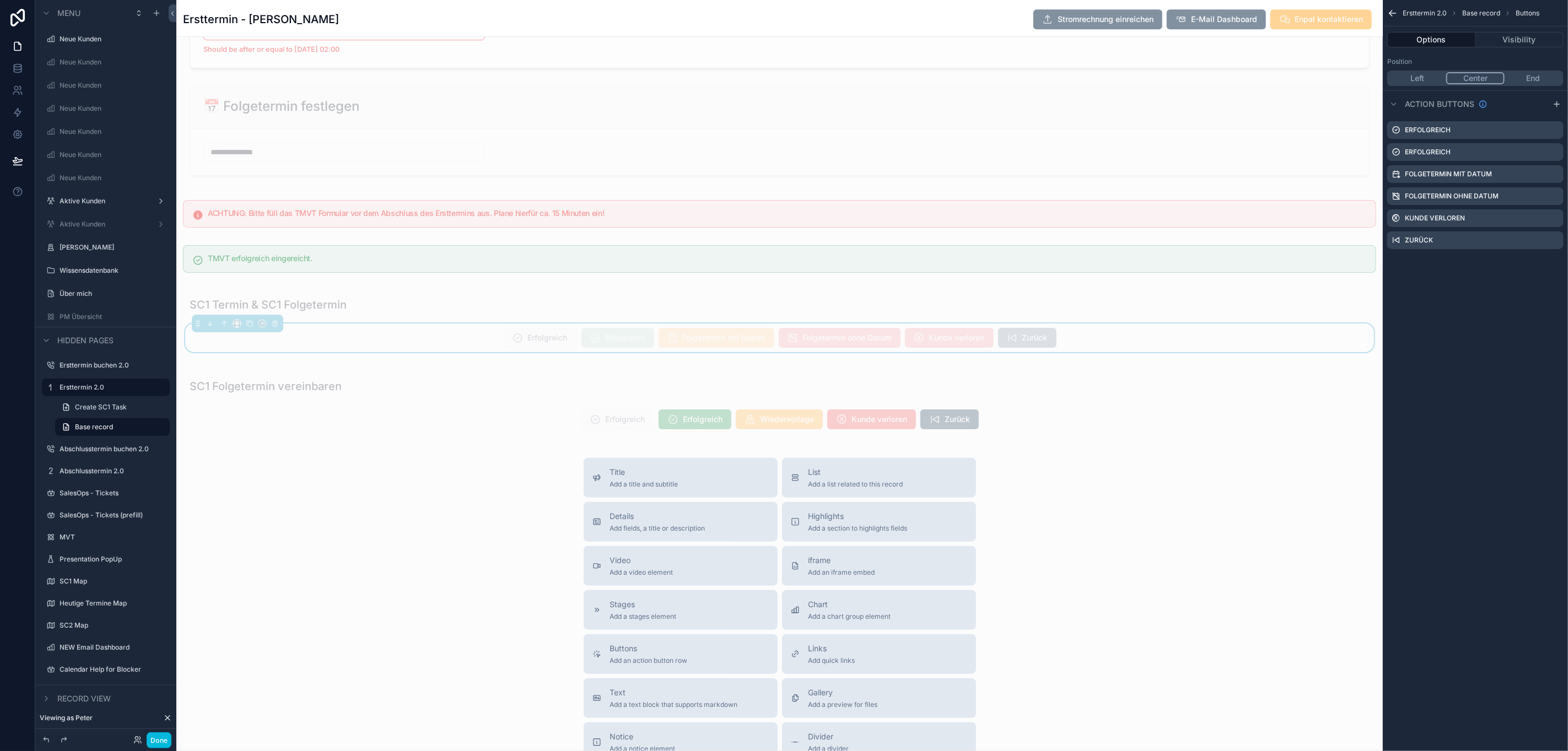
click at [159, 743] on button "Done" at bounding box center [159, 740] width 25 height 16
